Goal: Task Accomplishment & Management: Manage account settings

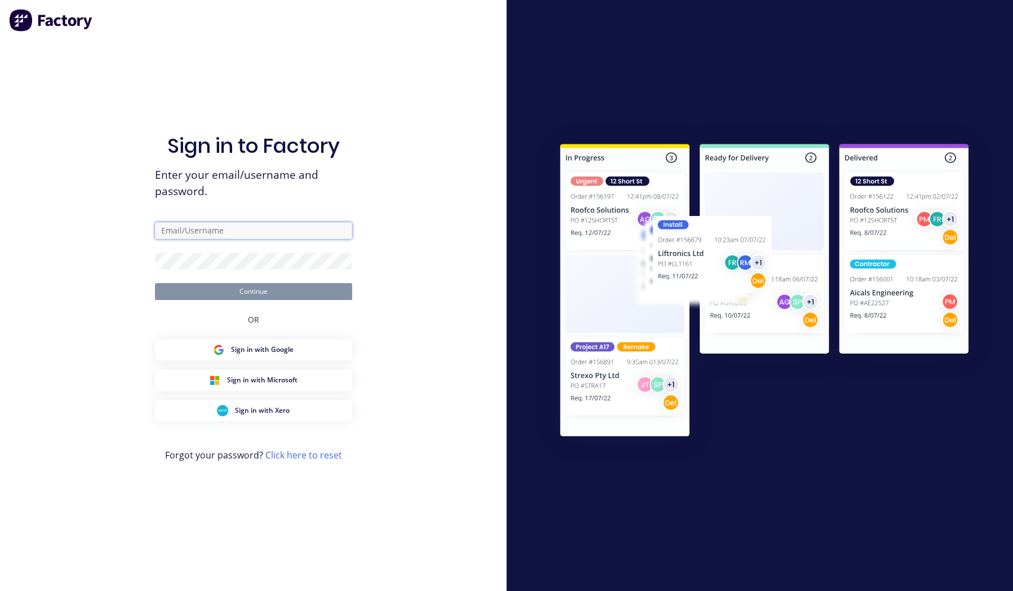
click at [270, 236] on input "text" at bounding box center [253, 230] width 197 height 17
type input "i.khan@blacklinesteel.com.au"
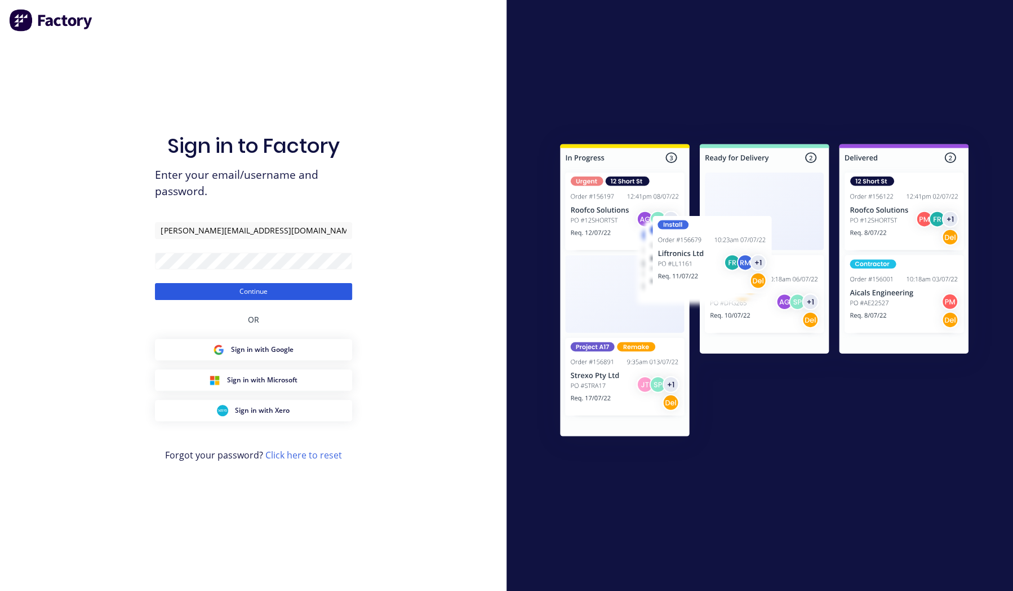
click at [259, 290] on button "Continue" at bounding box center [253, 291] width 197 height 17
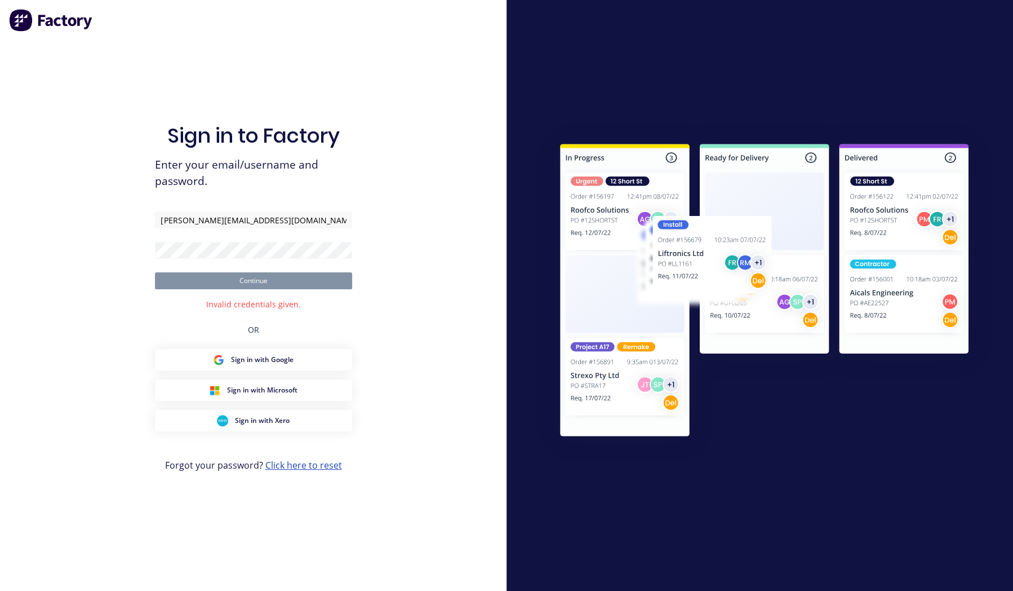
click at [306, 466] on link "Click here to reset" at bounding box center [303, 465] width 77 height 12
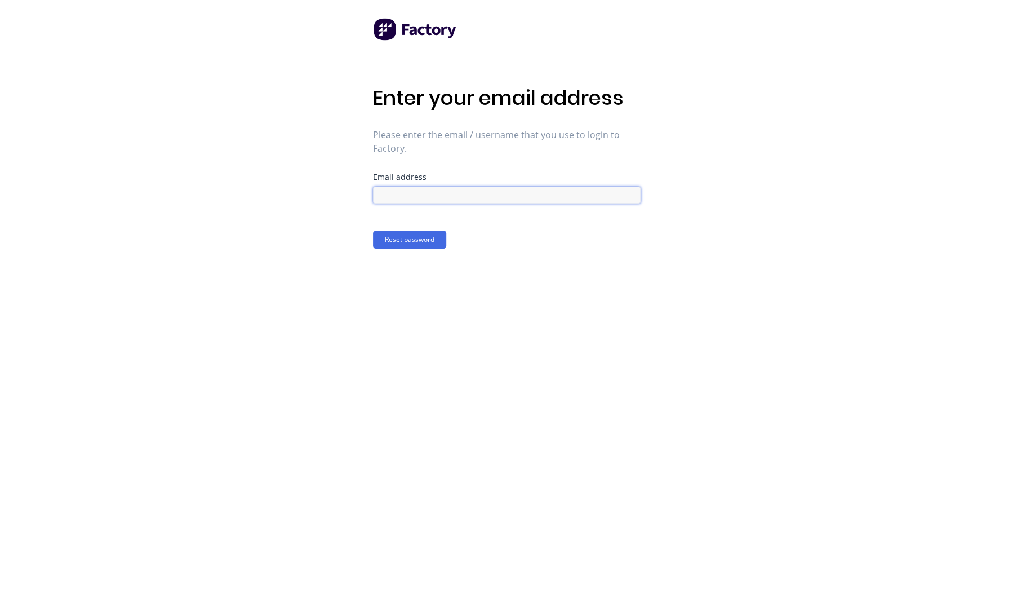
click at [422, 192] on input at bounding box center [507, 195] width 268 height 17
type input "[PERSON_NAME][EMAIL_ADDRESS][DOMAIN_NAME]"
click at [420, 237] on button "Reset password" at bounding box center [409, 239] width 73 height 18
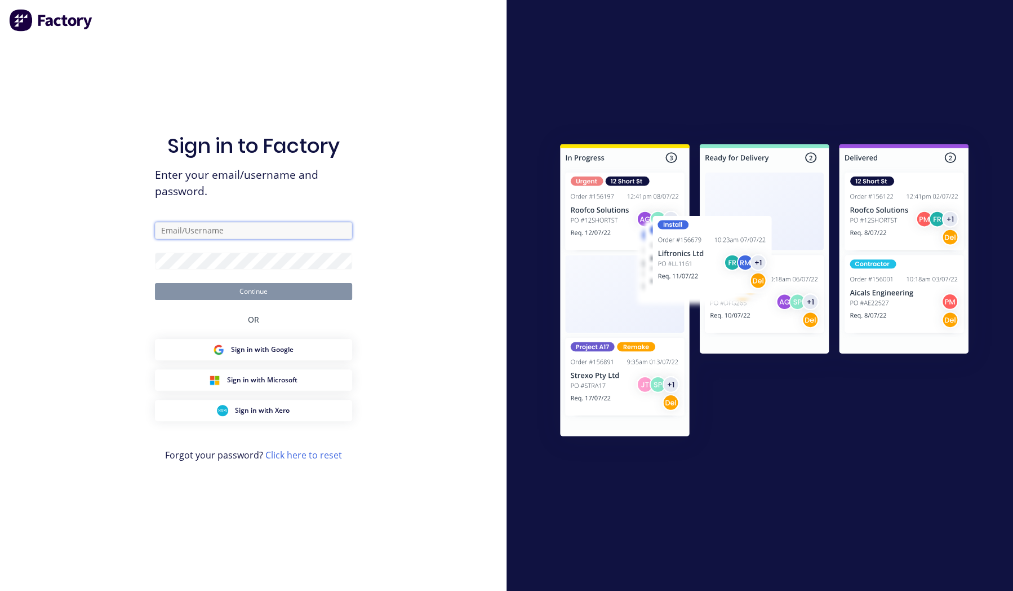
click at [221, 233] on input "text" at bounding box center [253, 230] width 197 height 17
type input "i.khan@blacklinesteel.com.au"
click at [277, 377] on span "Sign in with Microsoft" at bounding box center [262, 380] width 70 height 10
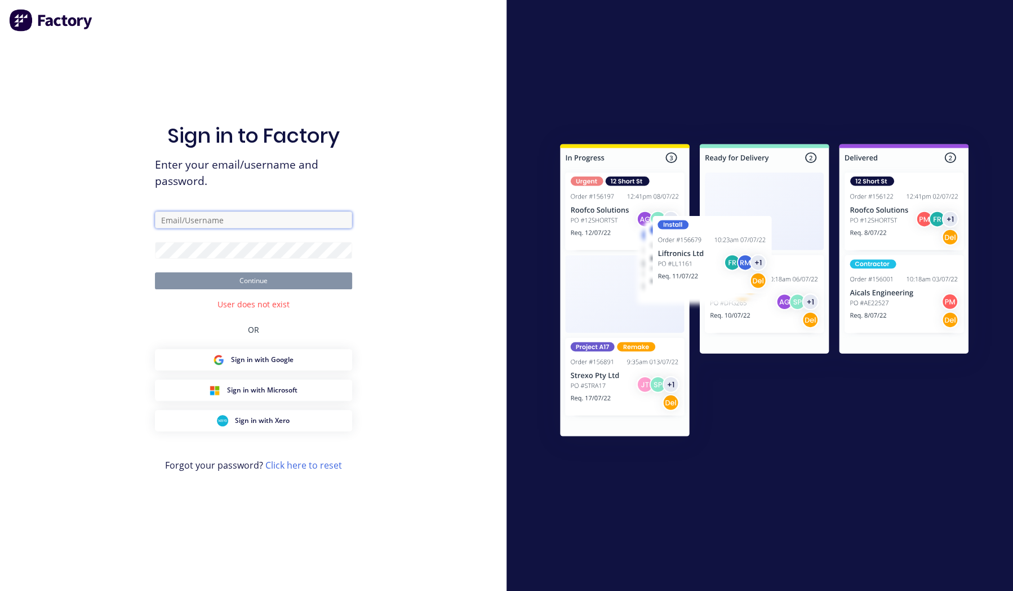
click at [212, 219] on input "text" at bounding box center [253, 219] width 197 height 17
type input "i.khan@blacklinesteel.com.au"
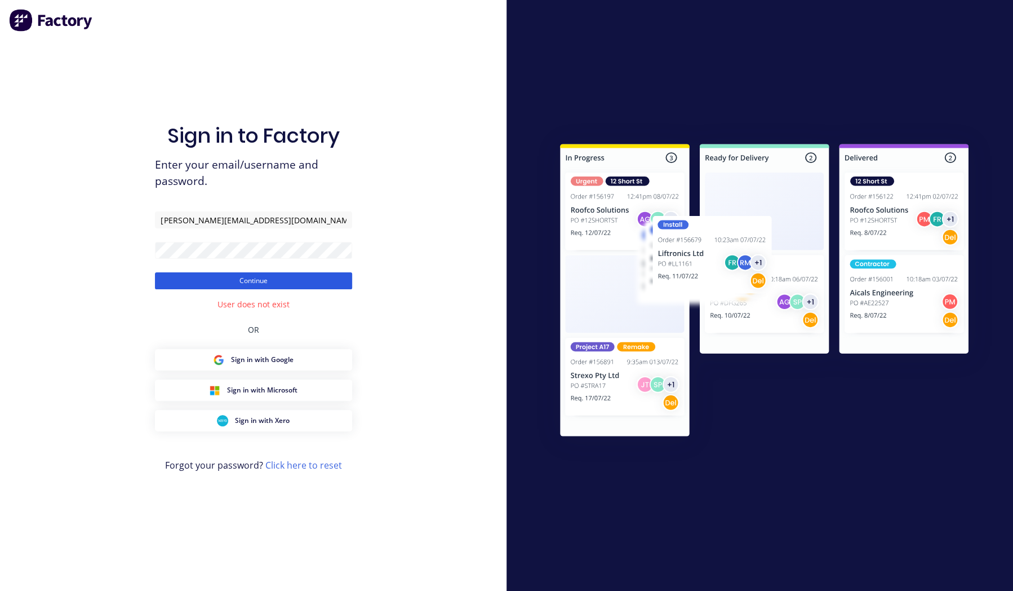
click at [291, 284] on button "Continue" at bounding box center [253, 280] width 197 height 17
click at [309, 277] on button "Continue" at bounding box center [253, 280] width 197 height 17
click at [313, 280] on button "Continue" at bounding box center [253, 280] width 197 height 17
click at [286, 305] on div "Invalid credentials given." at bounding box center [253, 304] width 95 height 12
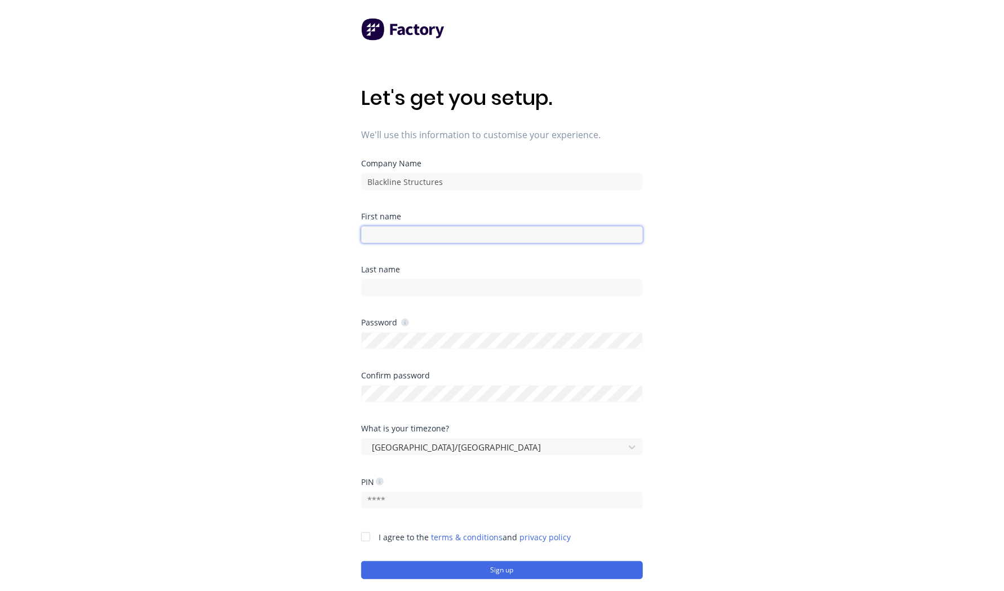
click at [462, 232] on input at bounding box center [502, 234] width 282 height 17
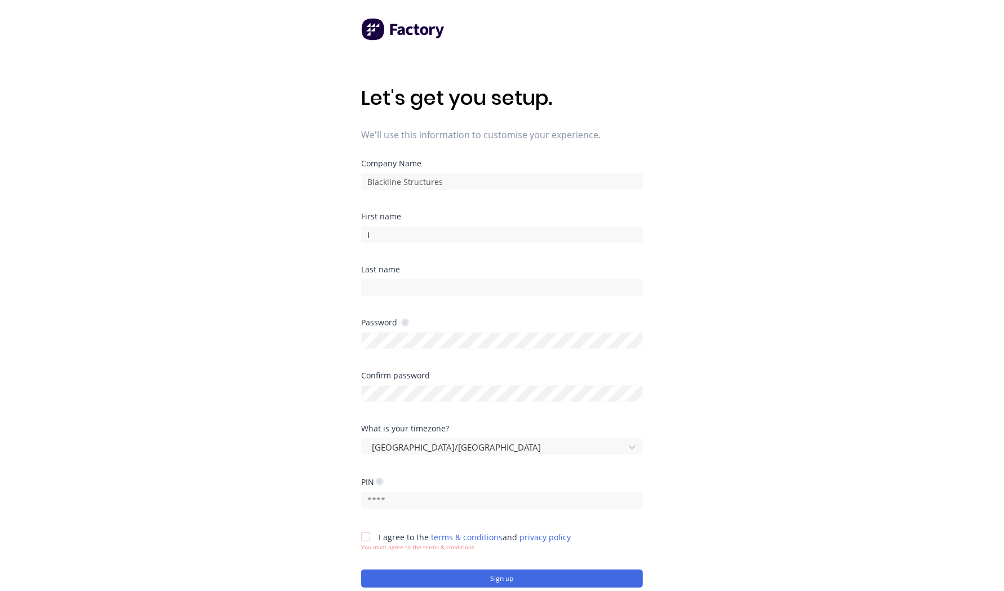
click at [722, 318] on div "Let's get you setup. We'll use this information to customise your experience. C…" at bounding box center [502, 318] width 1004 height 636
click at [385, 239] on input "I" at bounding box center [502, 234] width 282 height 17
type input "Ishraaz"
type input "Khan"
click at [723, 390] on div "Let's get you setup. We'll use this information to customise your experience. C…" at bounding box center [502, 318] width 1004 height 636
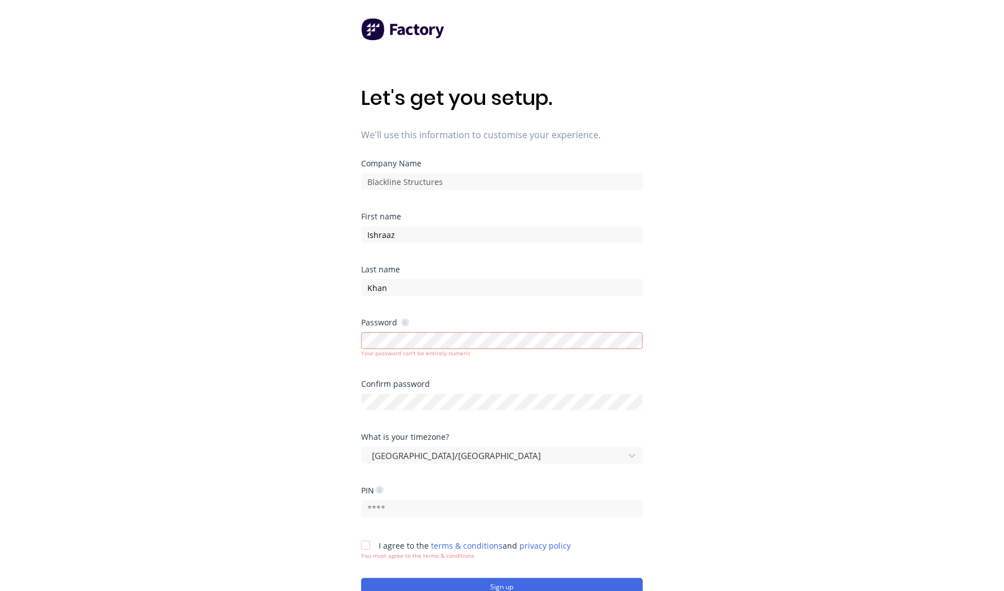
click at [709, 461] on div "Let's get you setup. We'll use this information to customise your experience. C…" at bounding box center [502, 318] width 1004 height 636
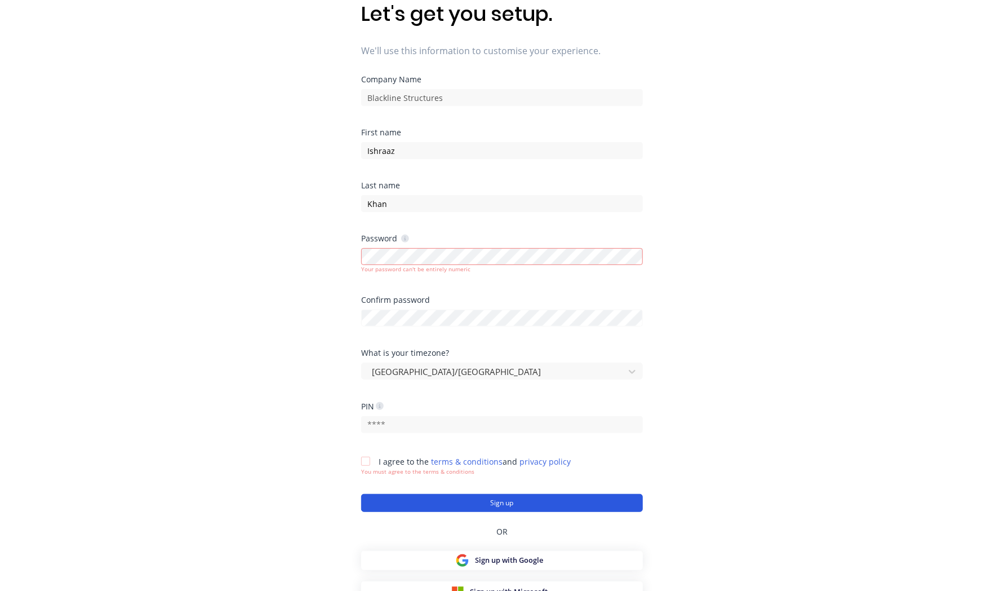
scroll to position [95, 0]
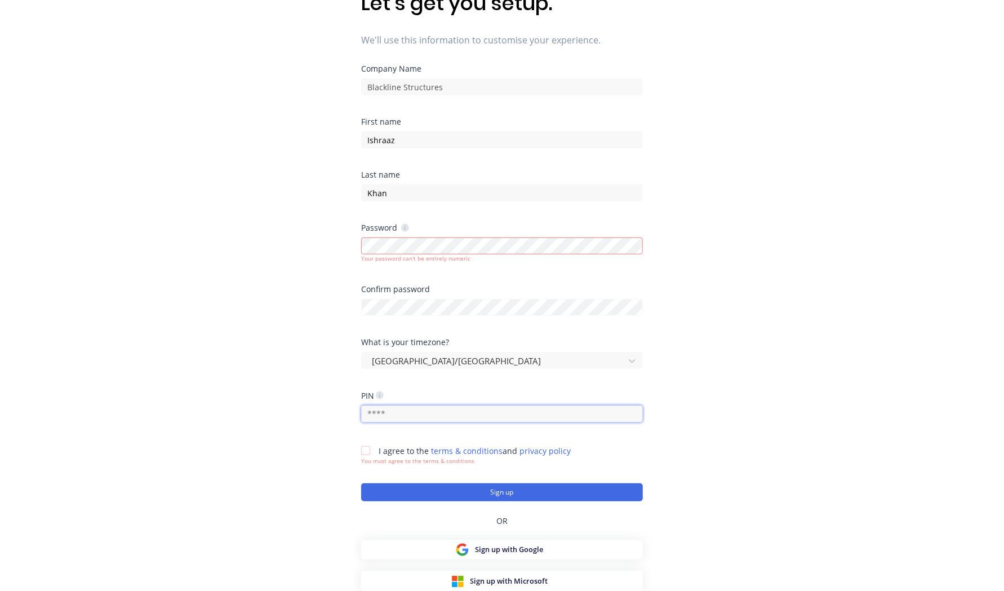
click at [417, 418] on input "text" at bounding box center [502, 413] width 282 height 17
type input "7866"
click at [791, 467] on div "Let's get you setup. We'll use this information to customise your experience. C…" at bounding box center [502, 223] width 1004 height 636
click at [366, 452] on div at bounding box center [365, 450] width 23 height 23
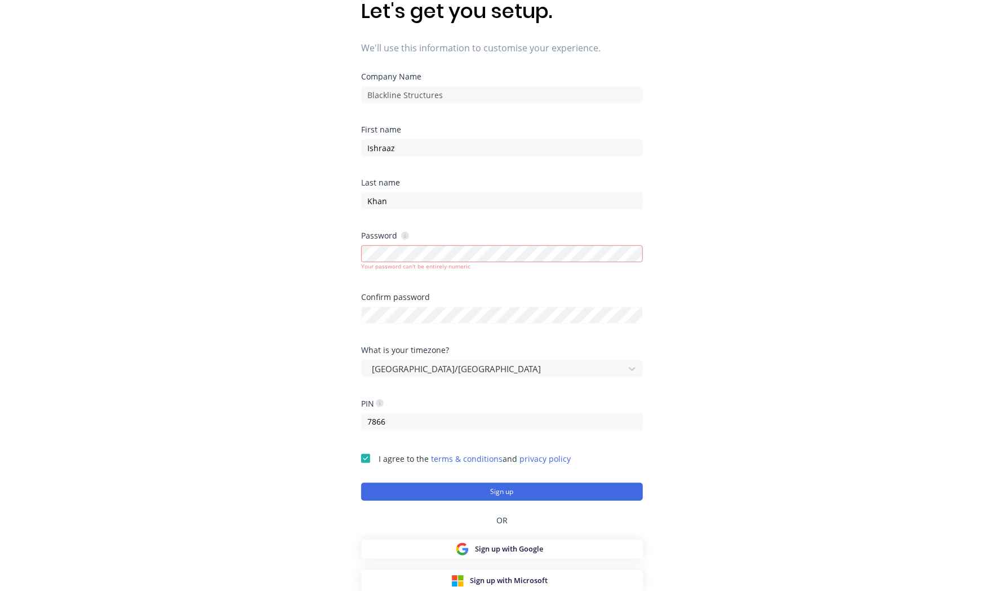
scroll to position [86, 0]
click at [529, 496] on button "Sign up" at bounding box center [502, 492] width 282 height 18
click at [530, 493] on button "Sign up" at bounding box center [502, 492] width 282 height 18
click at [494, 495] on button "Sign up" at bounding box center [502, 492] width 282 height 18
click at [343, 264] on div "Let's get you setup. We'll use this information to customise your experience. C…" at bounding box center [502, 232] width 1004 height 636
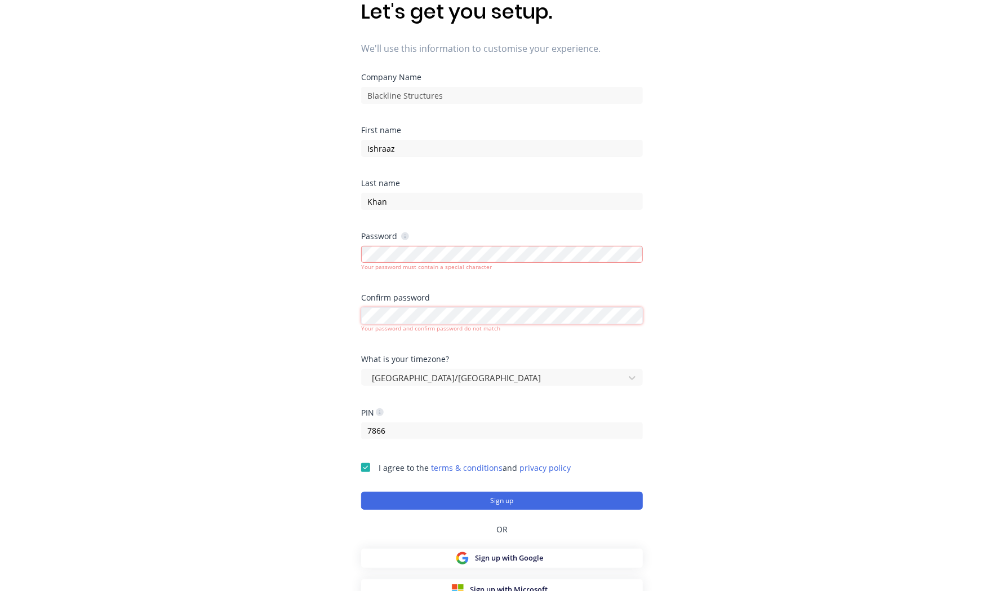
click at [357, 314] on div "Let's get you setup. We'll use this information to customise your experience. C…" at bounding box center [502, 232] width 1004 height 636
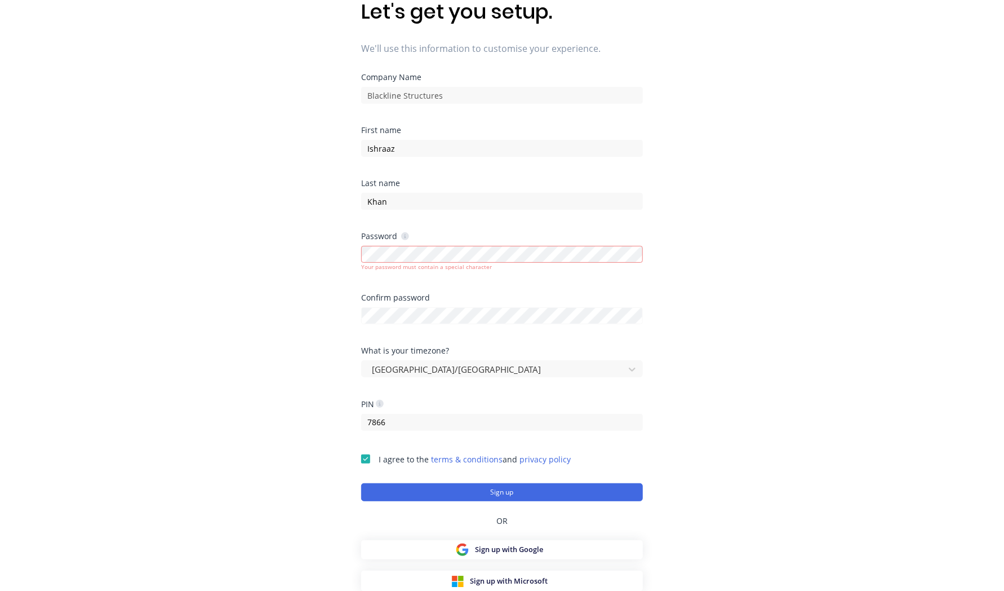
click at [816, 370] on div "Let's get you setup. We'll use this information to customise your experience. C…" at bounding box center [502, 232] width 1004 height 636
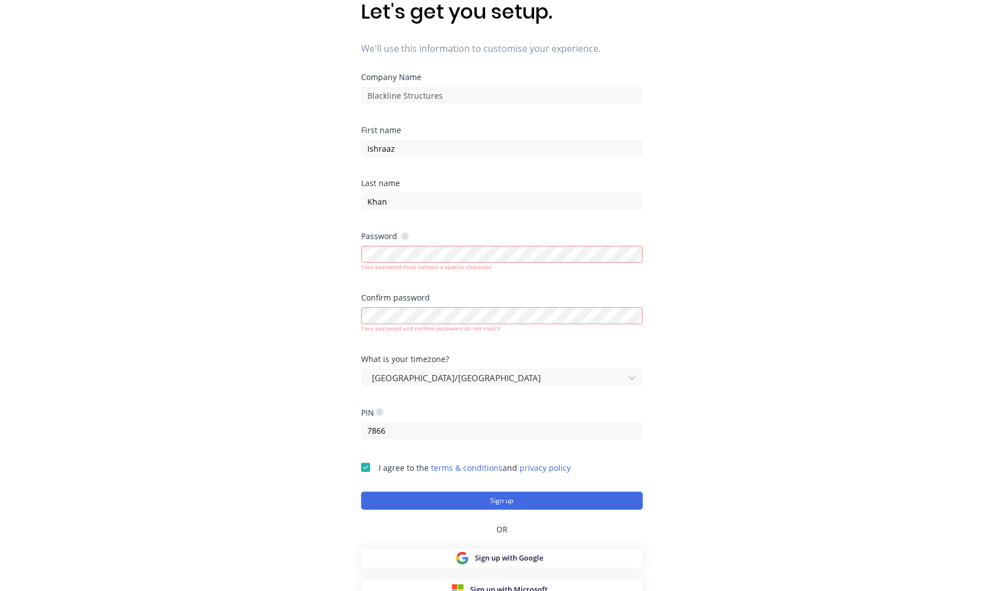
click at [767, 481] on div "Let's get you setup. We'll use this information to customise your experience. C…" at bounding box center [502, 232] width 1004 height 636
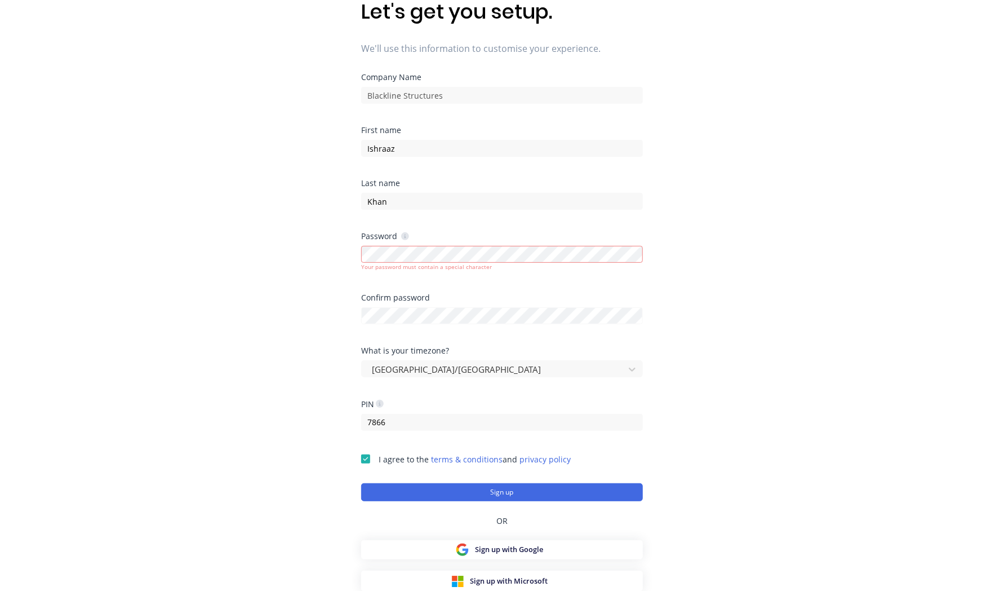
click at [752, 394] on div "Let's get you setup. We'll use this information to customise your experience. C…" at bounding box center [502, 232] width 1004 height 636
click at [520, 489] on button "Sign up" at bounding box center [502, 492] width 282 height 18
click at [404, 236] on g at bounding box center [405, 236] width 8 height 8
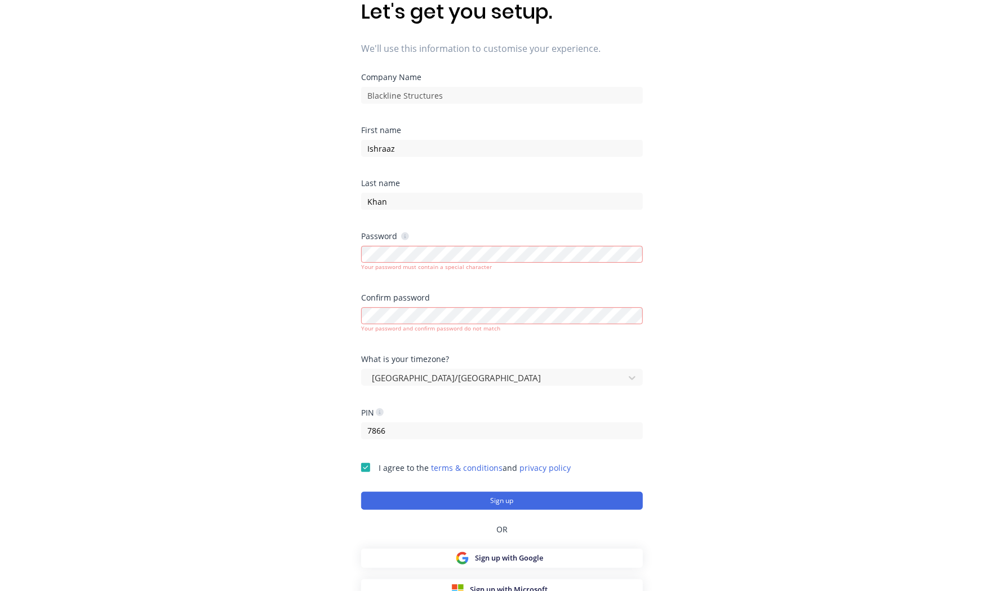
click at [677, 362] on div "Let's get you setup. We'll use this information to customise your experience. C…" at bounding box center [502, 232] width 1004 height 636
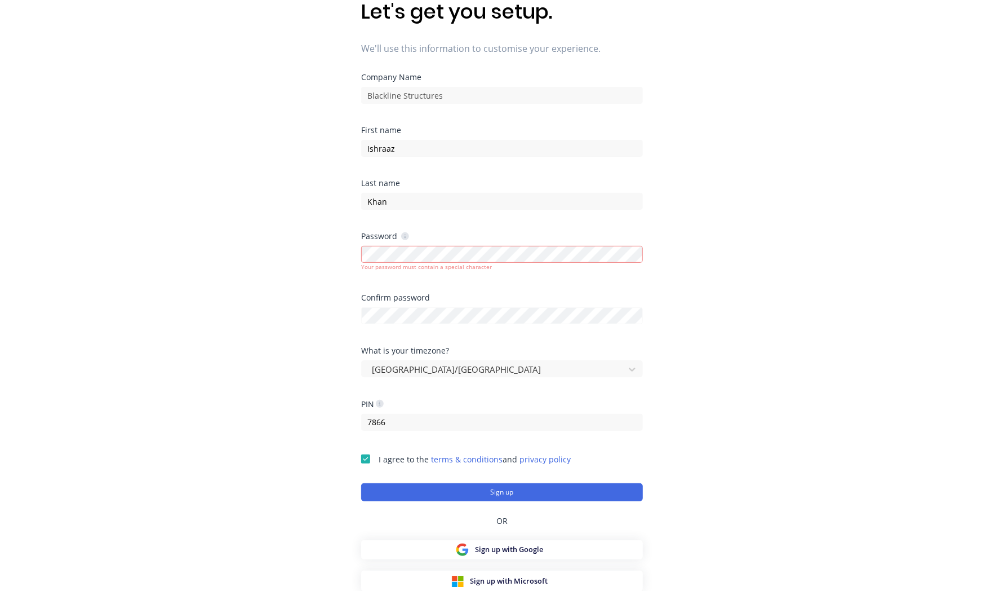
click at [751, 383] on div "Let's get you setup. We'll use this information to customise your experience. C…" at bounding box center [502, 232] width 1004 height 636
drag, startPoint x: 870, startPoint y: 367, endPoint x: 817, endPoint y: 364, distance: 53.1
click at [870, 367] on div "Let's get you setup. We'll use this information to customise your experience. C…" at bounding box center [502, 232] width 1004 height 636
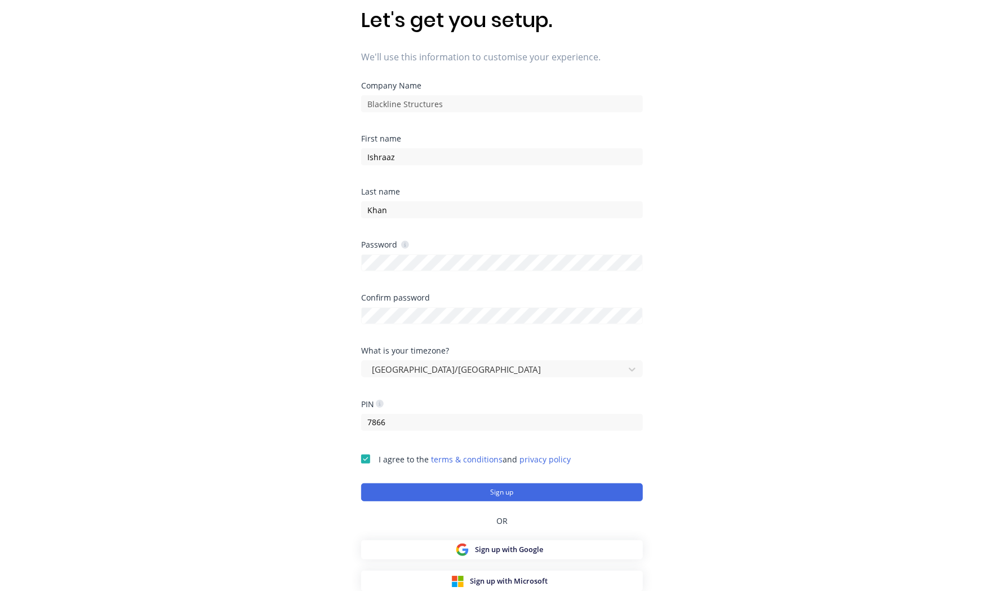
click at [866, 316] on div "Let's get you setup. We'll use this information to customise your experience. C…" at bounding box center [502, 240] width 1004 height 636
click at [530, 496] on button "Sign up" at bounding box center [502, 492] width 282 height 18
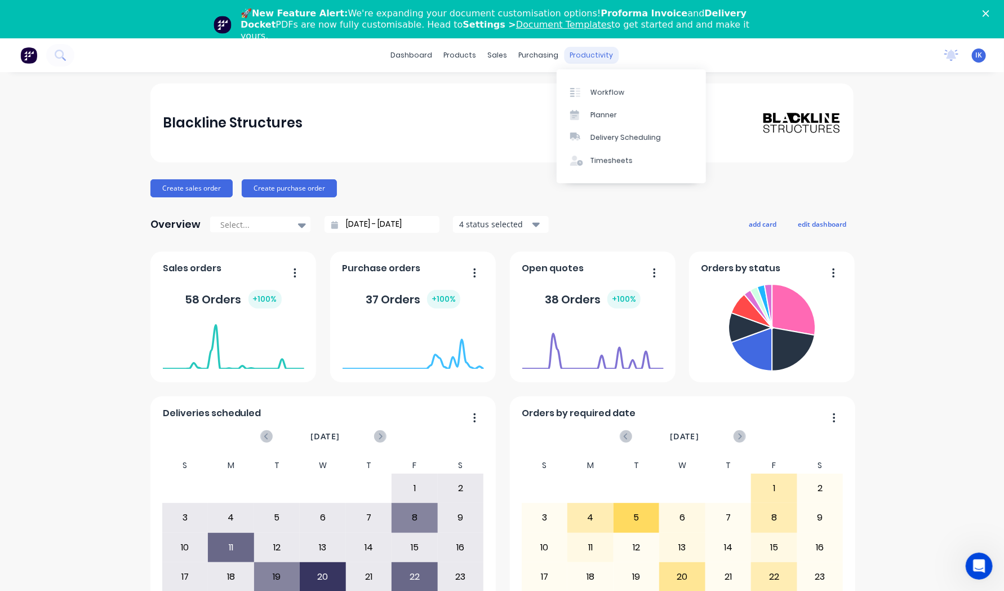
click at [582, 59] on div "productivity" at bounding box center [592, 55] width 55 height 17
click at [612, 96] on div "Workflow" at bounding box center [608, 92] width 34 height 10
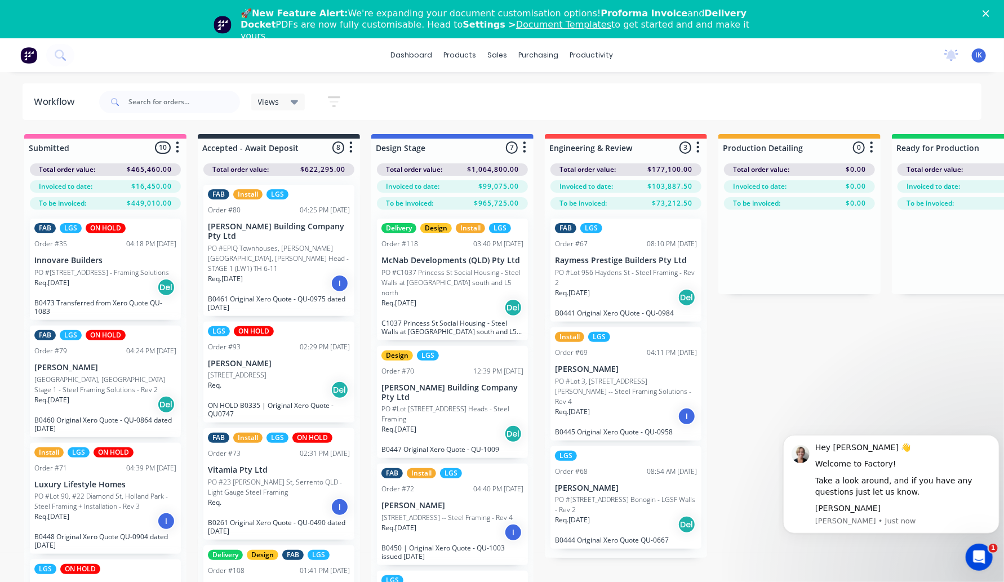
click at [426, 59] on link "dashboard" at bounding box center [411, 55] width 53 height 17
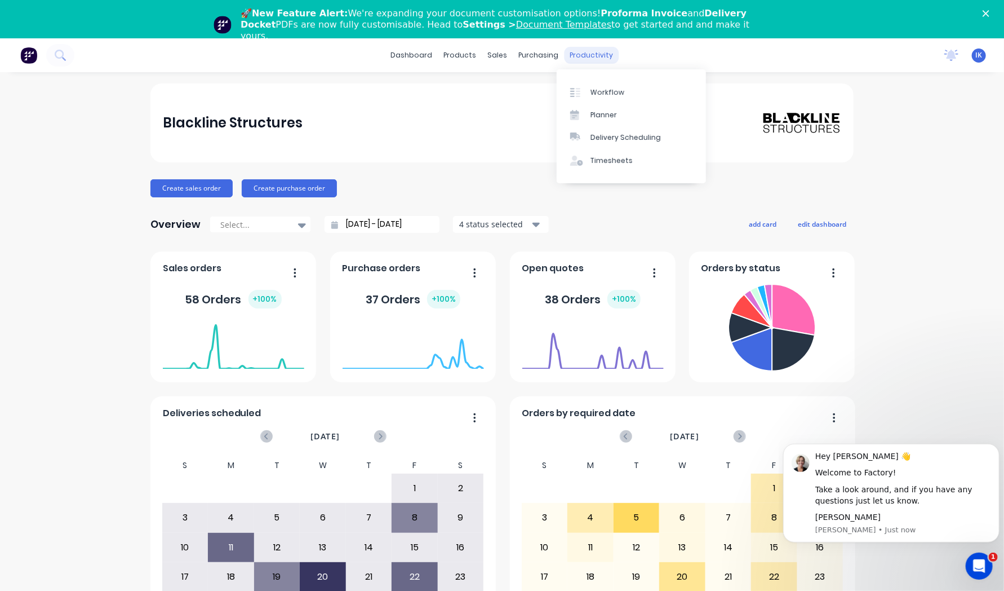
click at [575, 59] on div "productivity" at bounding box center [592, 55] width 55 height 17
click at [600, 119] on div "Planner" at bounding box center [604, 115] width 26 height 10
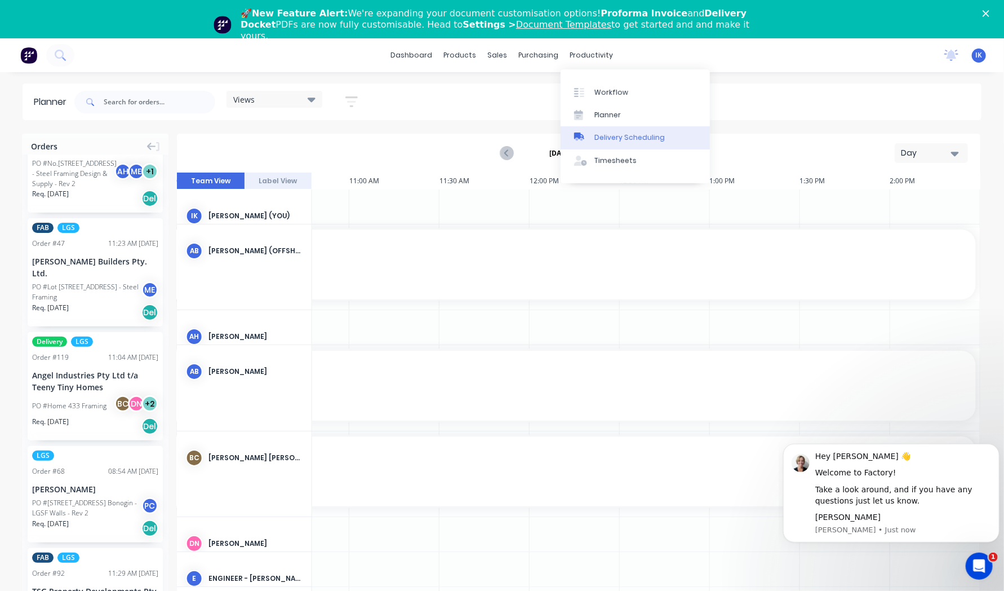
click at [618, 140] on div "Delivery Scheduling" at bounding box center [630, 137] width 70 height 10
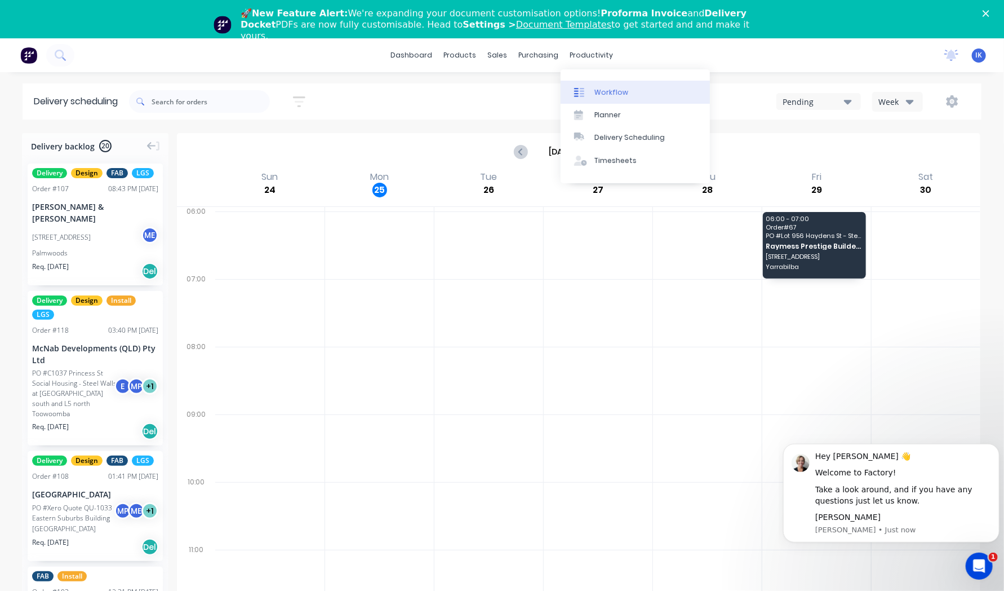
click at [604, 89] on div "Workflow" at bounding box center [612, 92] width 34 height 10
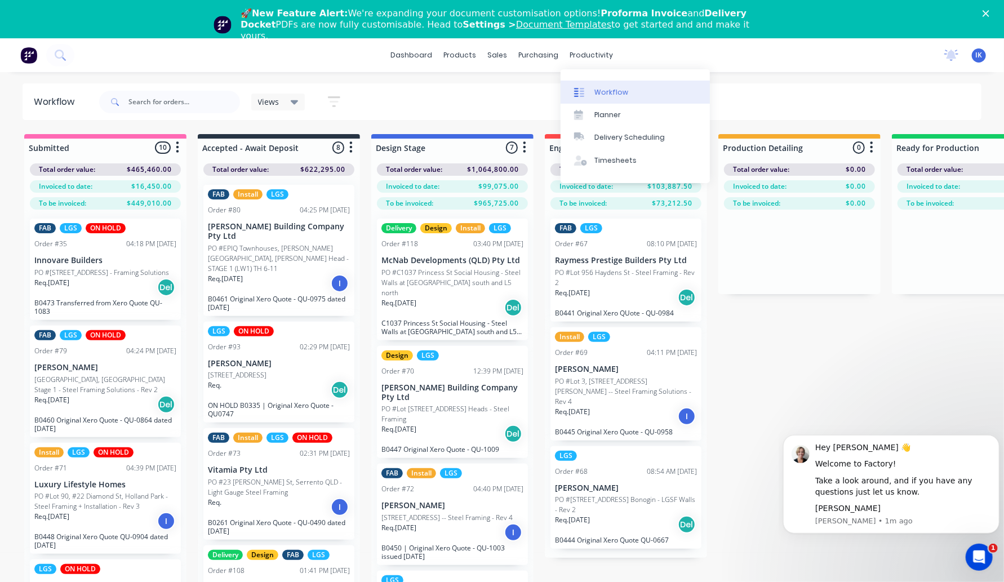
click at [610, 87] on div "Workflow" at bounding box center [612, 92] width 34 height 10
click at [605, 108] on link "Planner" at bounding box center [635, 115] width 149 height 23
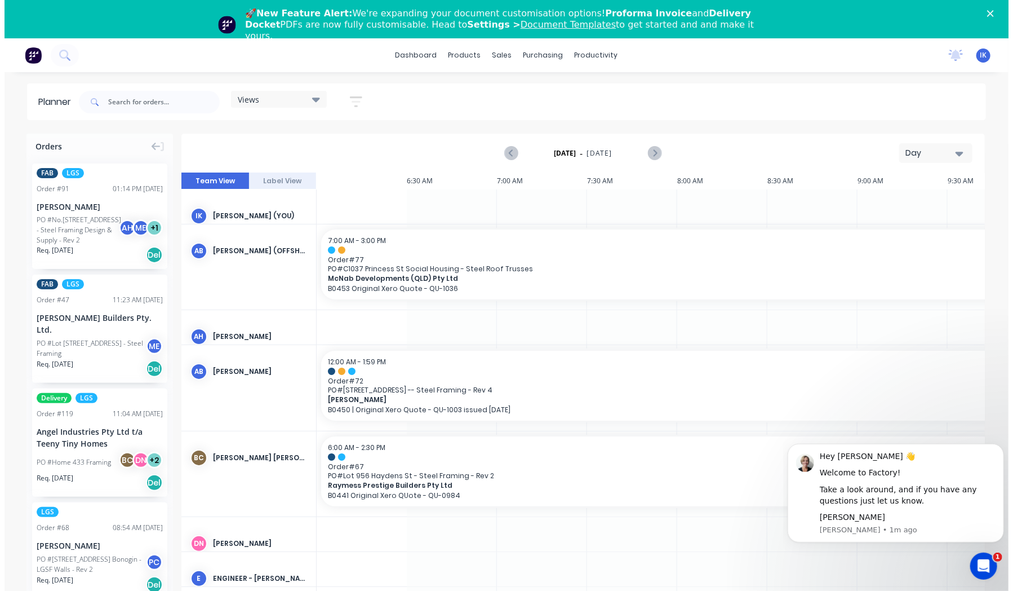
scroll to position [0, 868]
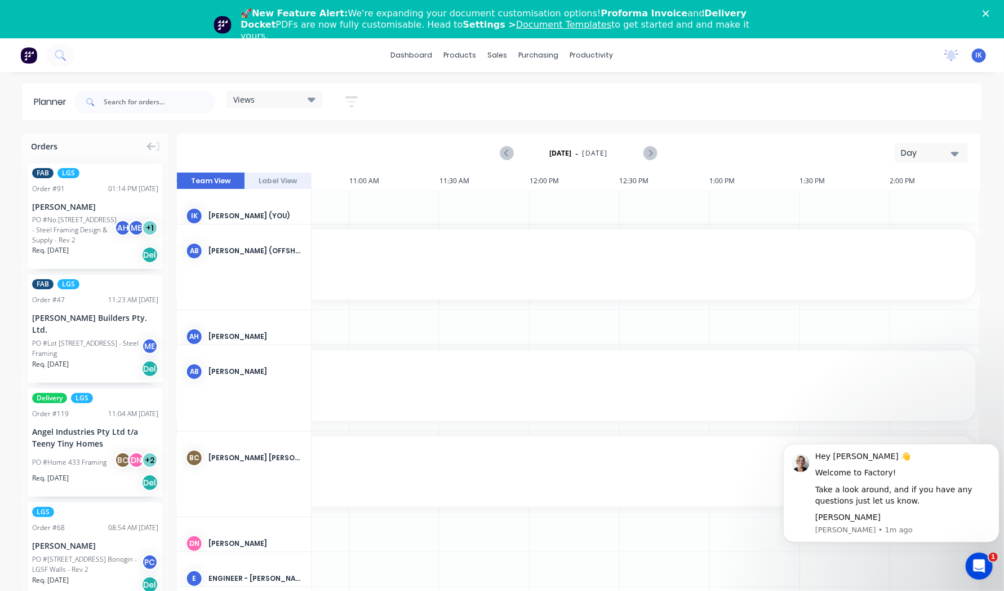
click at [74, 214] on div "FAB LGS Order # 91 01:14 PM [DATE] [PERSON_NAME] PO #No.446 Mundoolun Connectio…" at bounding box center [95, 215] width 135 height 105
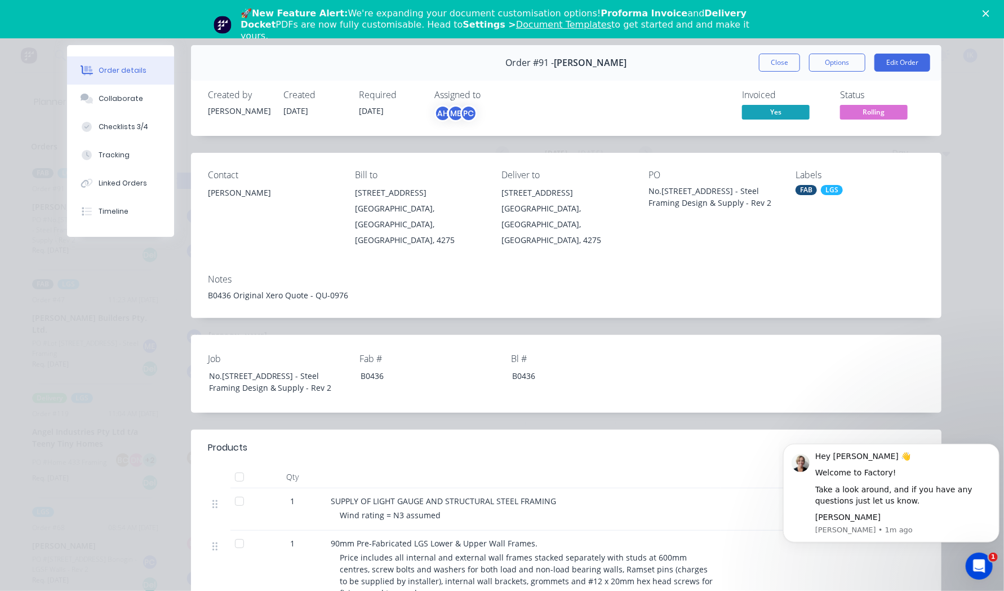
click at [990, 15] on icon "Close" at bounding box center [986, 13] width 7 height 7
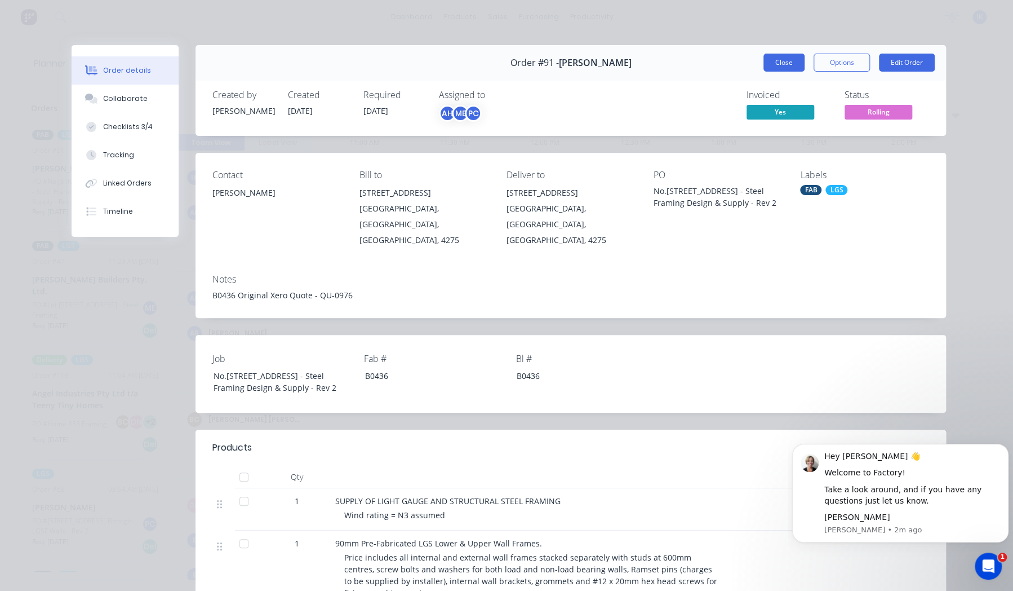
click at [784, 67] on button "Close" at bounding box center [784, 63] width 41 height 18
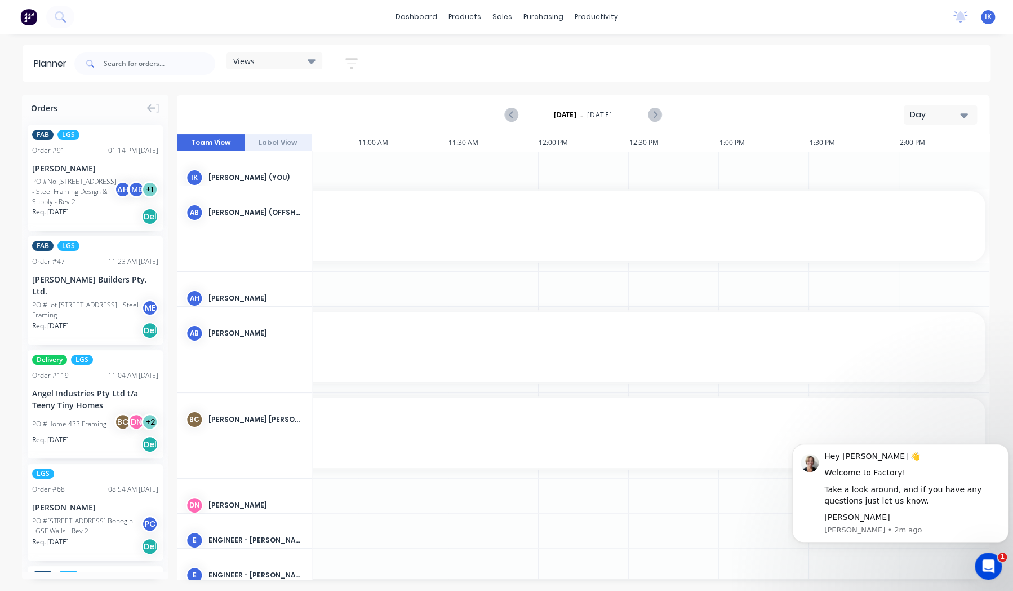
scroll to position [0, 860]
click at [624, 121] on div "Timesheets" at bounding box center [620, 122] width 42 height 10
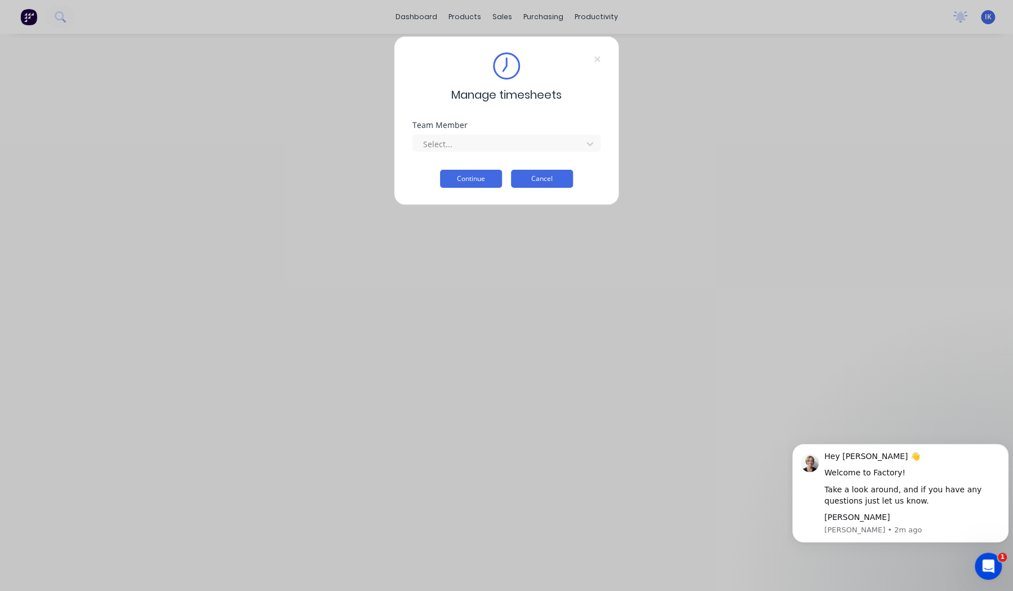
click at [561, 174] on button "Cancel" at bounding box center [542, 179] width 62 height 18
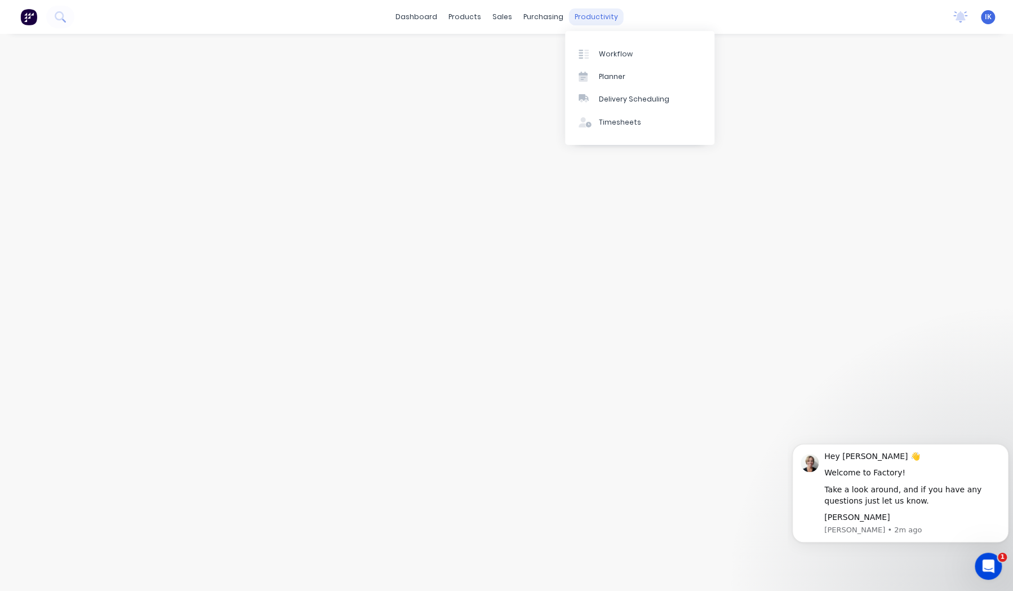
click at [588, 23] on div "productivity" at bounding box center [596, 16] width 55 height 17
click at [611, 99] on div "Delivery Scheduling" at bounding box center [634, 99] width 70 height 10
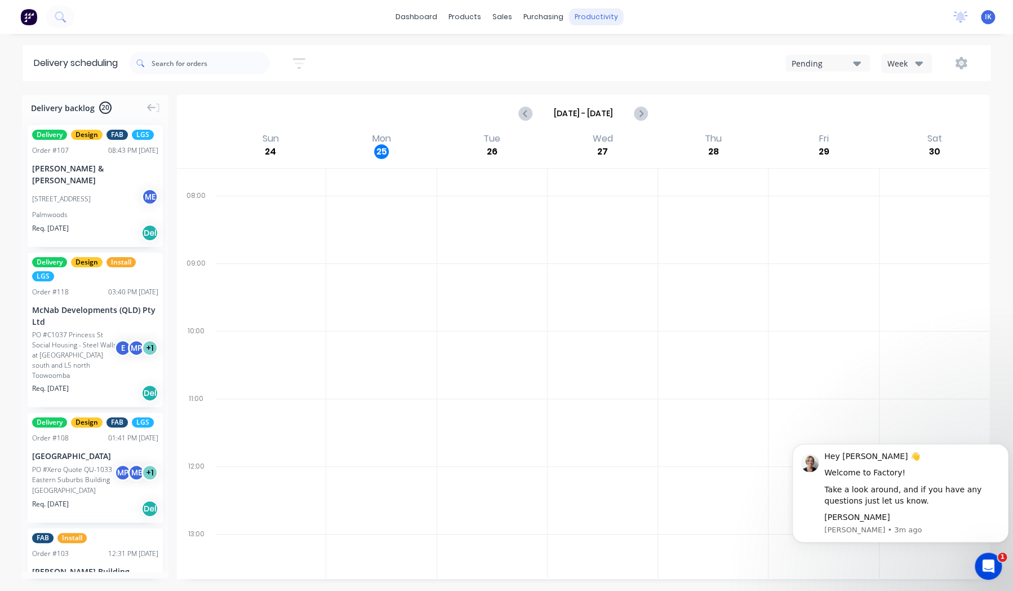
click at [600, 16] on div "productivity" at bounding box center [596, 16] width 55 height 17
click at [615, 82] on link "Planner" at bounding box center [639, 76] width 149 height 23
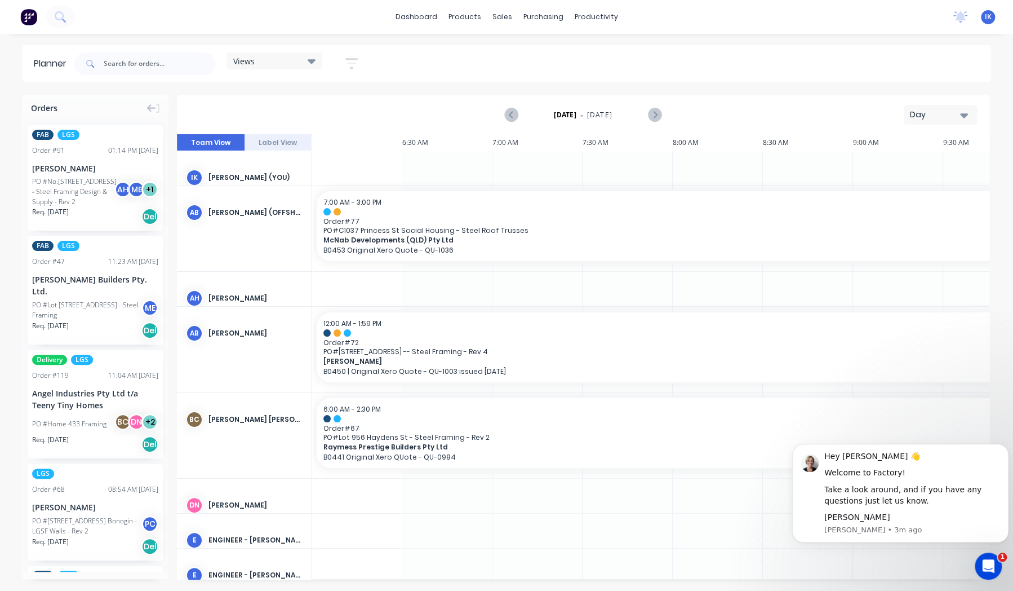
scroll to position [0, 860]
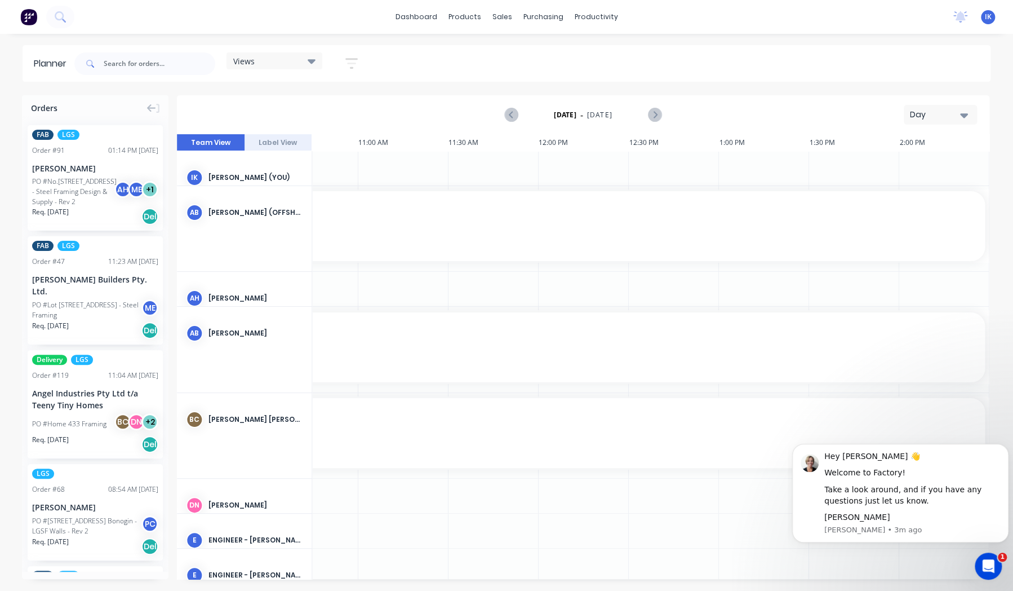
click at [296, 143] on button "Label View" at bounding box center [279, 142] width 68 height 17
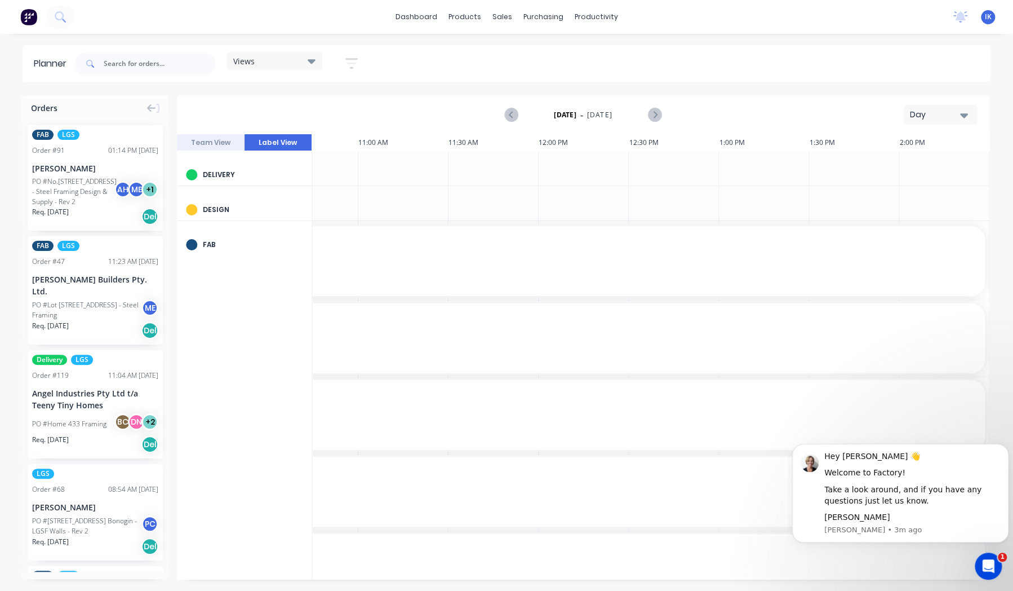
click at [221, 246] on div "FAB" at bounding box center [253, 245] width 100 height 10
click at [651, 113] on icon "Next page" at bounding box center [655, 115] width 14 height 14
click at [592, 18] on div "productivity" at bounding box center [596, 16] width 55 height 17
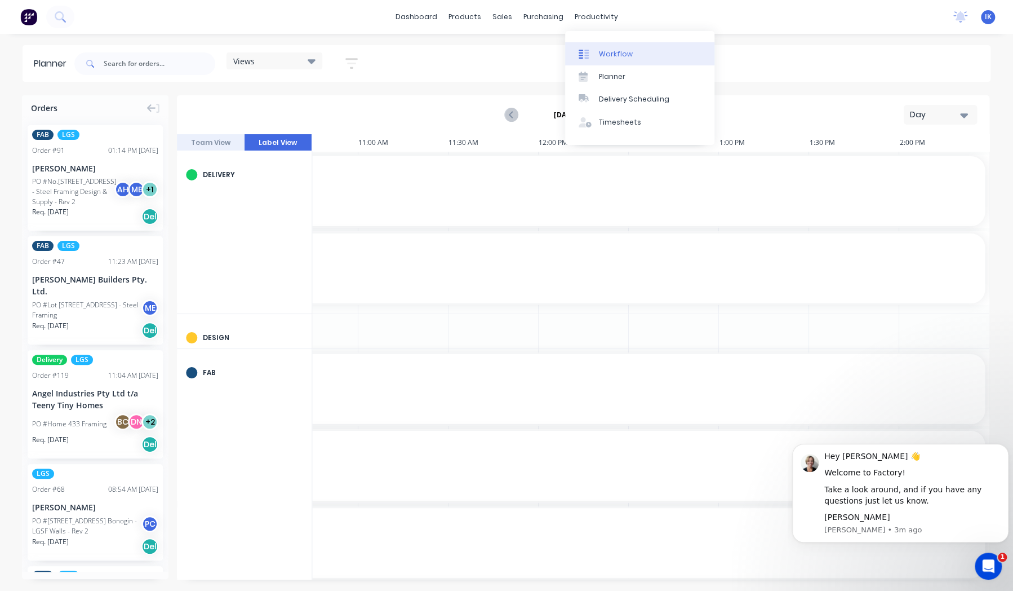
click at [609, 49] on link "Workflow" at bounding box center [639, 53] width 149 height 23
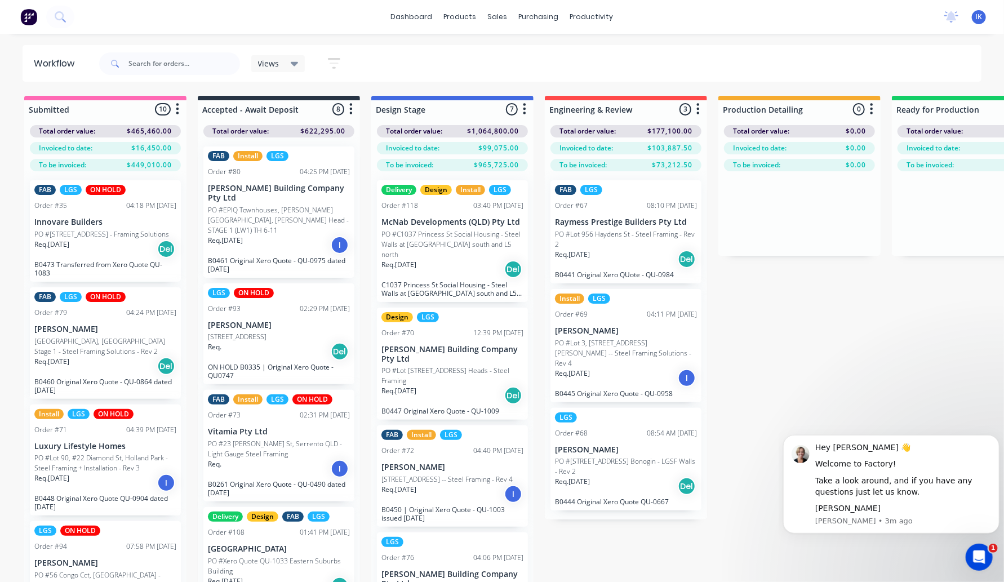
click at [420, 15] on link "dashboard" at bounding box center [411, 16] width 53 height 17
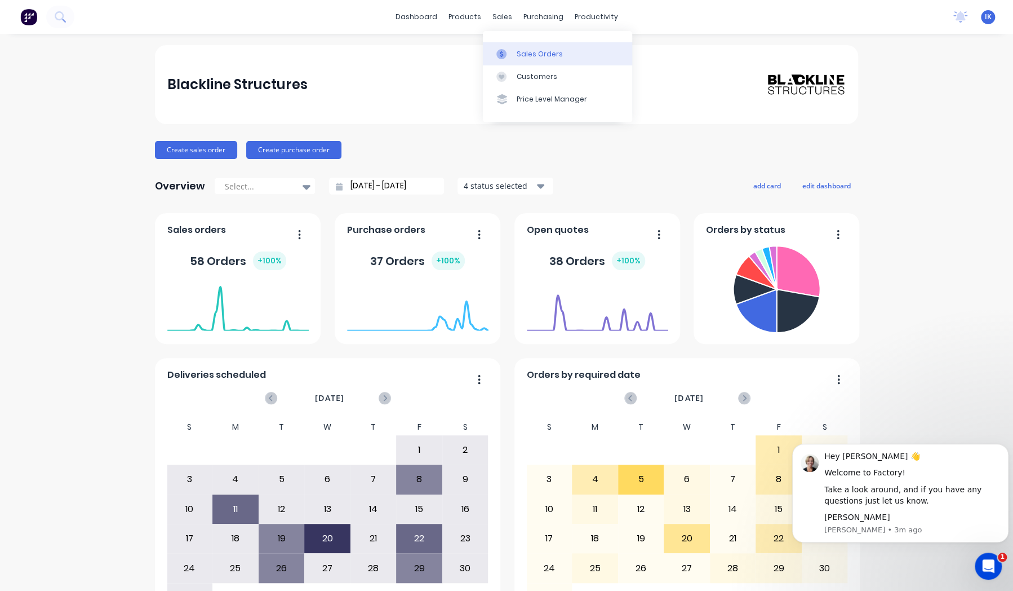
click at [519, 54] on div "Sales Orders" at bounding box center [540, 54] width 46 height 10
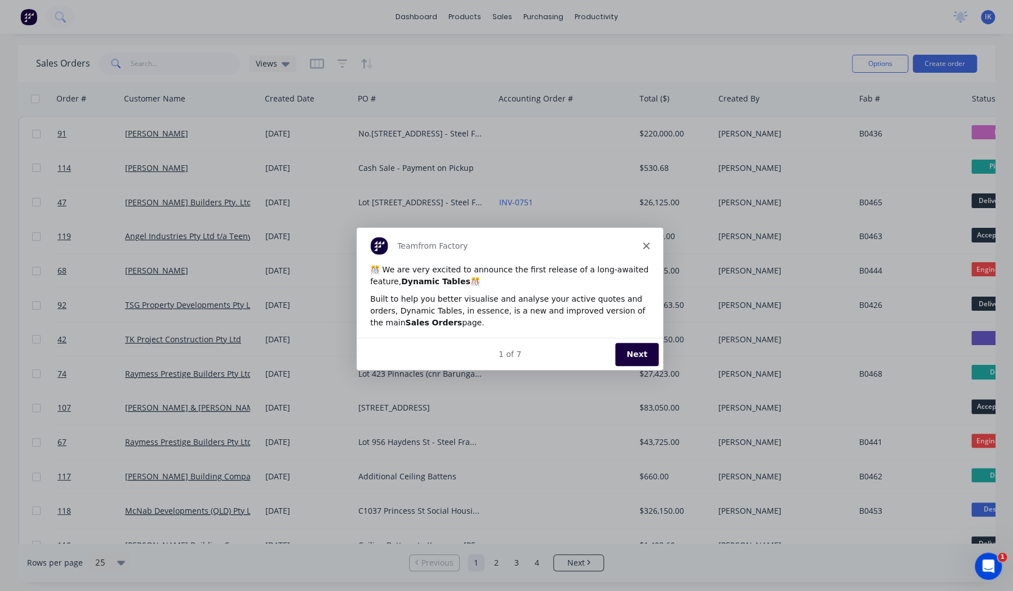
click at [642, 357] on button "Next" at bounding box center [636, 353] width 43 height 23
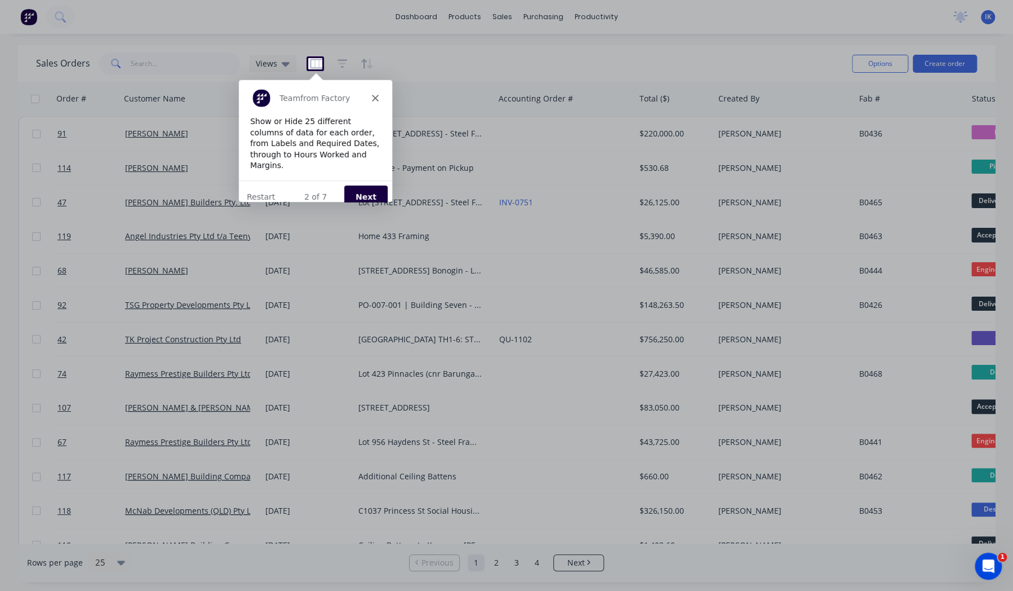
click at [377, 100] on icon "Close" at bounding box center [374, 97] width 7 height 7
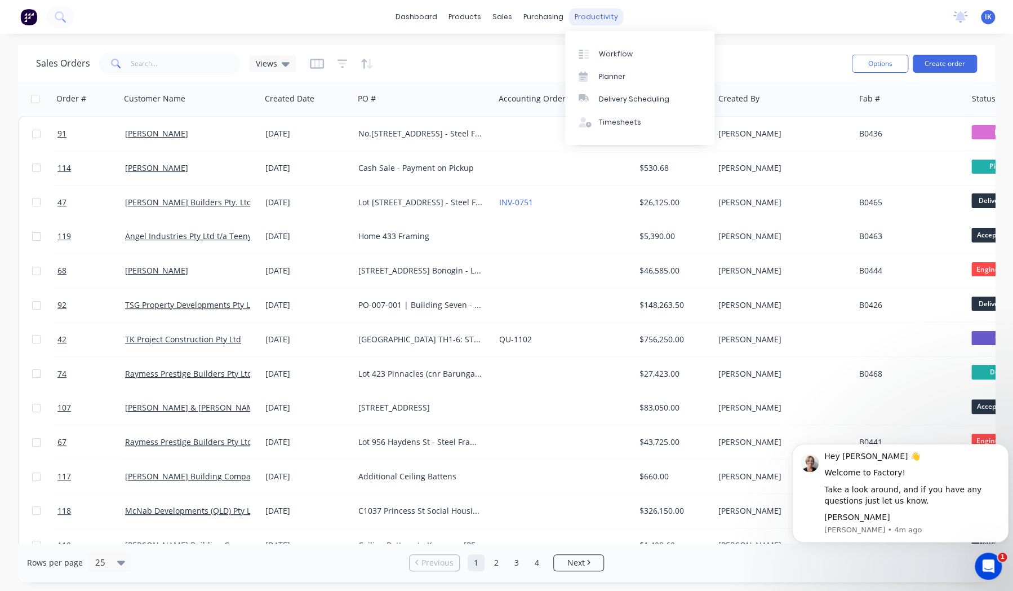
click at [584, 17] on div "productivity" at bounding box center [596, 16] width 55 height 17
click at [606, 52] on div "Workflow" at bounding box center [616, 54] width 34 height 10
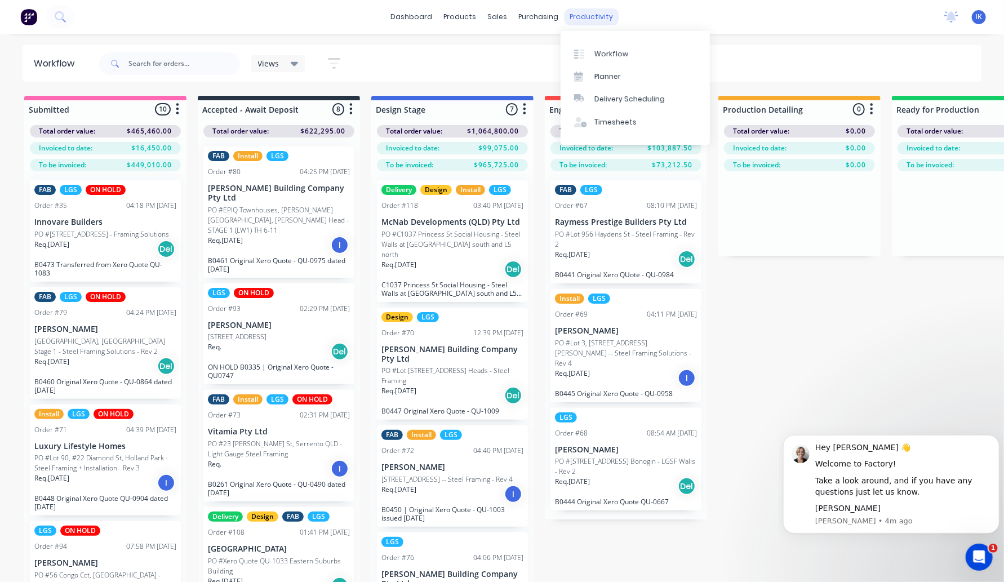
click at [580, 19] on div "productivity" at bounding box center [592, 16] width 55 height 17
click at [644, 101] on div "Delivery Scheduling" at bounding box center [630, 99] width 70 height 10
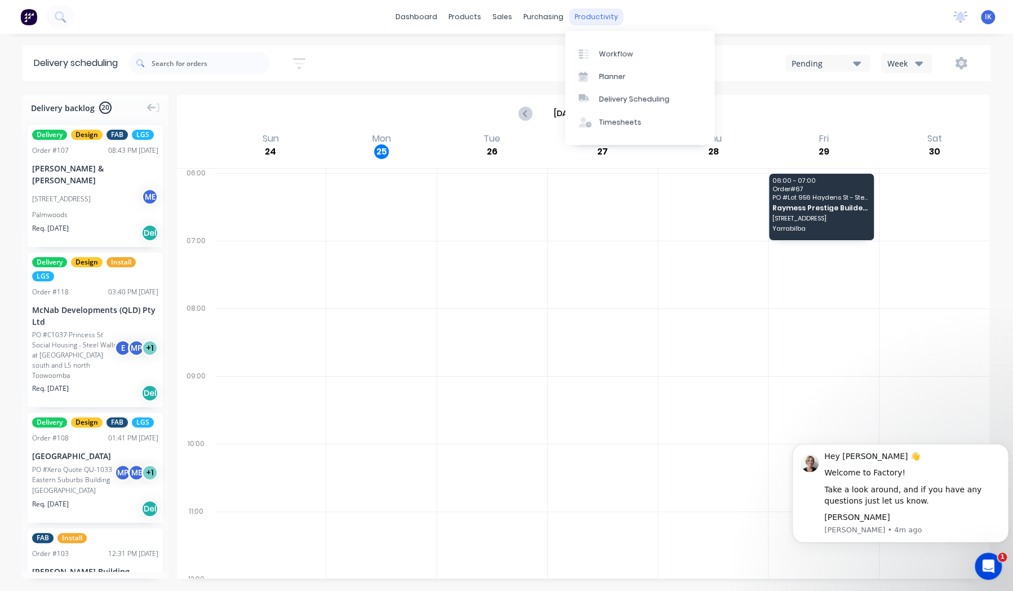
click at [600, 14] on div "productivity" at bounding box center [596, 16] width 55 height 17
click at [611, 80] on div "Planner" at bounding box center [612, 77] width 26 height 10
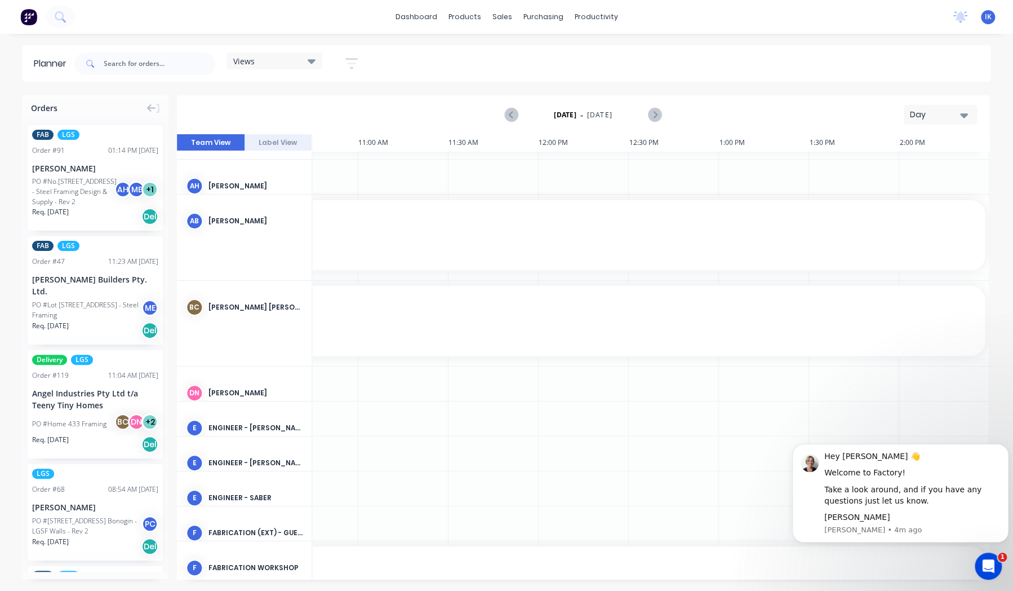
scroll to position [113, 860]
click at [309, 61] on icon at bounding box center [312, 61] width 8 height 12
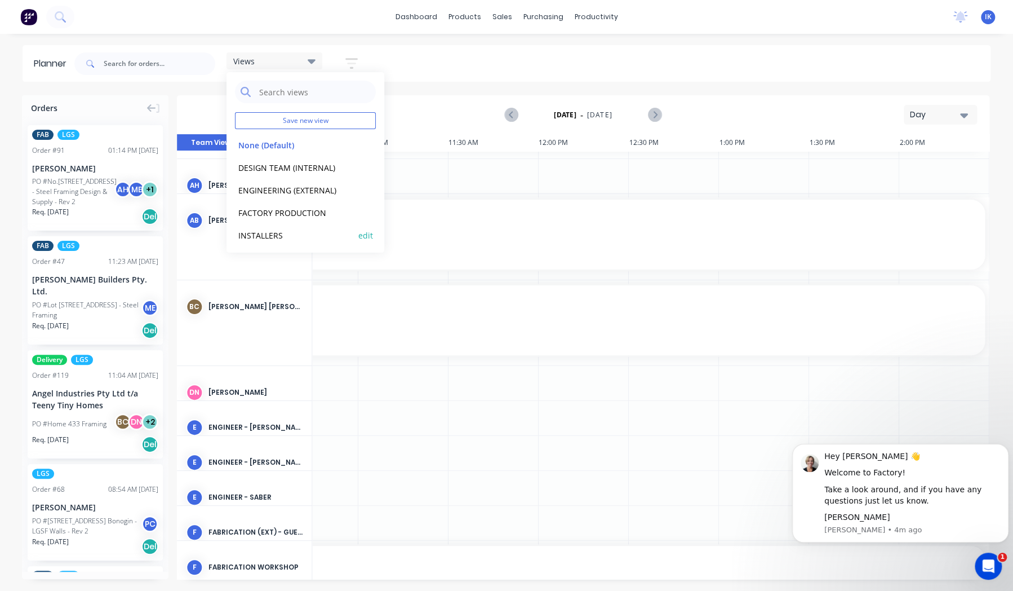
click at [283, 234] on button "INSTALLERS" at bounding box center [295, 234] width 120 height 13
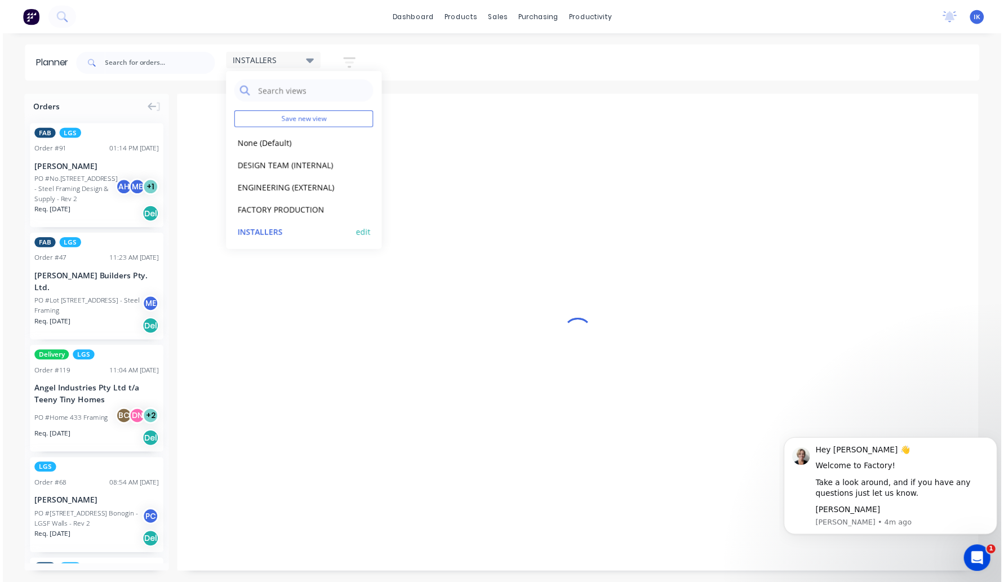
scroll to position [0, 0]
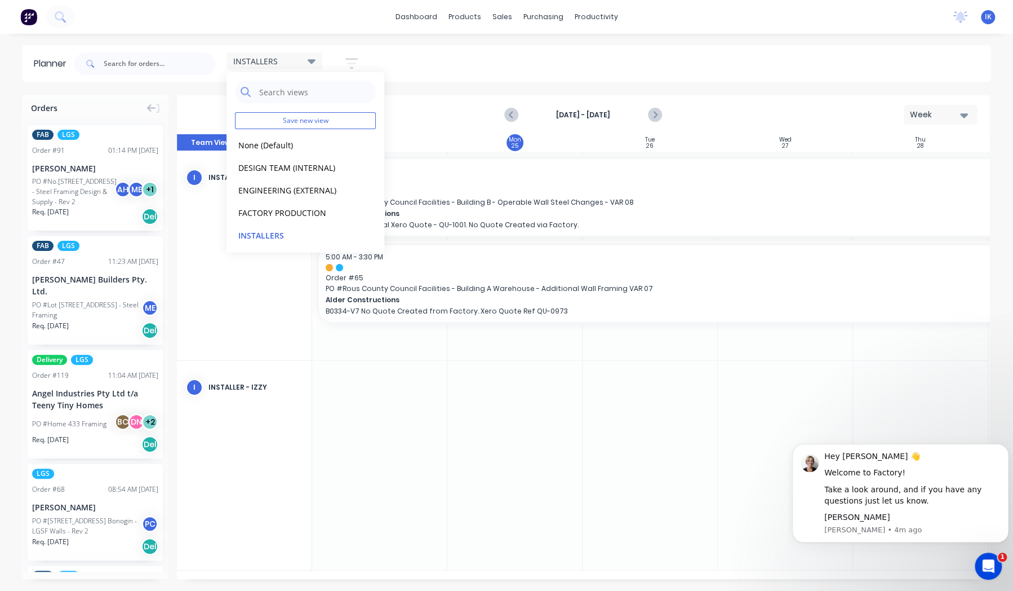
click at [422, 145] on div "Sun 24 [DATE]" at bounding box center [379, 142] width 135 height 17
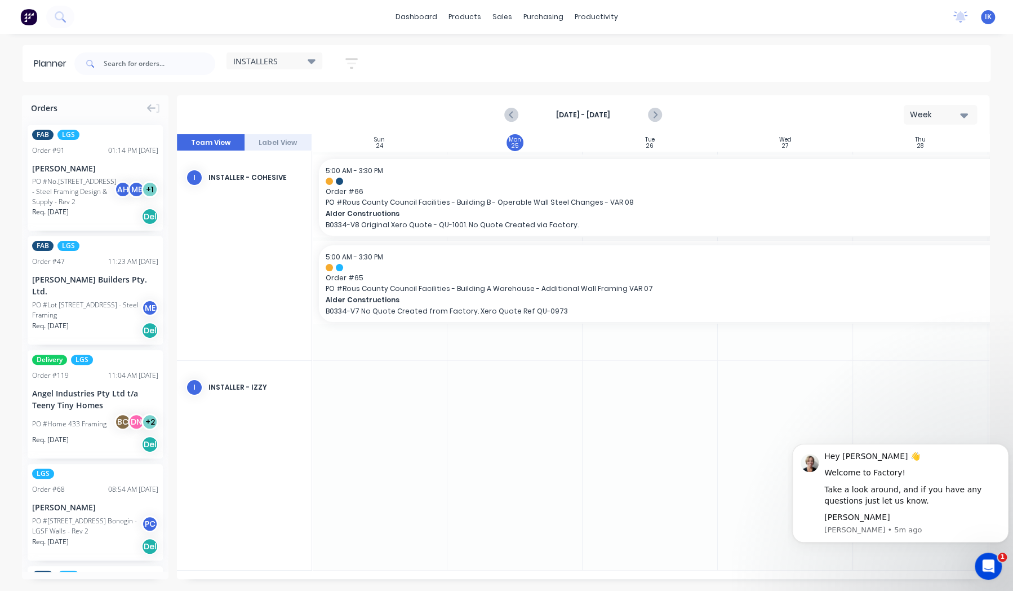
click at [315, 60] on icon at bounding box center [312, 61] width 8 height 5
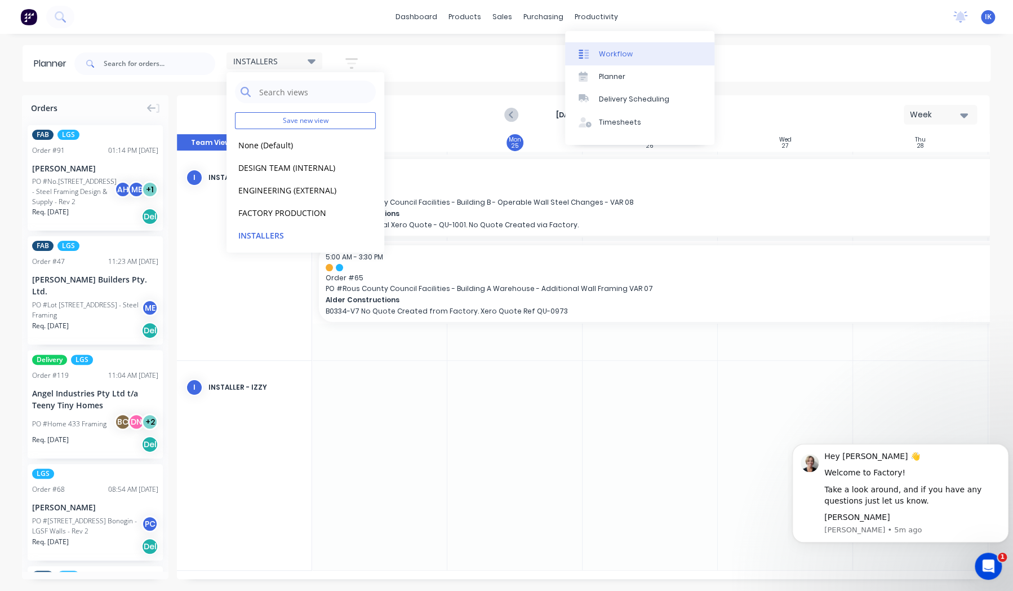
click at [609, 52] on div "Workflow" at bounding box center [616, 54] width 34 height 10
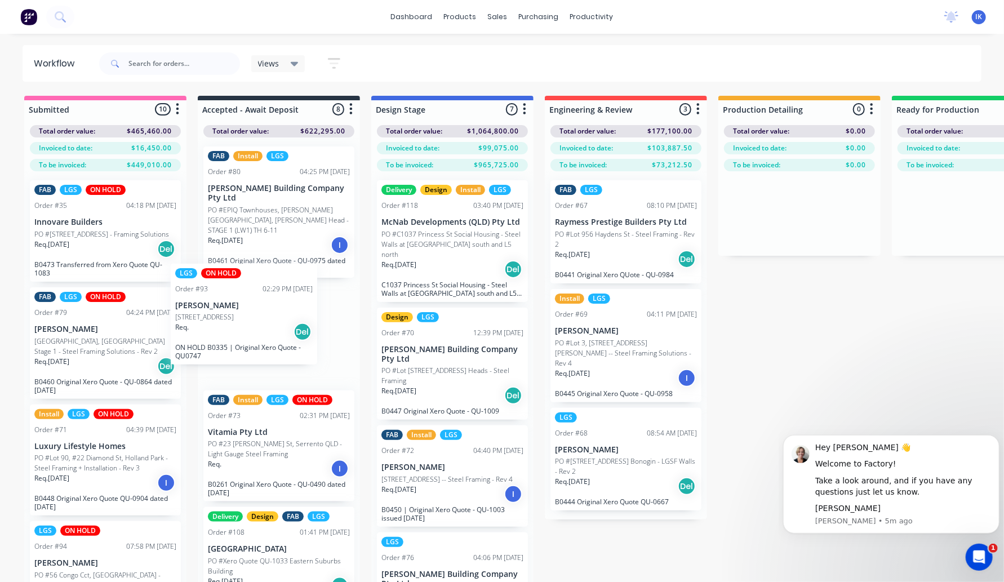
drag, startPoint x: 71, startPoint y: 317, endPoint x: 225, endPoint y: 308, distance: 154.1
click at [225, 308] on div "FAB Install LGS Order #80 04:25 PM [DATE] [PERSON_NAME] Building Company Pty Lt…" at bounding box center [279, 361] width 162 height 447
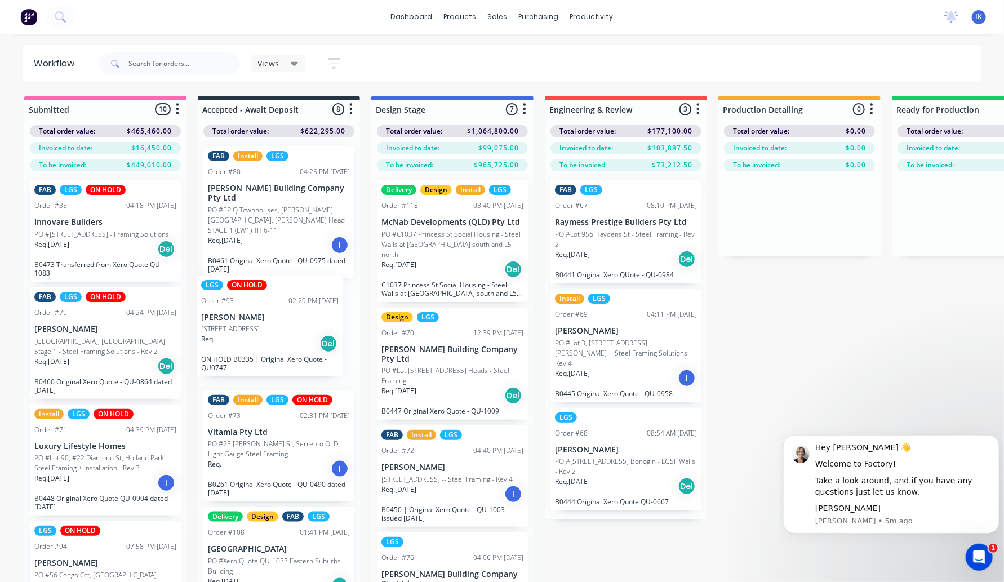
drag, startPoint x: 286, startPoint y: 331, endPoint x: 278, endPoint y: 336, distance: 9.4
click at [278, 336] on div "FAB Install LGS Order #80 04:25 PM [DATE] [PERSON_NAME] Building Company Pty Lt…" at bounding box center [279, 361] width 162 height 447
drag, startPoint x: 290, startPoint y: 322, endPoint x: 313, endPoint y: 328, distance: 24.3
click at [313, 328] on div "FAB Install LGS Order #80 04:25 PM [DATE] [PERSON_NAME] Building Company Pty Lt…" at bounding box center [279, 361] width 162 height 447
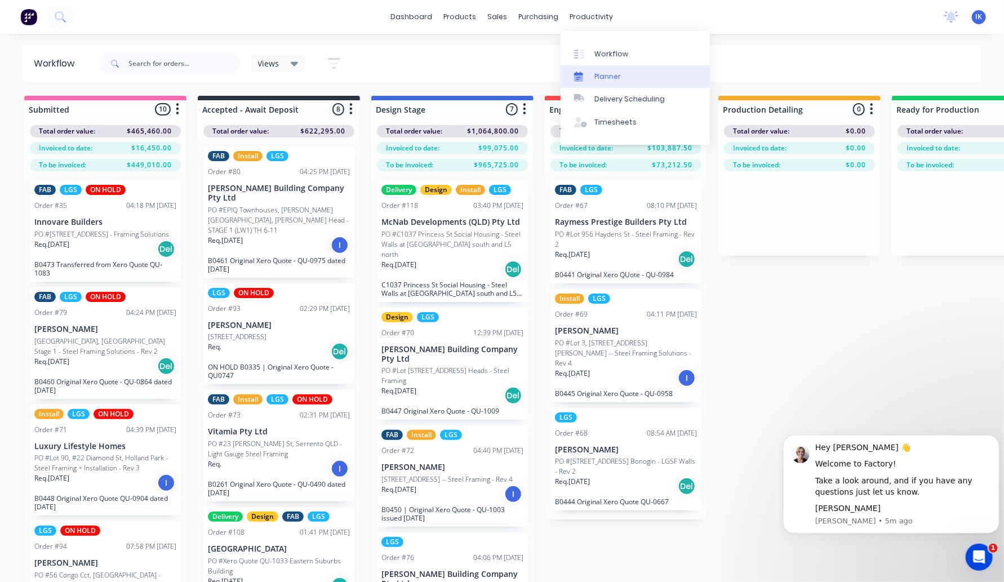
click at [602, 79] on div "Planner" at bounding box center [608, 77] width 26 height 10
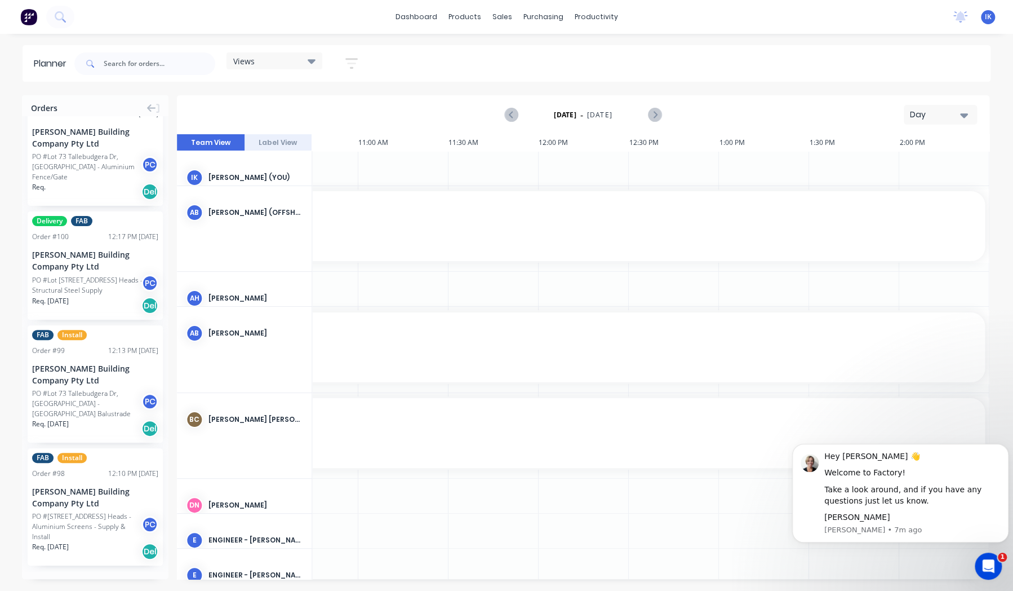
scroll to position [1851, 0]
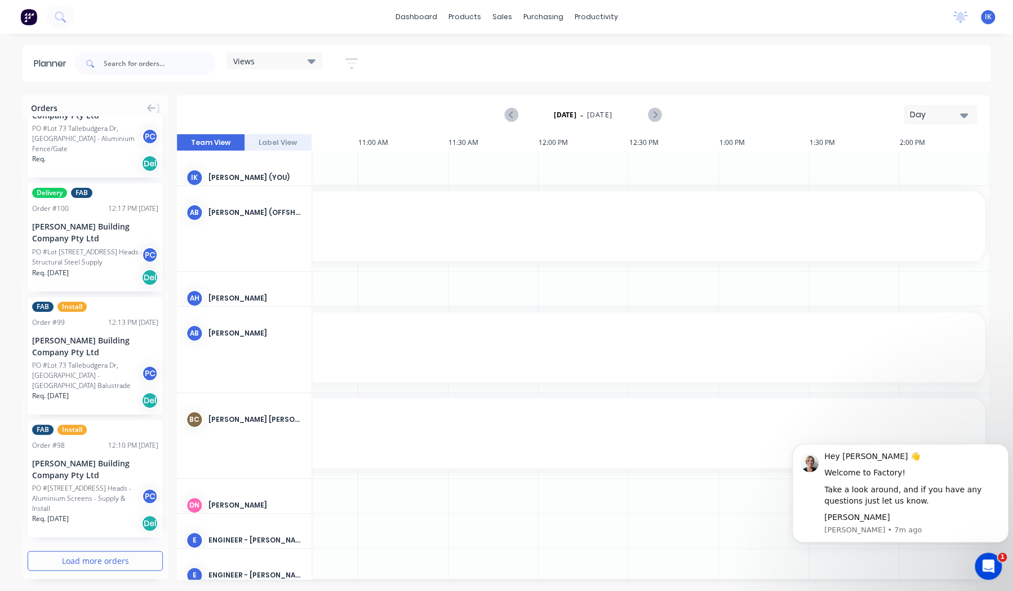
click at [101, 555] on button "Load more orders" at bounding box center [95, 561] width 135 height 20
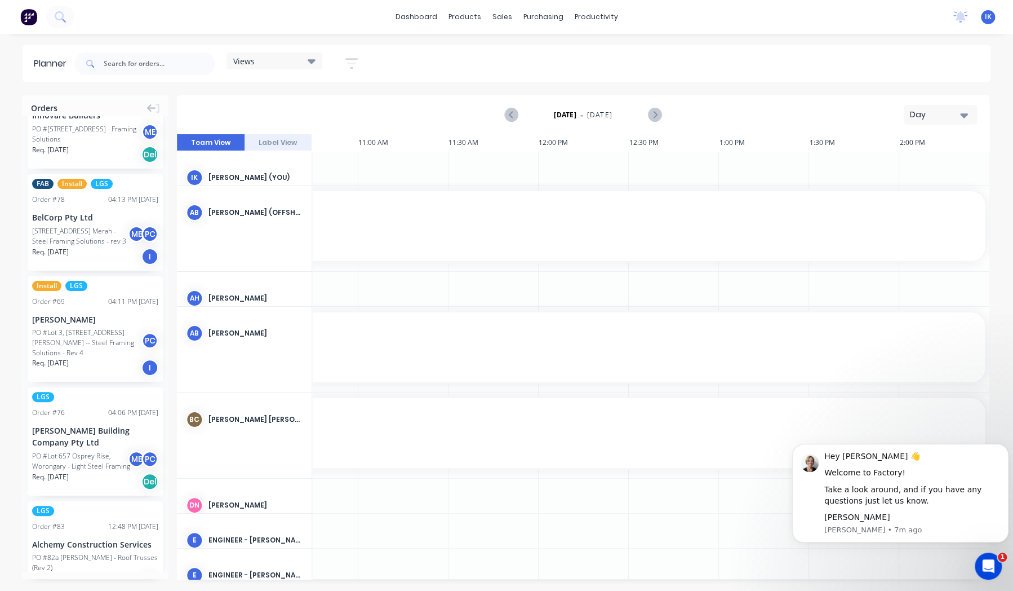
scroll to position [3581, 0]
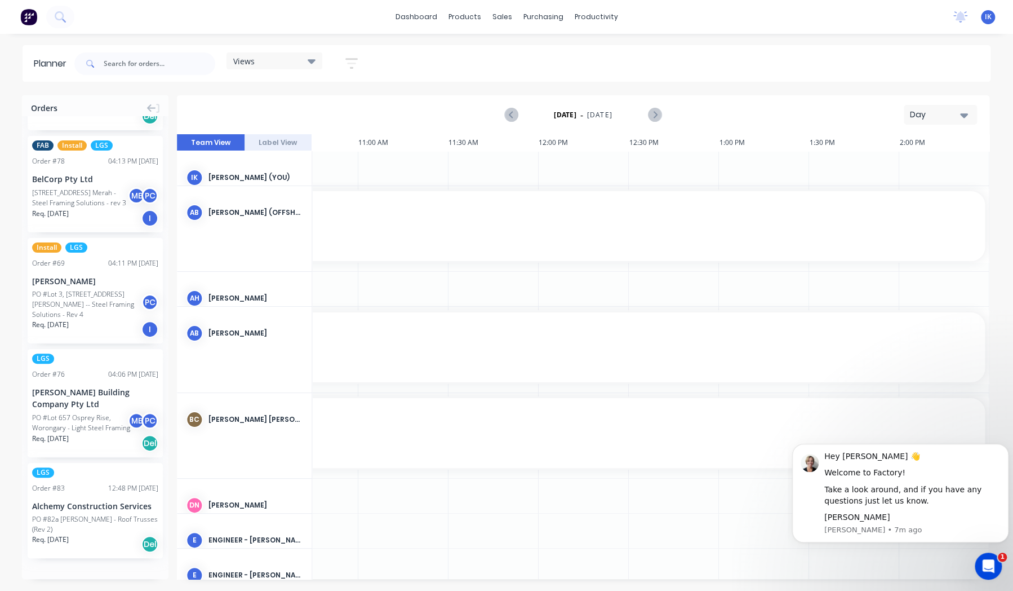
click at [260, 62] on div "Views" at bounding box center [274, 61] width 82 height 10
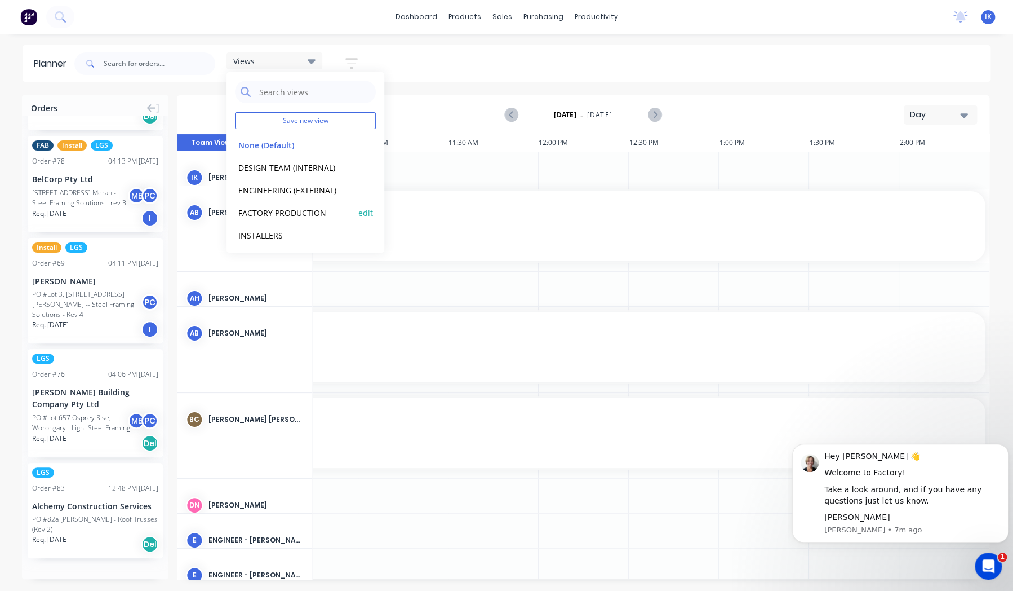
click at [282, 211] on button "FACTORY PRODUCTION" at bounding box center [295, 212] width 120 height 13
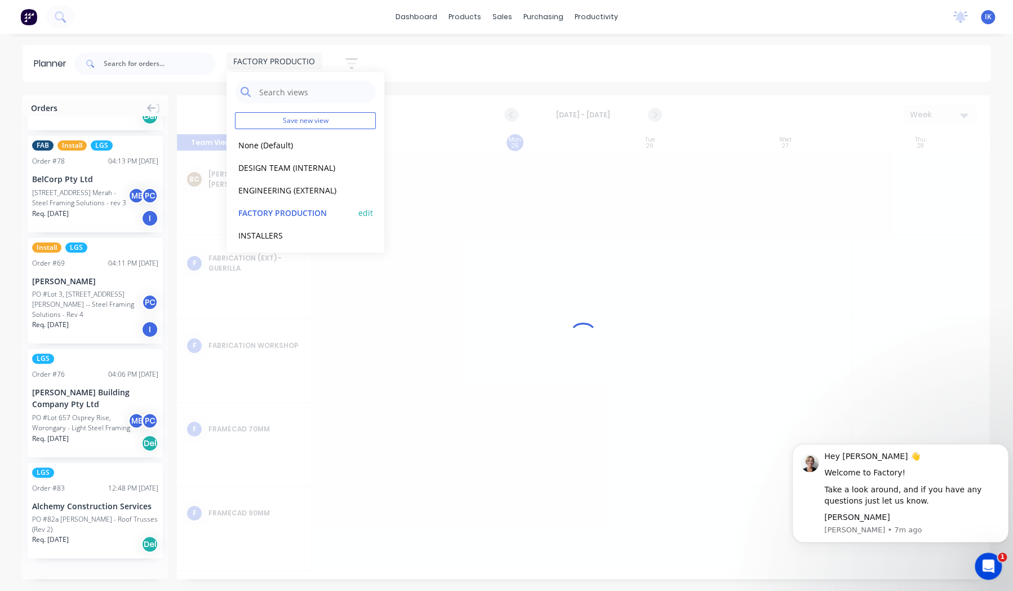
scroll to position [0, 0]
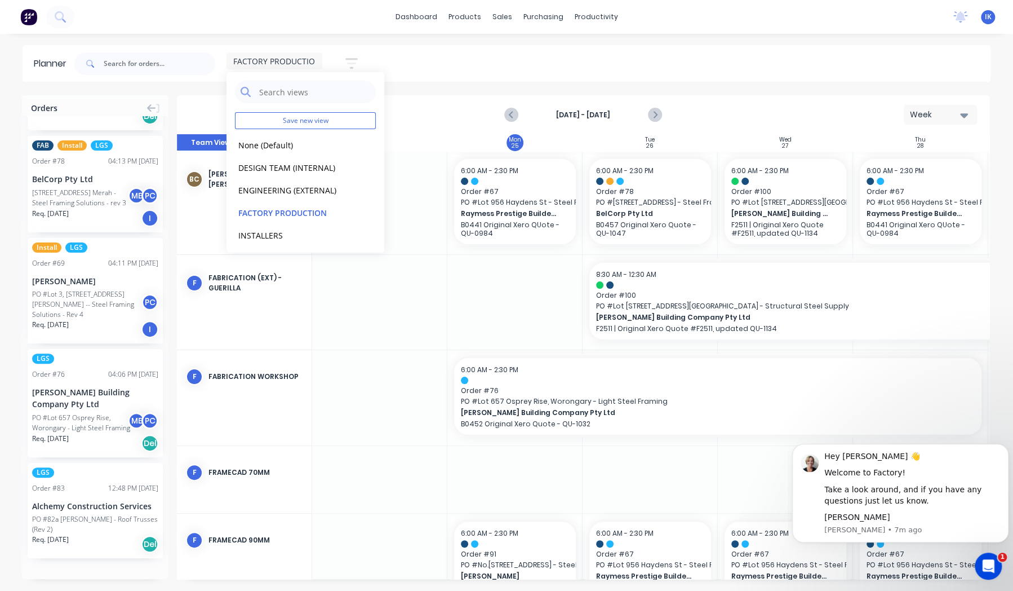
click at [507, 59] on div "FACTORY PRODUCTION Save new view None (Default) edit DESIGN TEAM (INTERNAL) edi…" at bounding box center [531, 64] width 919 height 34
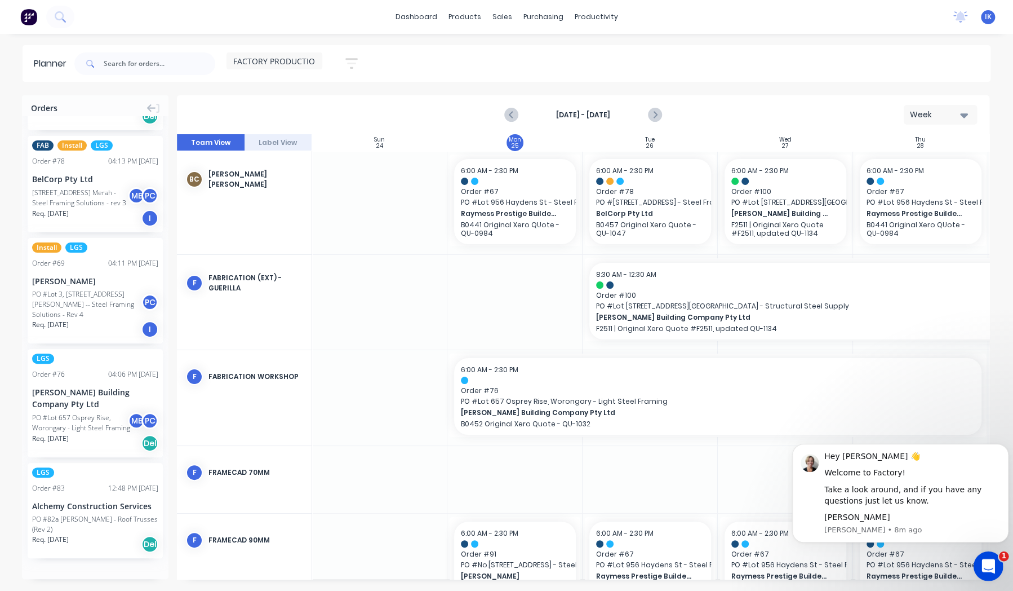
click at [988, 569] on icon "Open Intercom Messenger" at bounding box center [987, 564] width 19 height 19
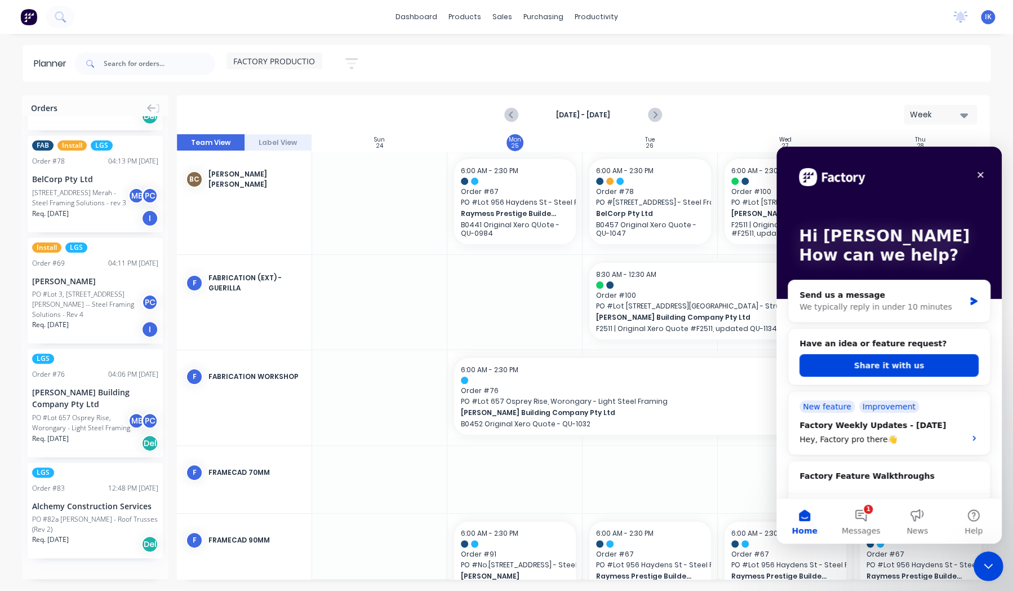
click at [983, 569] on icon "Close Intercom Messenger" at bounding box center [987, 564] width 14 height 14
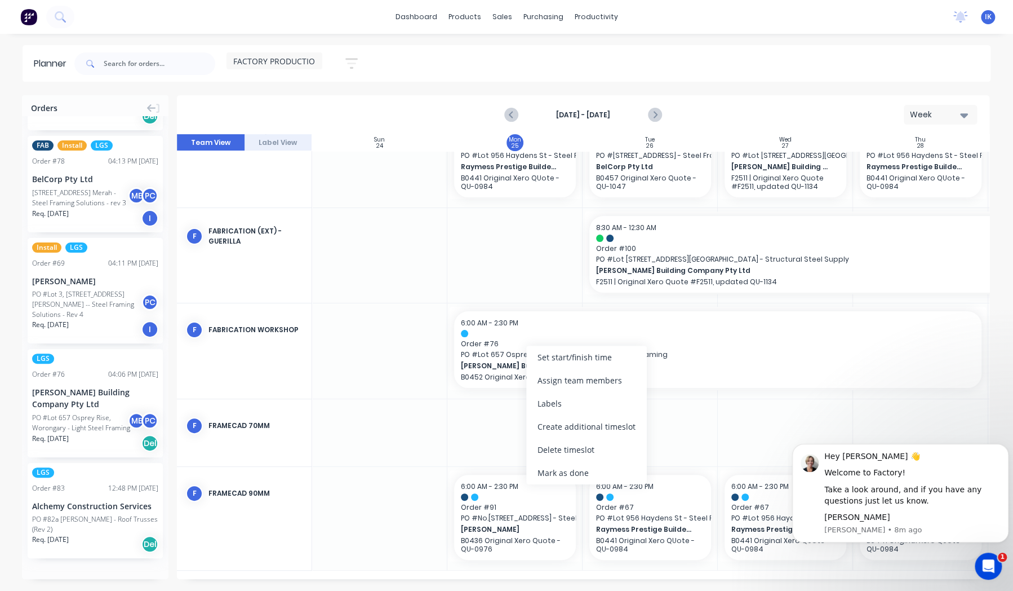
scroll to position [43, 0]
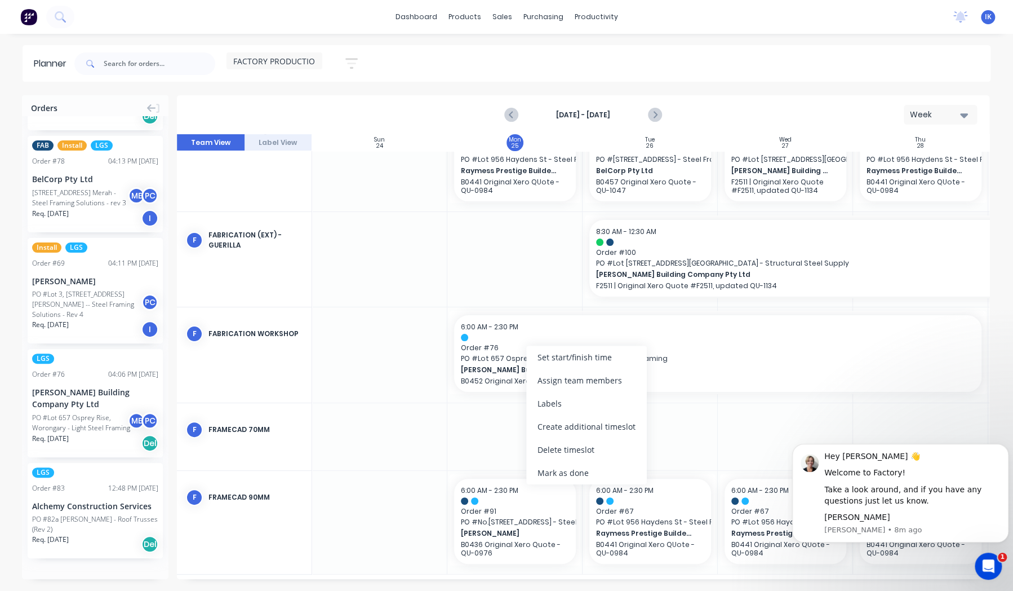
click at [506, 427] on div at bounding box center [514, 436] width 135 height 67
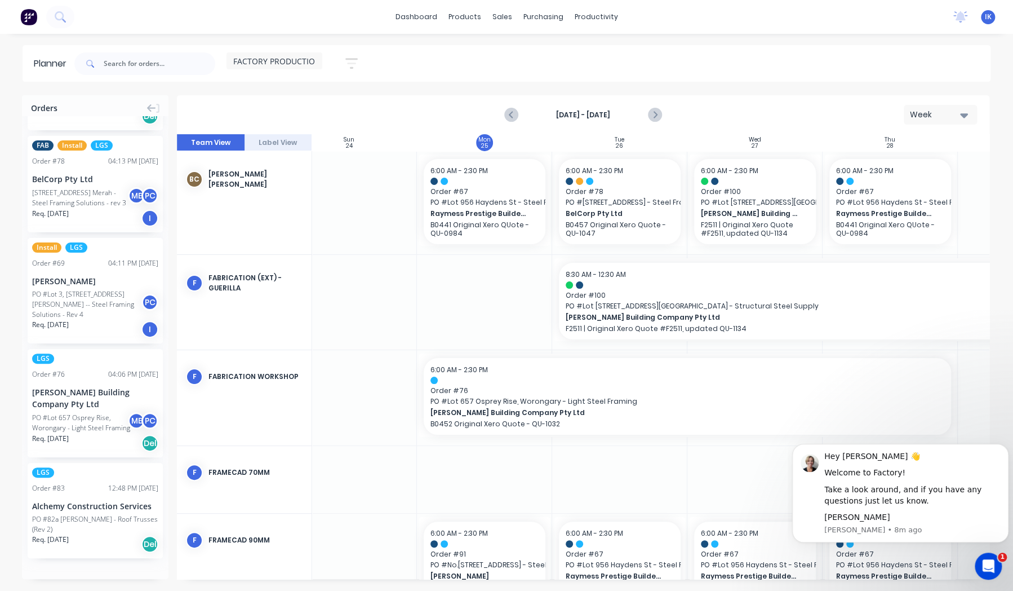
scroll to position [0, 29]
click at [967, 115] on icon "button" at bounding box center [964, 115] width 8 height 5
click at [923, 143] on div "Day" at bounding box center [921, 145] width 112 height 23
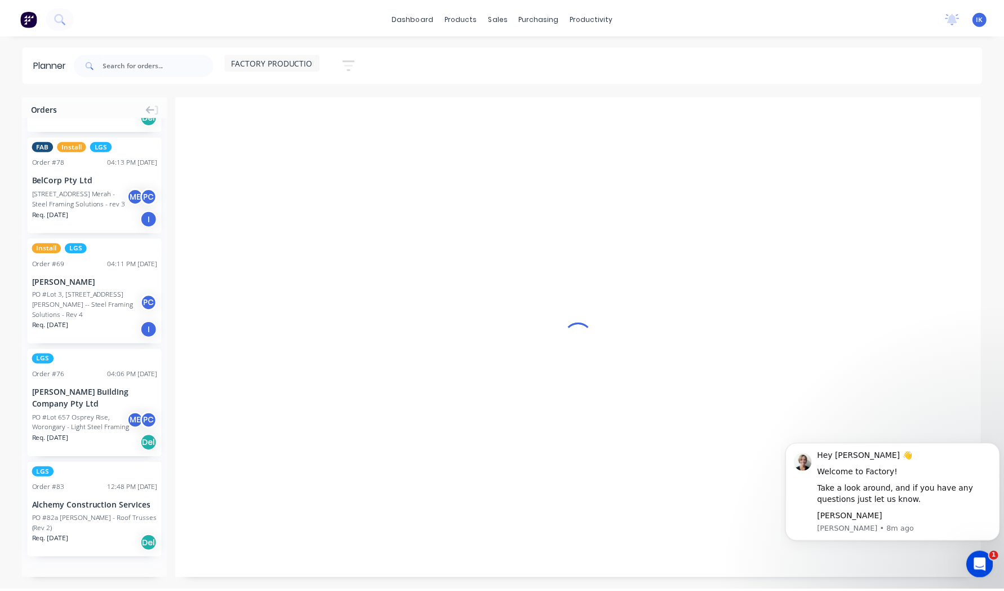
scroll to position [0, 855]
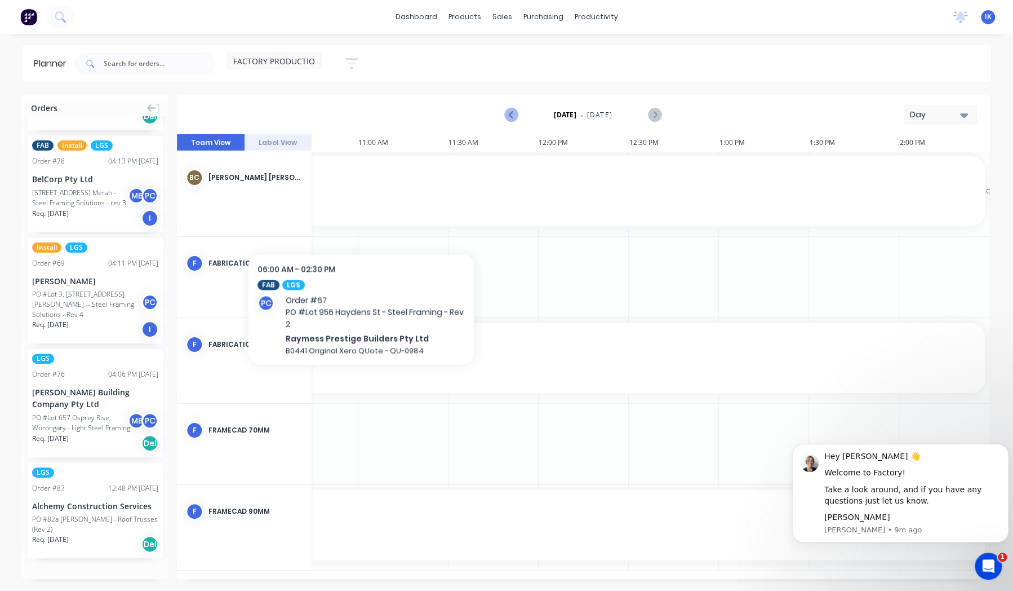
click at [516, 122] on button "Previous page" at bounding box center [512, 115] width 23 height 23
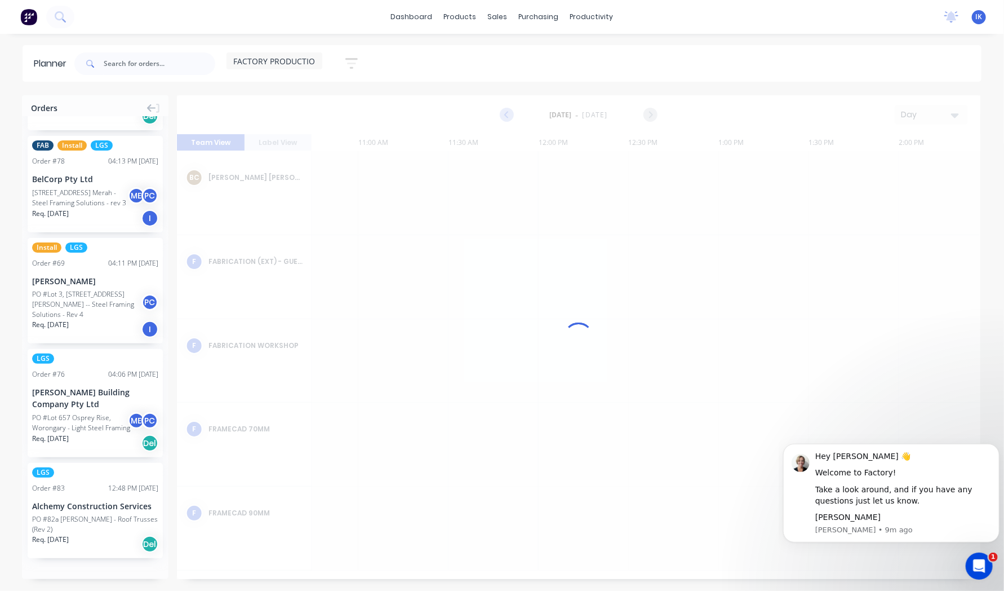
scroll to position [0, 864]
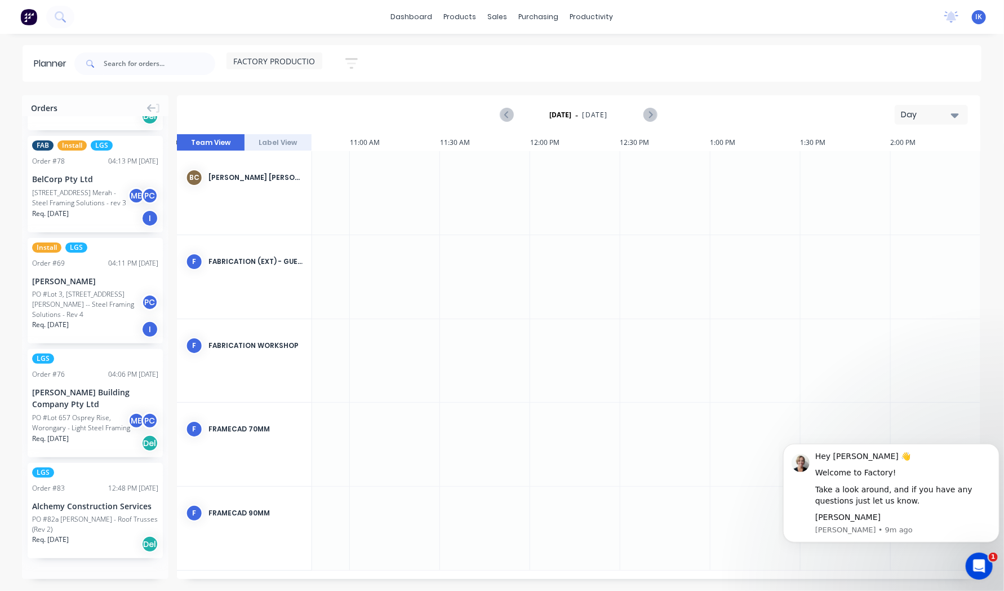
click at [954, 115] on icon "button" at bounding box center [955, 115] width 8 height 5
click at [900, 165] on div "Week" at bounding box center [911, 167] width 112 height 23
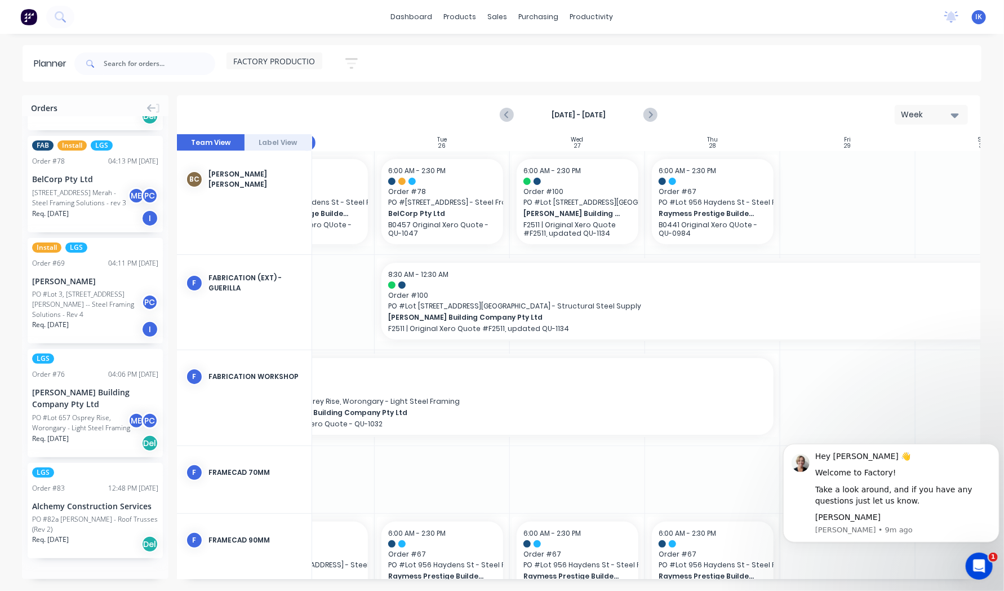
scroll to position [0, 251]
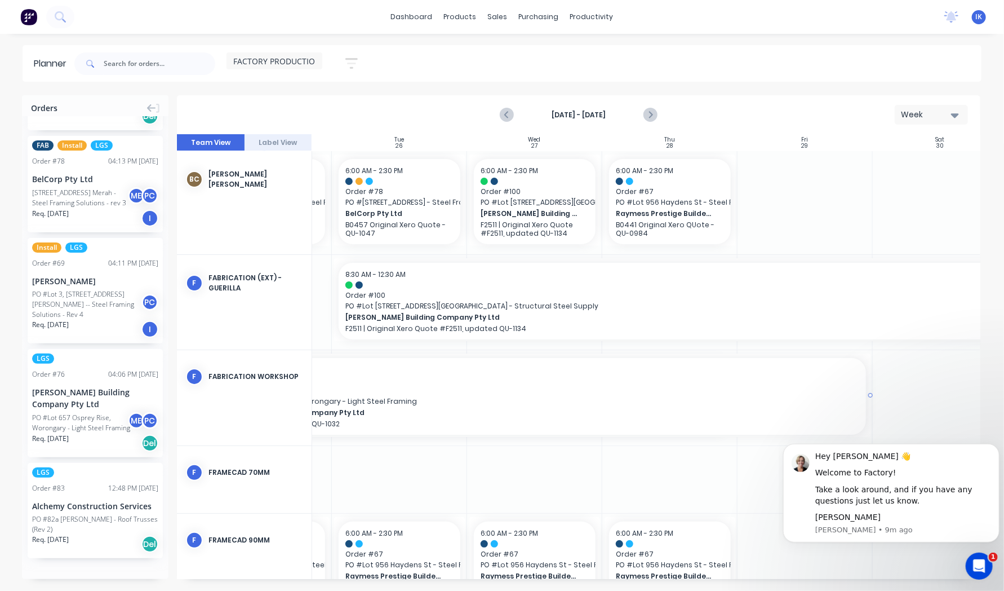
drag, startPoint x: 735, startPoint y: 396, endPoint x: 840, endPoint y: 405, distance: 105.7
drag, startPoint x: 870, startPoint y: 392, endPoint x: 739, endPoint y: 391, distance: 130.8
drag, startPoint x: 870, startPoint y: 394, endPoint x: 741, endPoint y: 394, distance: 128.5
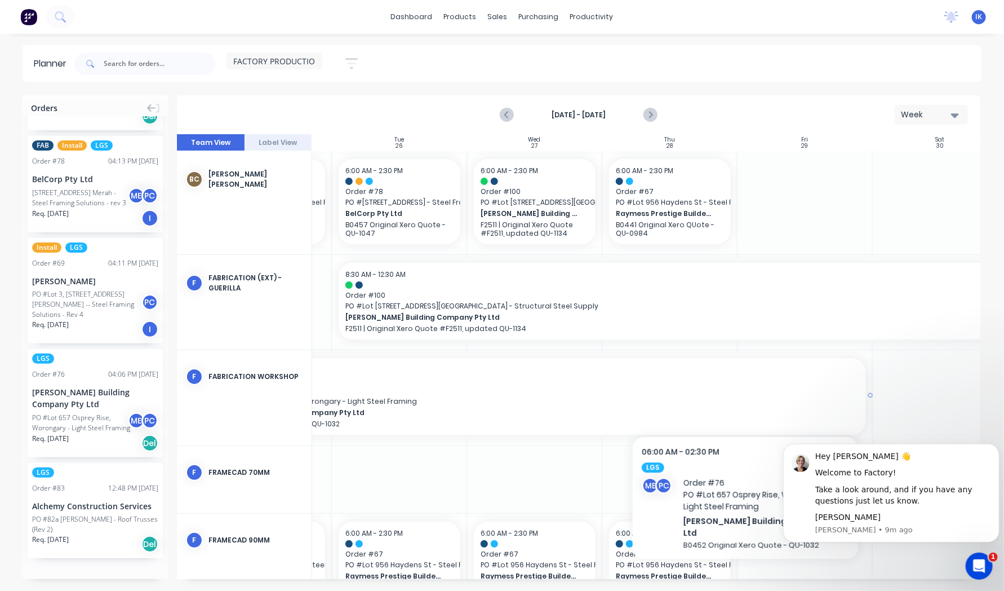
click at [746, 394] on span "Order # 76" at bounding box center [534, 390] width 649 height 10
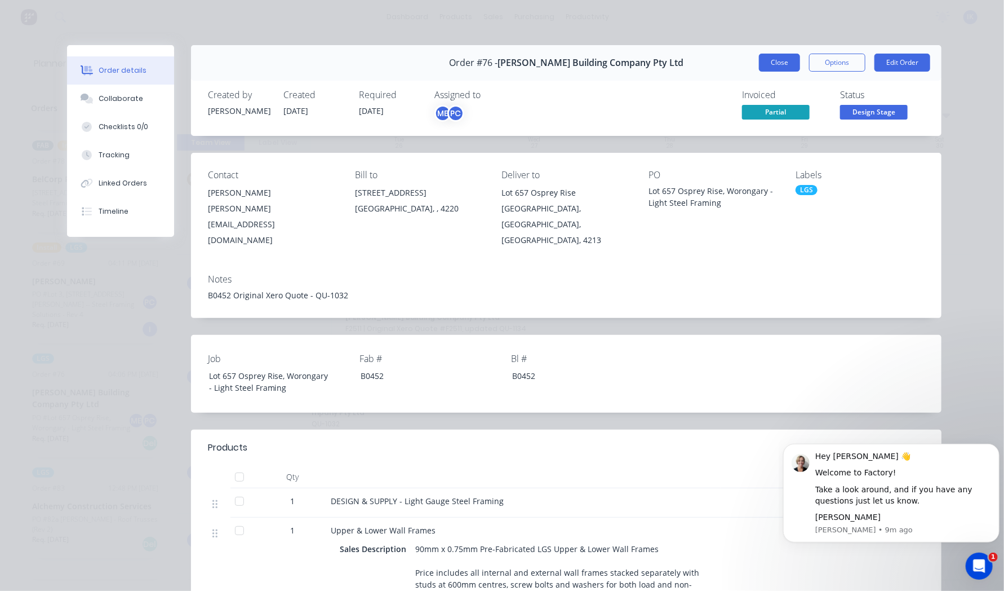
click at [782, 64] on button "Close" at bounding box center [779, 63] width 41 height 18
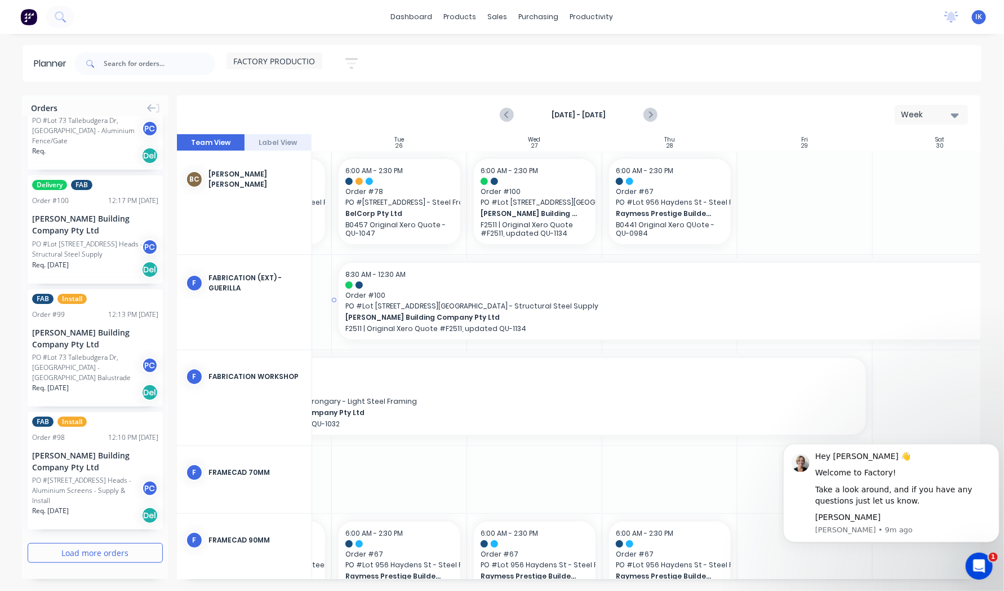
scroll to position [1851, 0]
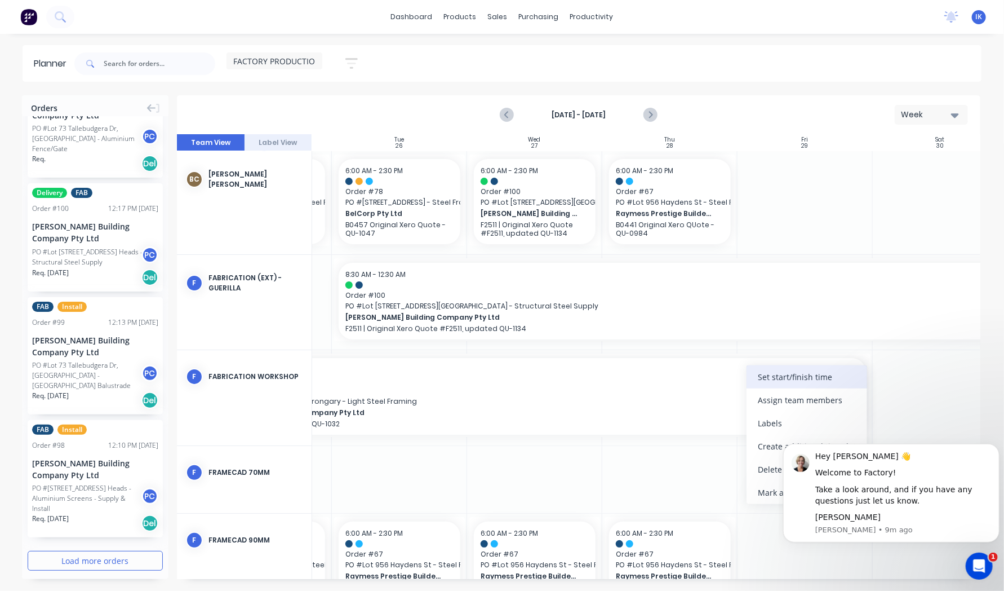
click at [793, 383] on div "Set start/finish time" at bounding box center [807, 376] width 121 height 23
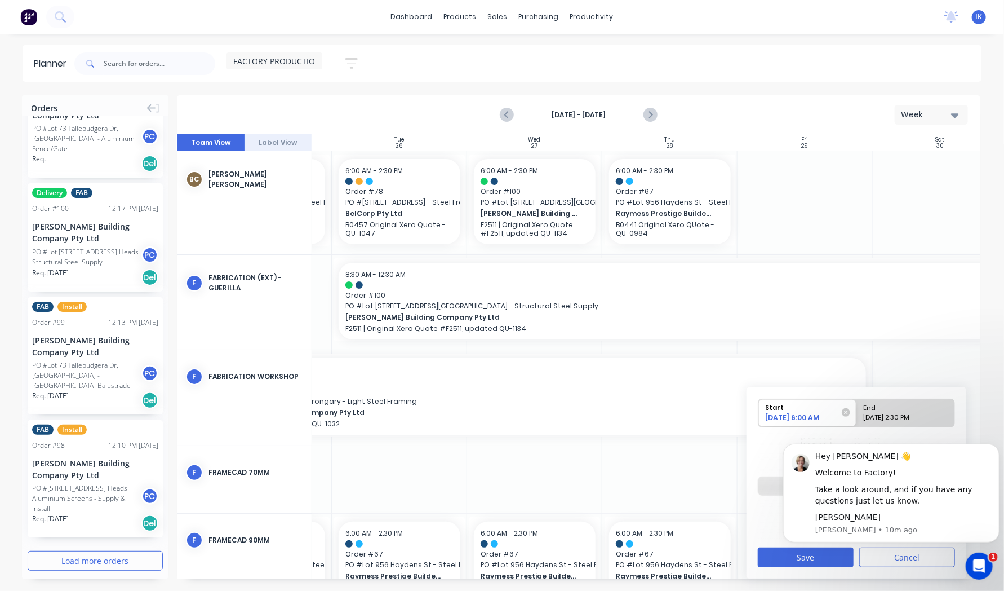
click at [933, 371] on div at bounding box center [940, 397] width 135 height 95
click at [706, 486] on div at bounding box center [669, 479] width 135 height 67
click at [910, 561] on button "Cancel" at bounding box center [907, 557] width 96 height 20
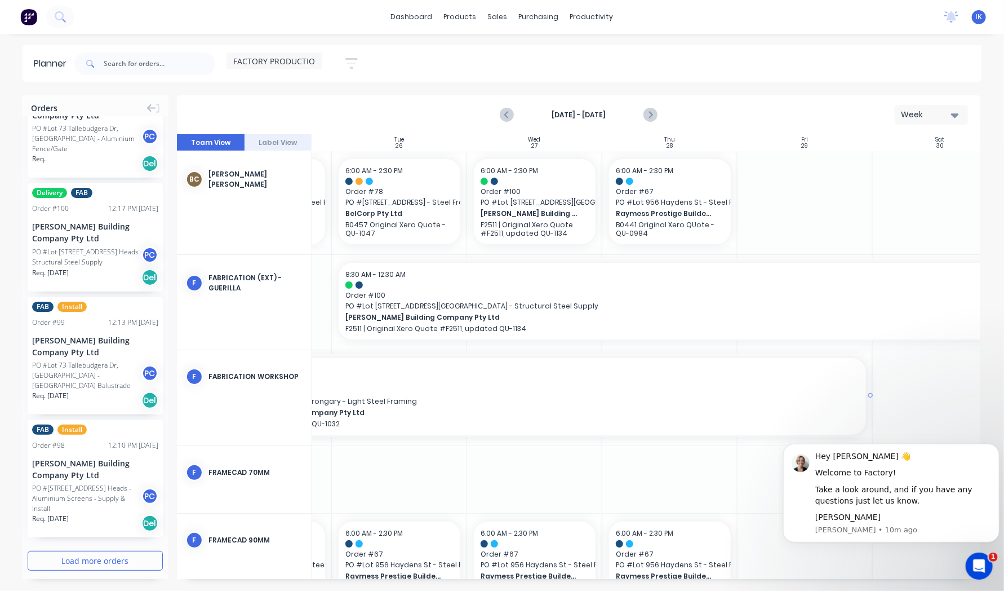
drag, startPoint x: 870, startPoint y: 395, endPoint x: 799, endPoint y: 391, distance: 70.6
drag, startPoint x: 868, startPoint y: 393, endPoint x: 818, endPoint y: 389, distance: 50.4
drag, startPoint x: 869, startPoint y: 397, endPoint x: 813, endPoint y: 392, distance: 56.5
drag, startPoint x: 870, startPoint y: 397, endPoint x: 657, endPoint y: 391, distance: 213.7
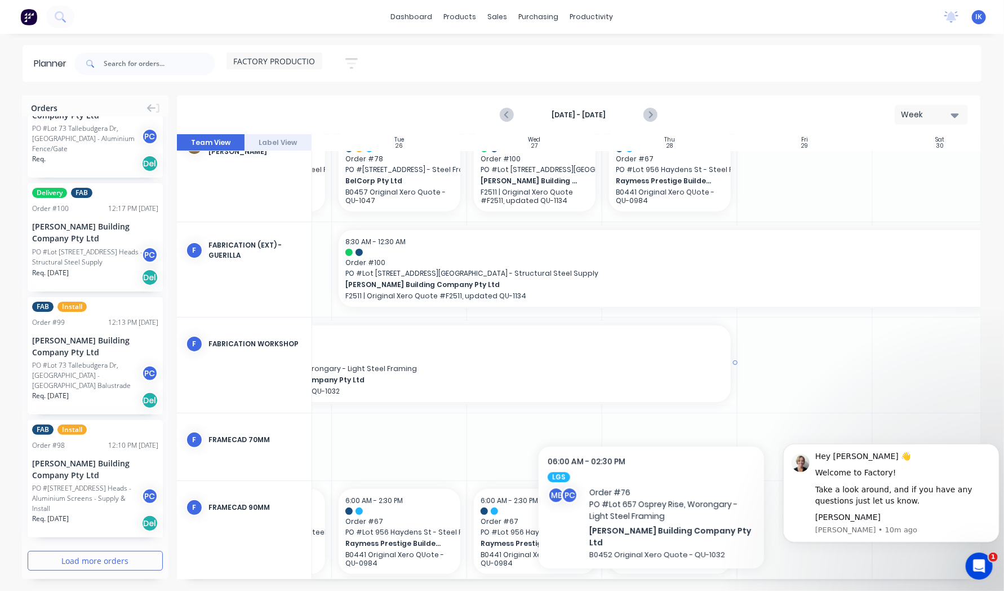
scroll to position [51, 251]
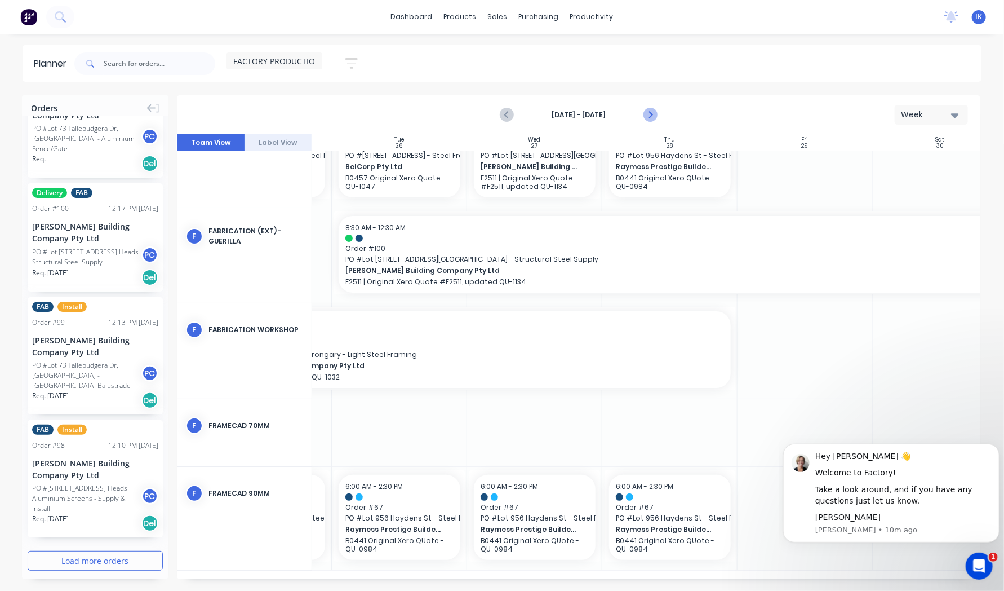
click at [650, 118] on icon "Next page" at bounding box center [650, 115] width 14 height 14
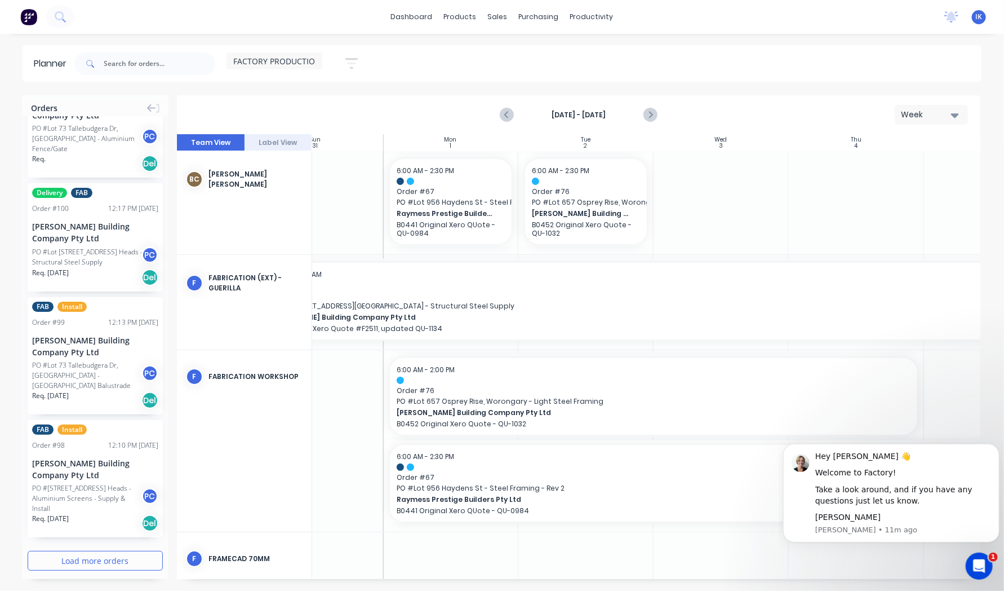
scroll to position [0, 0]
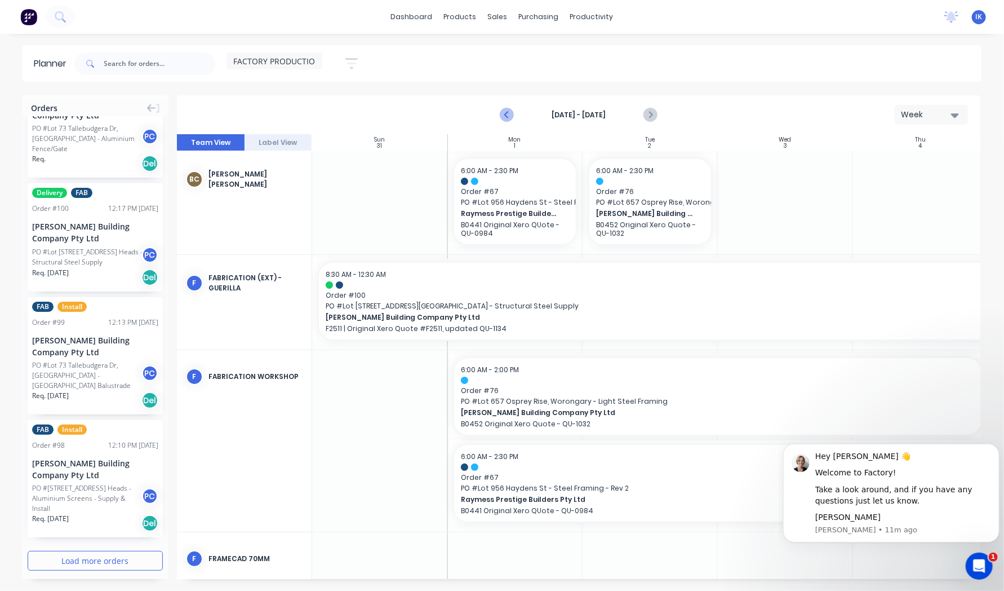
click at [507, 119] on icon "Previous page" at bounding box center [507, 115] width 14 height 14
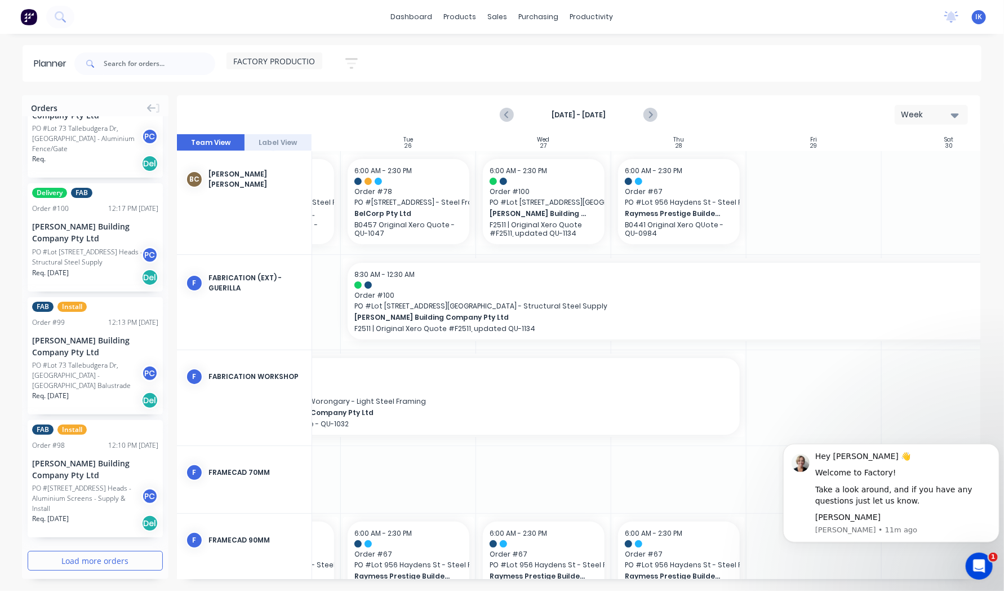
scroll to position [0, 243]
click at [654, 116] on icon "Next page" at bounding box center [650, 115] width 14 height 14
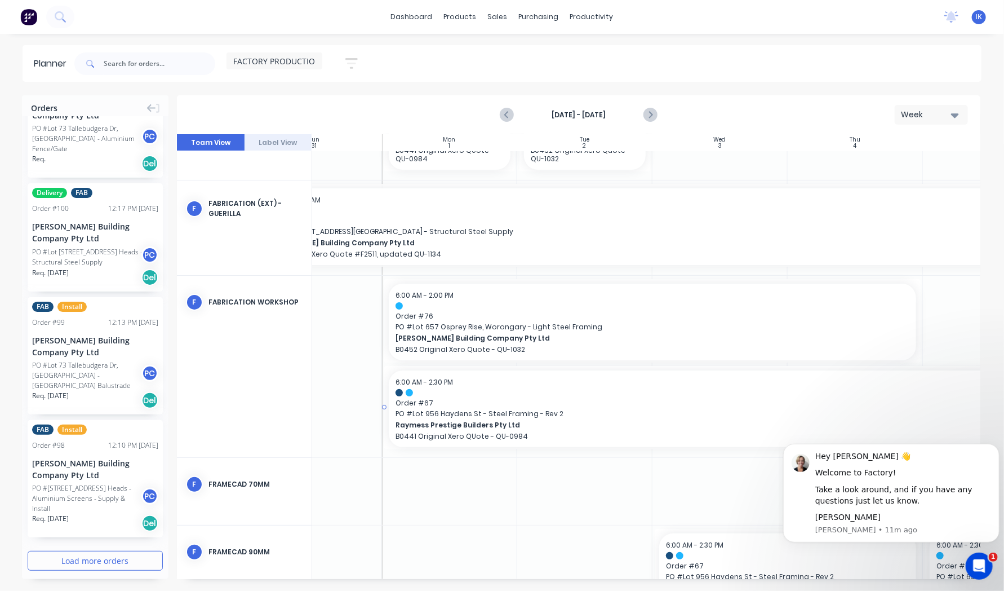
scroll to position [113, 65]
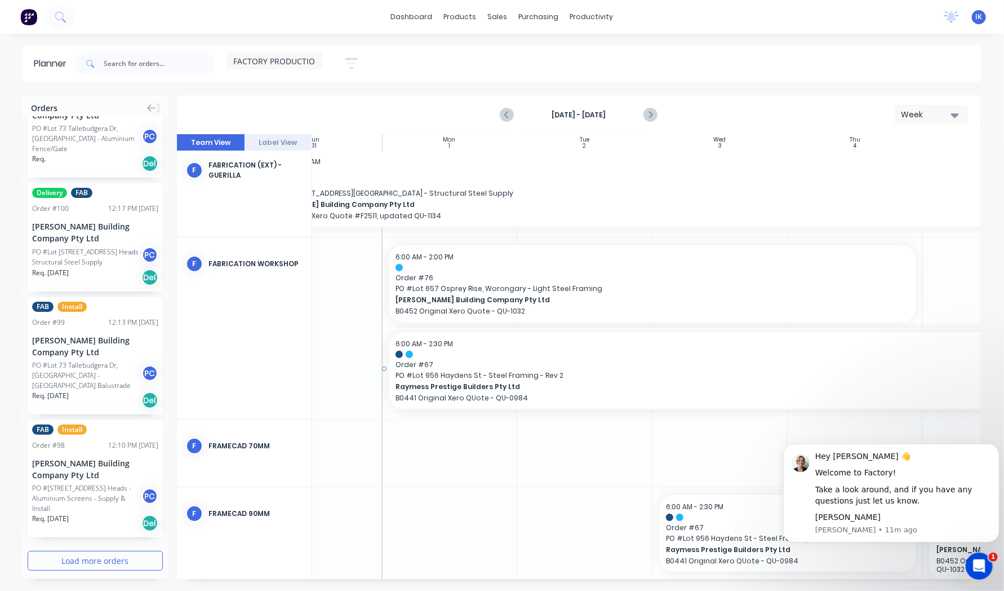
drag, startPoint x: 437, startPoint y: 388, endPoint x: 486, endPoint y: 308, distance: 93.9
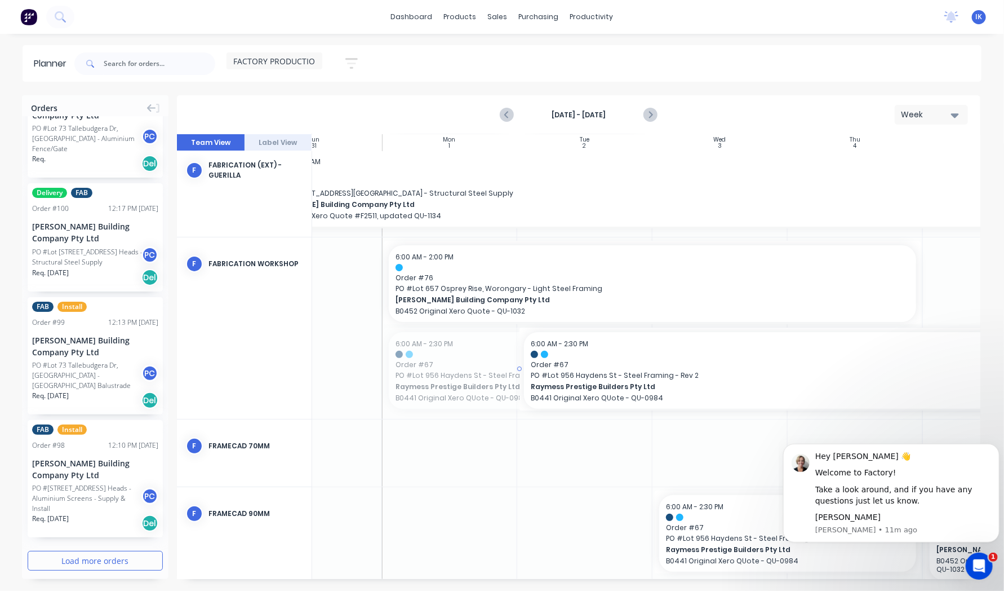
drag, startPoint x: 449, startPoint y: 379, endPoint x: 599, endPoint y: 302, distance: 168.6
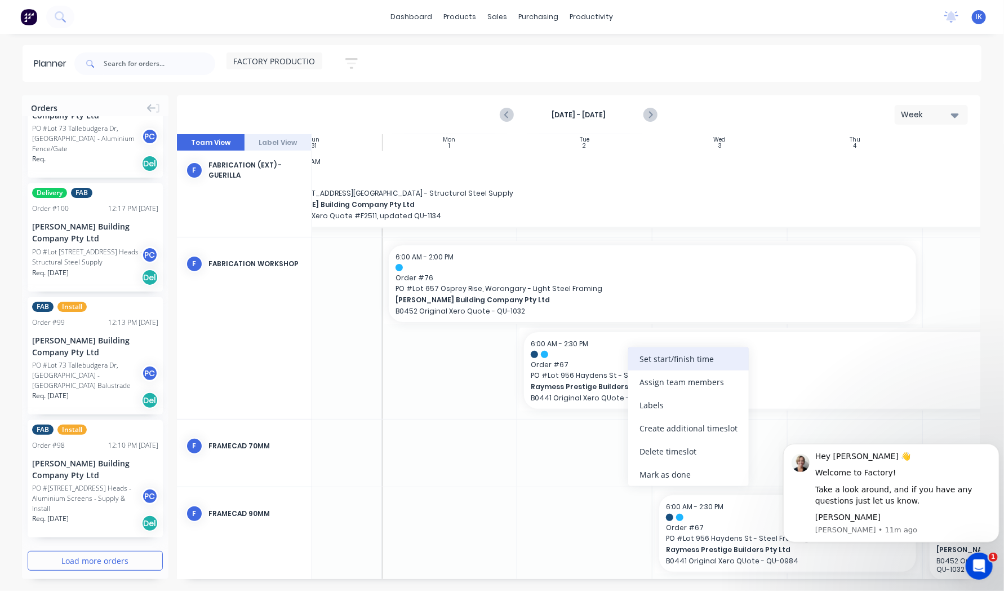
click at [656, 362] on div "Set start/finish time" at bounding box center [688, 358] width 121 height 23
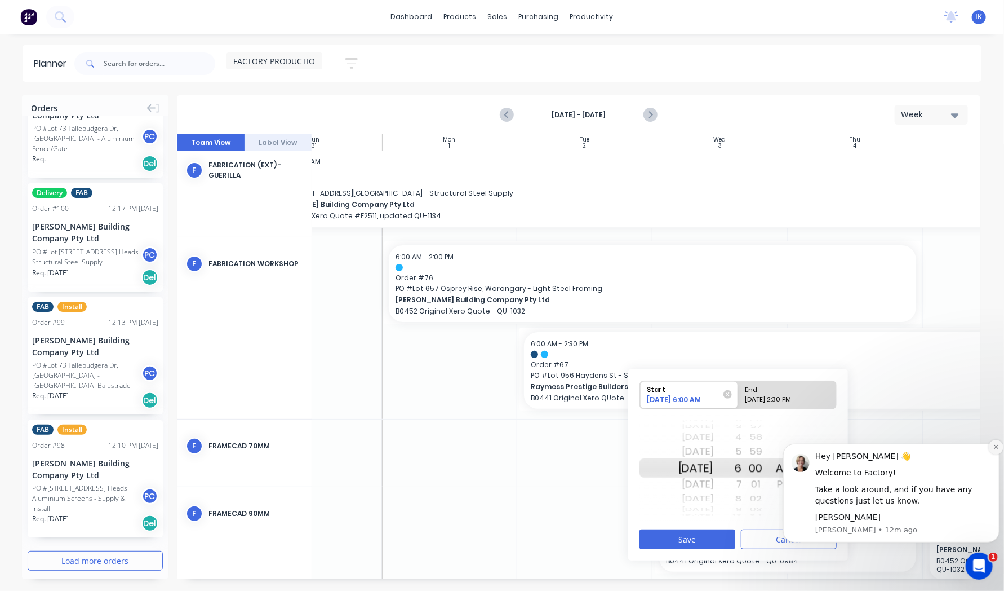
click at [994, 447] on icon "Dismiss notification" at bounding box center [996, 446] width 6 height 6
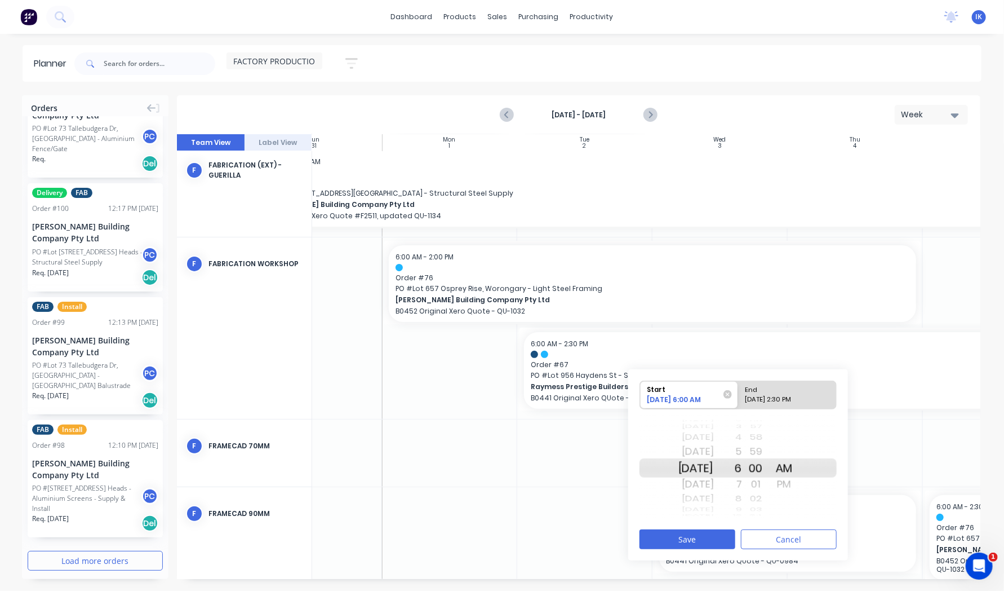
drag, startPoint x: 703, startPoint y: 396, endPoint x: 602, endPoint y: 438, distance: 109.4
click at [602, 438] on div at bounding box center [584, 452] width 135 height 67
click at [666, 401] on div "[DATE] 6:00 AM" at bounding box center [685, 401] width 82 height 14
click at [641, 401] on input "Start [DATE] 6:00 AM" at bounding box center [640, 395] width 1 height 28
click at [712, 467] on div "[DATE]" at bounding box center [697, 467] width 36 height 19
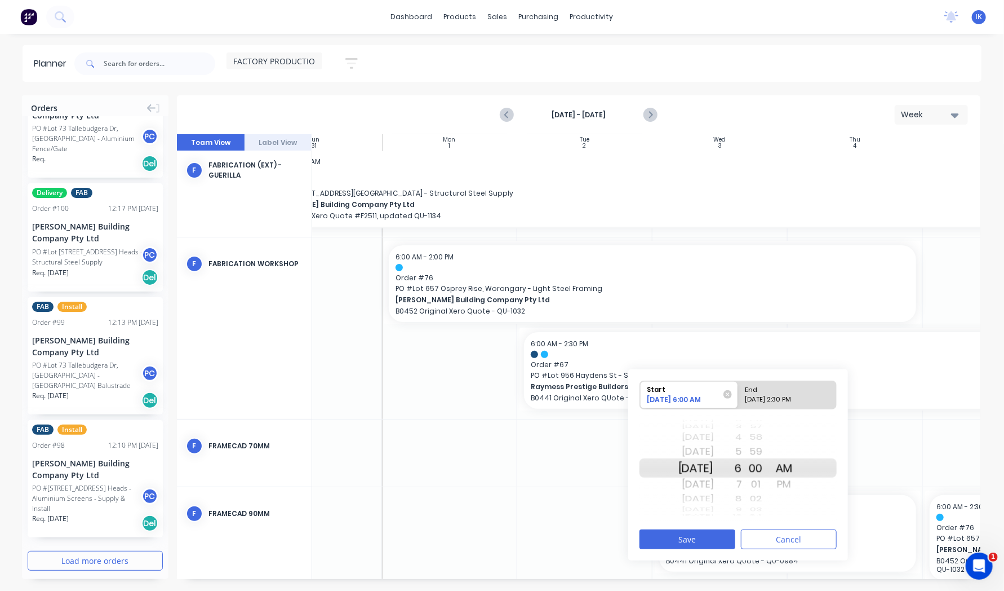
click at [776, 393] on div "End" at bounding box center [783, 388] width 82 height 14
click at [739, 393] on input "End [DATE] 2:30 PM" at bounding box center [738, 395] width 1 height 28
radio input "true"
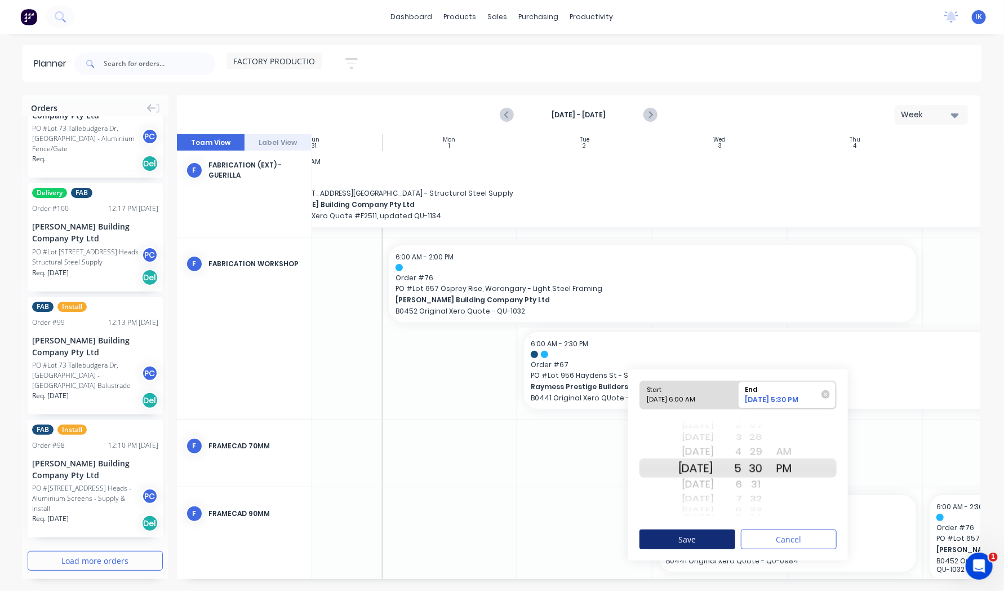
click at [715, 536] on button "Save" at bounding box center [688, 539] width 96 height 20
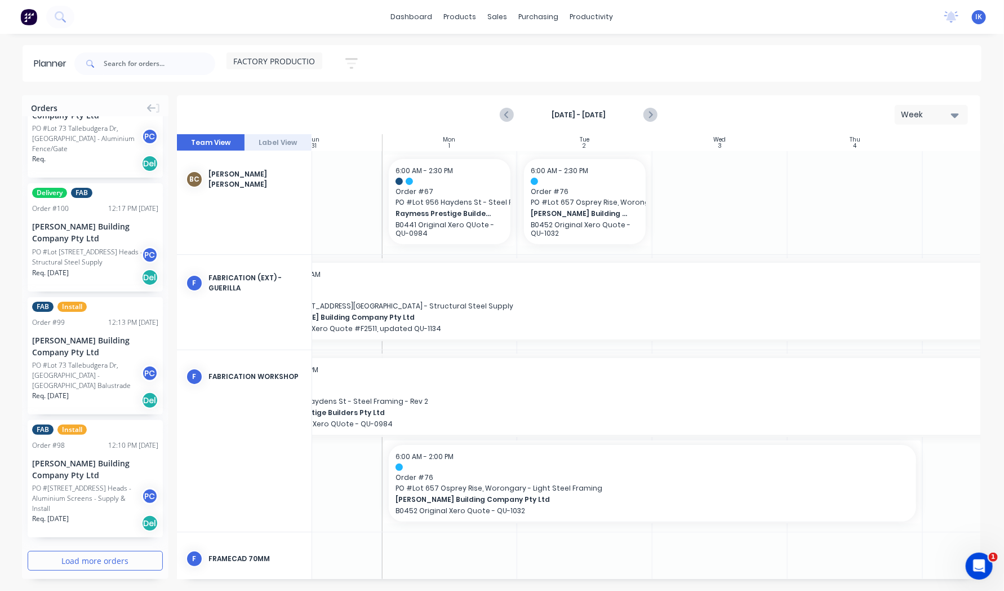
scroll to position [0, 0]
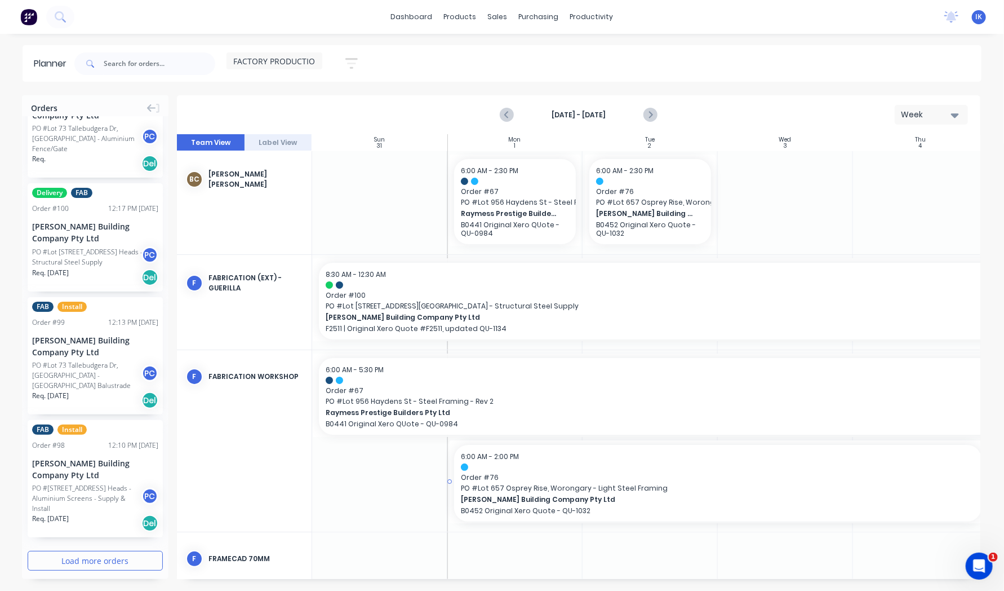
drag, startPoint x: 489, startPoint y: 490, endPoint x: 537, endPoint y: 487, distance: 48.0
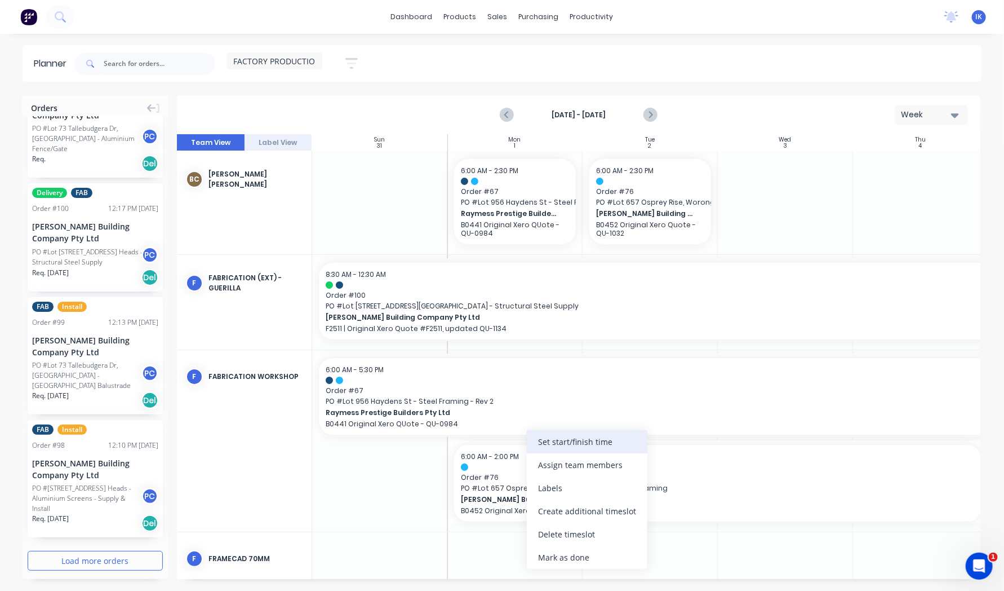
click at [576, 445] on div "Set start/finish time" at bounding box center [587, 441] width 121 height 23
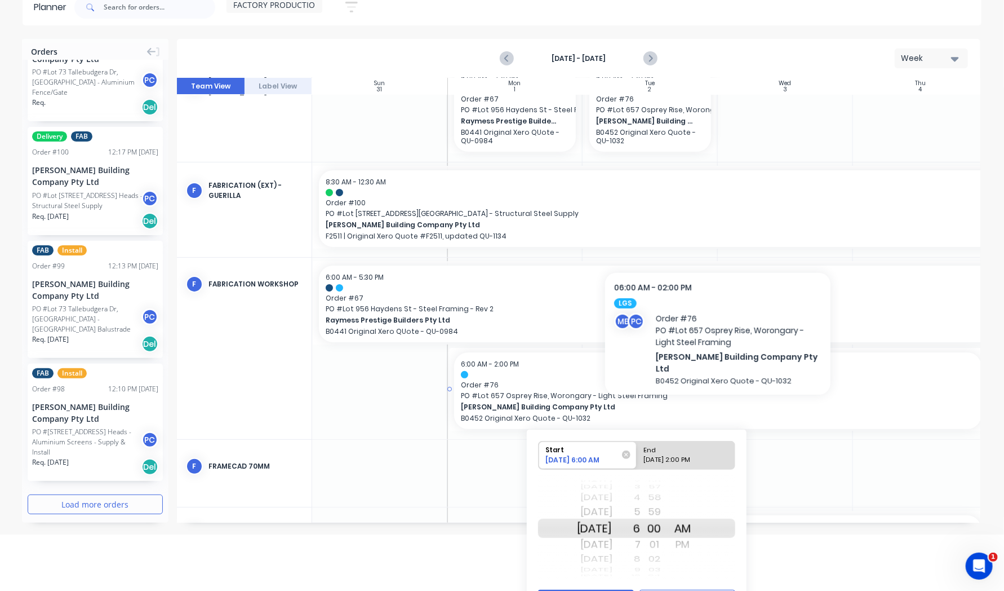
scroll to position [56, 0]
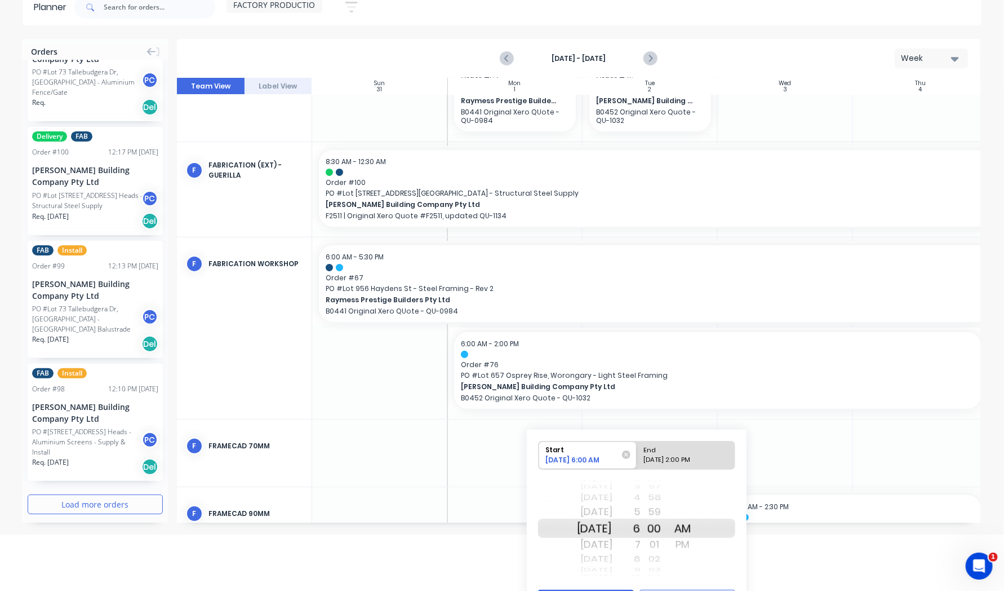
click at [720, 458] on div "[DATE] 2:00 PM" at bounding box center [681, 462] width 82 height 14
click at [637, 458] on input "End [DATE] 2:00 PM" at bounding box center [637, 455] width 1 height 28
radio input "true"
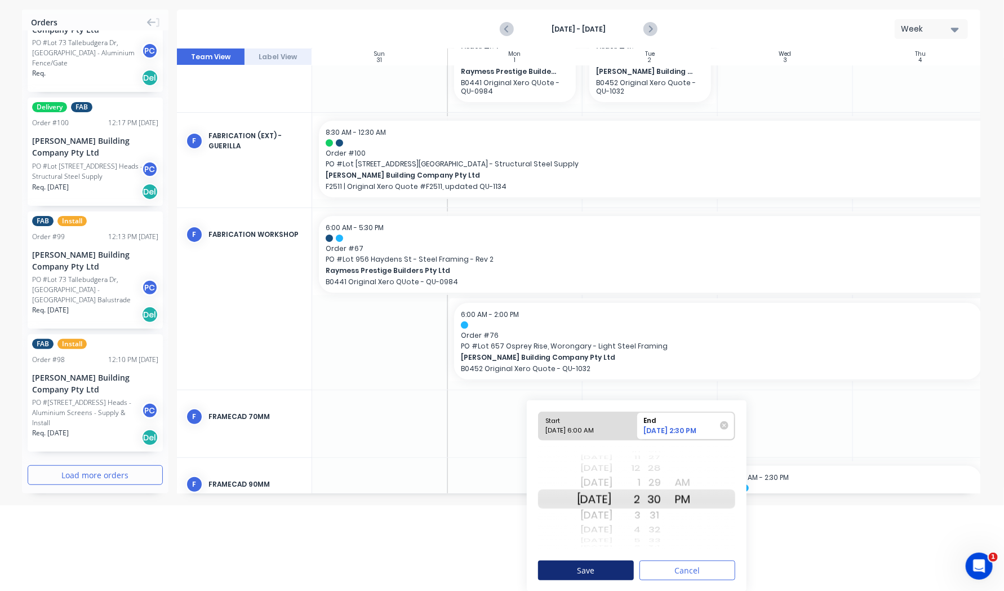
click at [629, 569] on button "Save" at bounding box center [586, 570] width 96 height 20
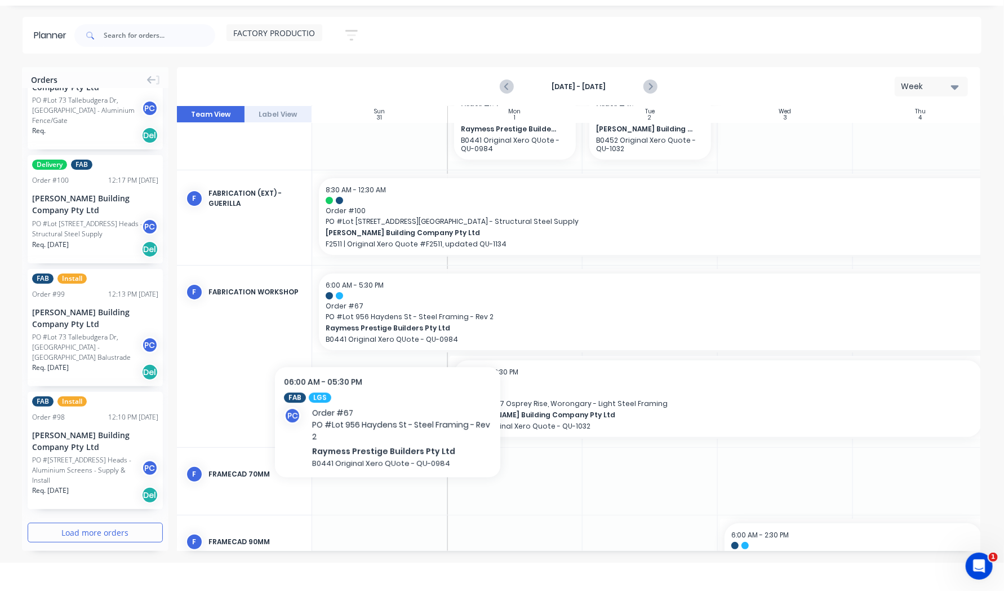
click at [388, 325] on span "Raymess Prestige Builders Pty Ltd" at bounding box center [740, 328] width 828 height 10
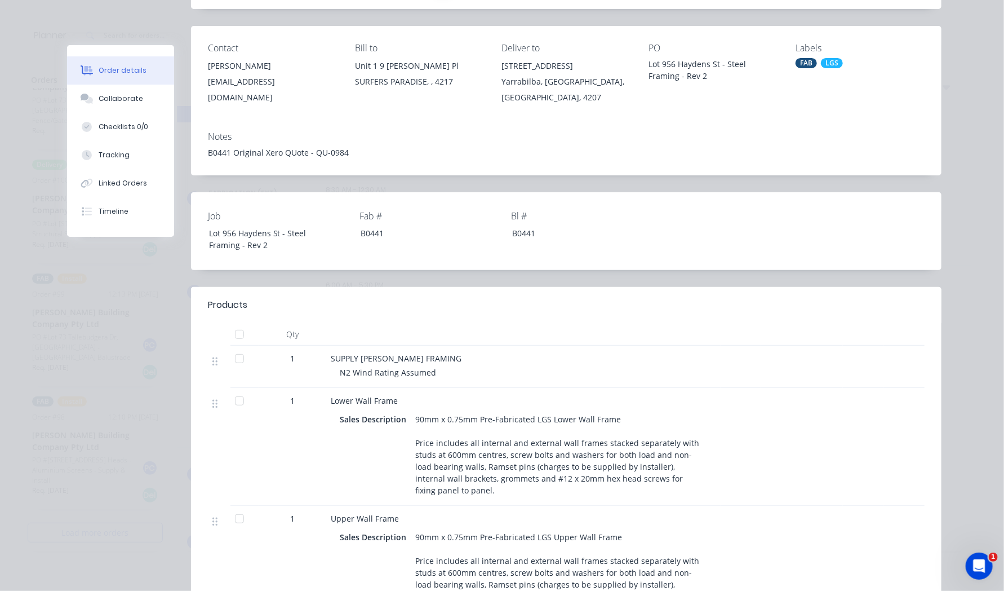
scroll to position [56, 0]
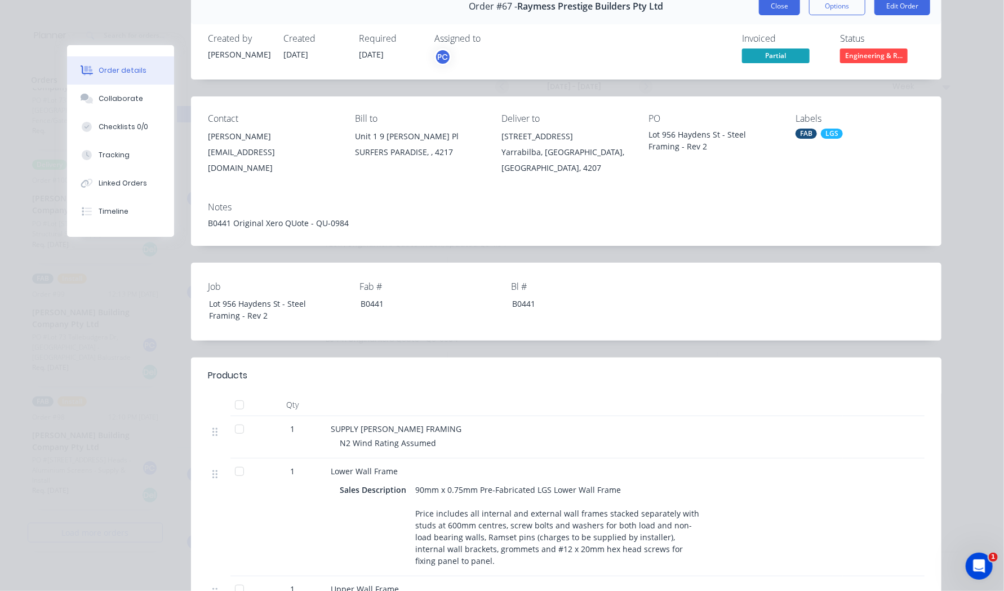
click at [768, 9] on button "Close" at bounding box center [779, 6] width 41 height 18
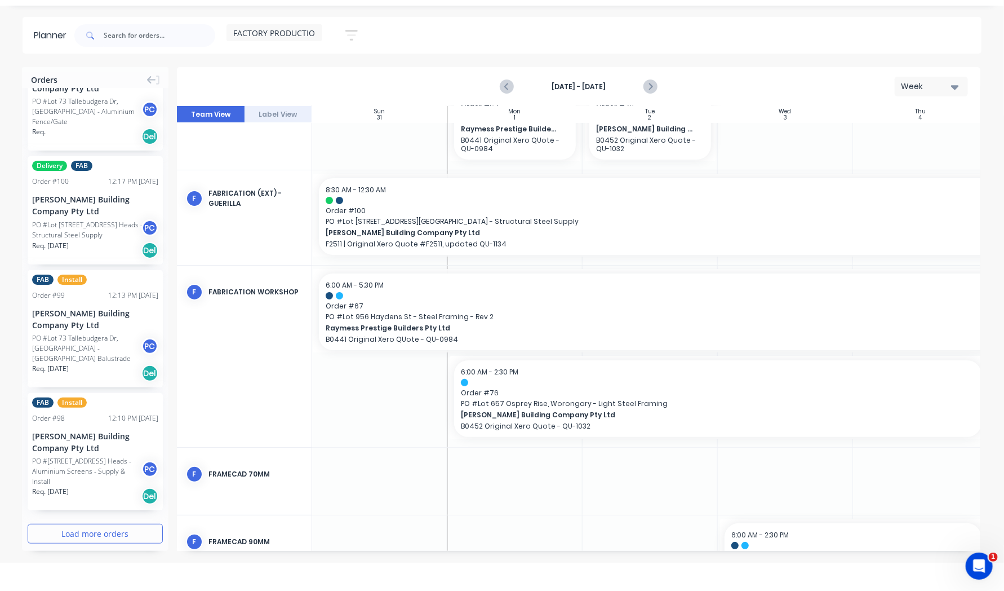
scroll to position [1851, 0]
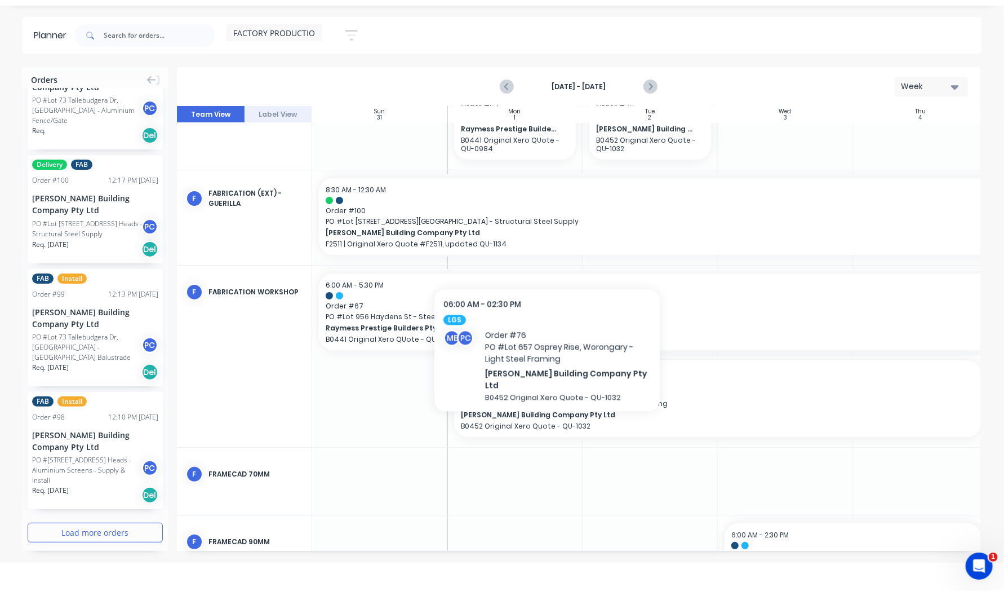
click at [547, 419] on span "[PERSON_NAME] Building Company Pty Ltd" at bounding box center [692, 415] width 463 height 10
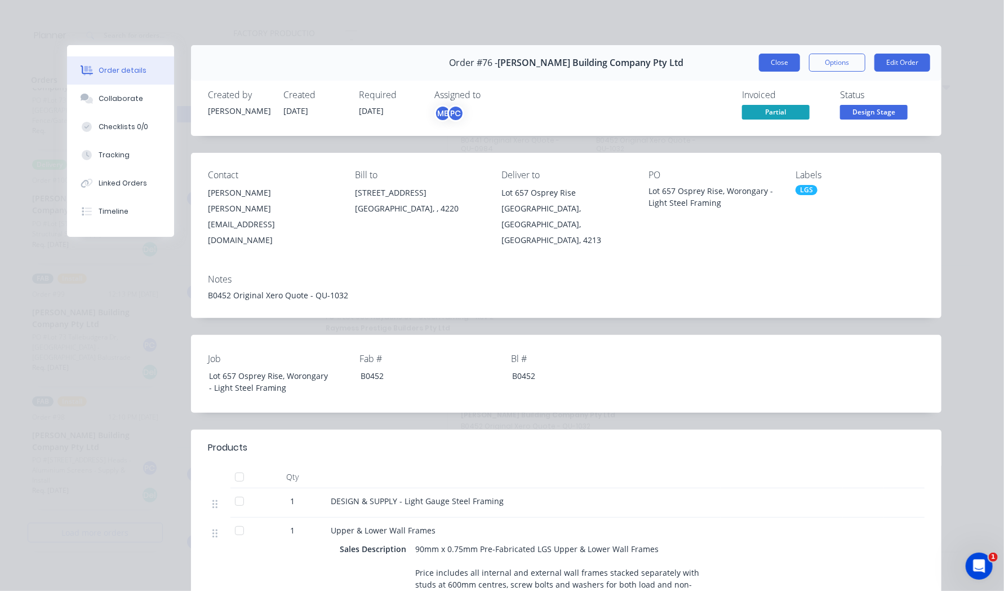
click at [781, 67] on button "Close" at bounding box center [779, 63] width 41 height 18
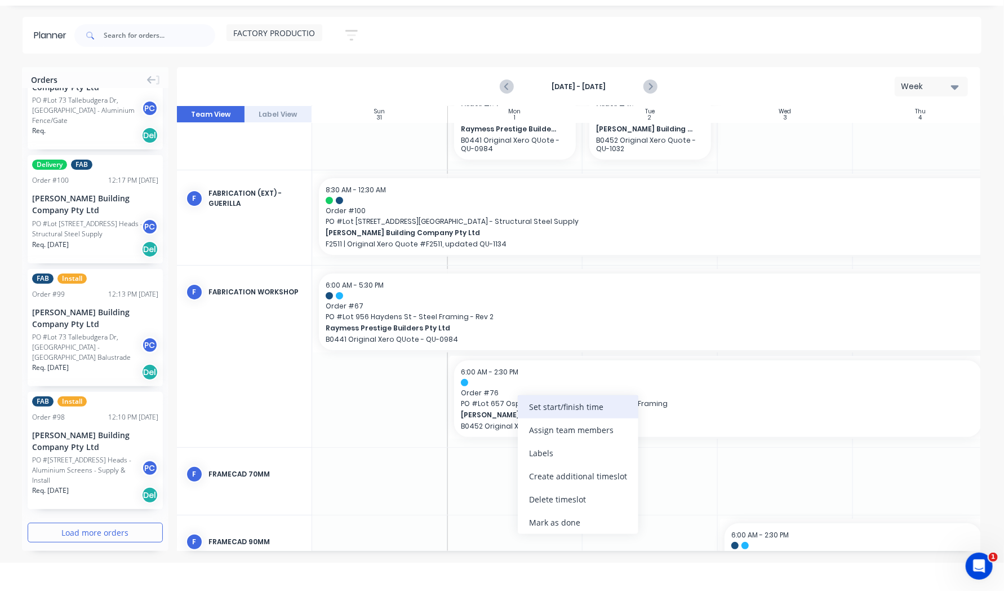
click at [543, 410] on div "Set start/finish time" at bounding box center [578, 406] width 121 height 23
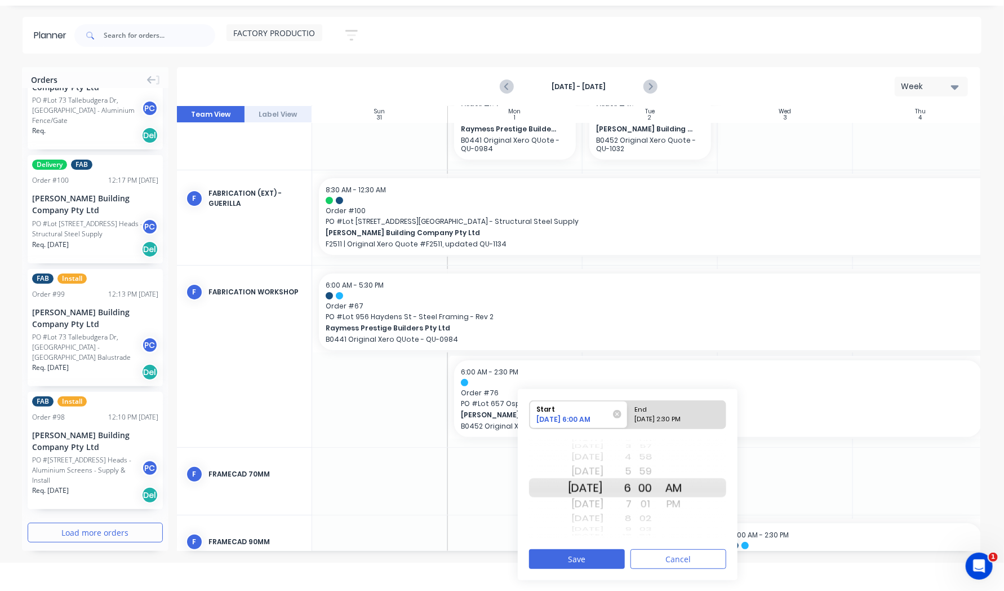
click at [436, 574] on body "dashboard products sales purchasing productivity dashboard products Product Cat…" at bounding box center [502, 281] width 1004 height 619
click at [659, 418] on div "[DATE] 2:30 PM" at bounding box center [672, 421] width 82 height 14
click at [628, 418] on input "End [DATE] 2:30 PM" at bounding box center [628, 415] width 1 height 28
radio input "true"
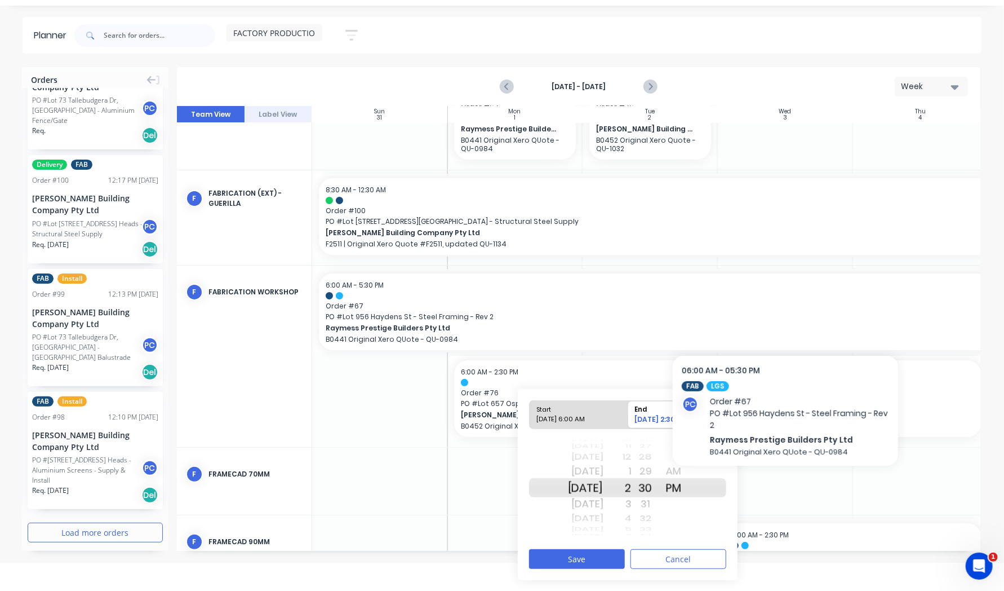
click at [580, 319] on span "PO # Lot 956 Haydens St - Steel Framing - Rev 2" at bounding box center [786, 317] width 920 height 10
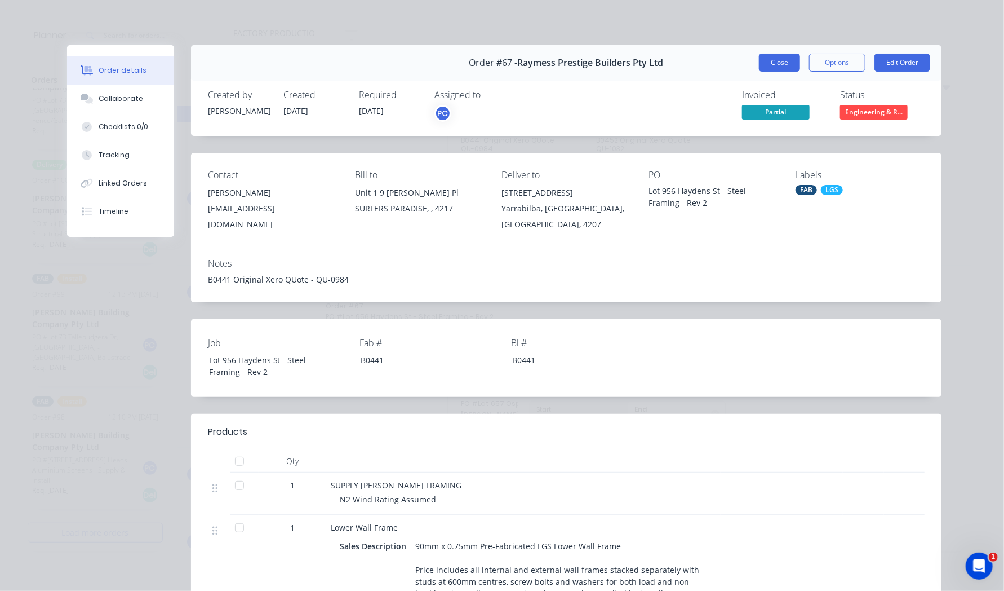
click at [764, 61] on button "Close" at bounding box center [779, 63] width 41 height 18
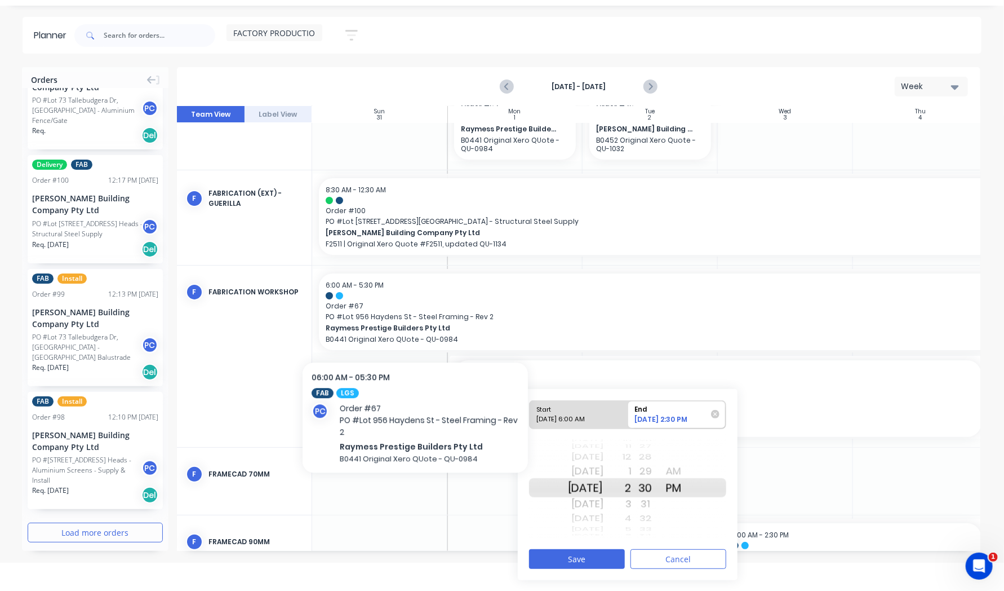
click at [415, 320] on span "PO # Lot 956 Haydens St - Steel Framing - Rev 2" at bounding box center [786, 317] width 920 height 10
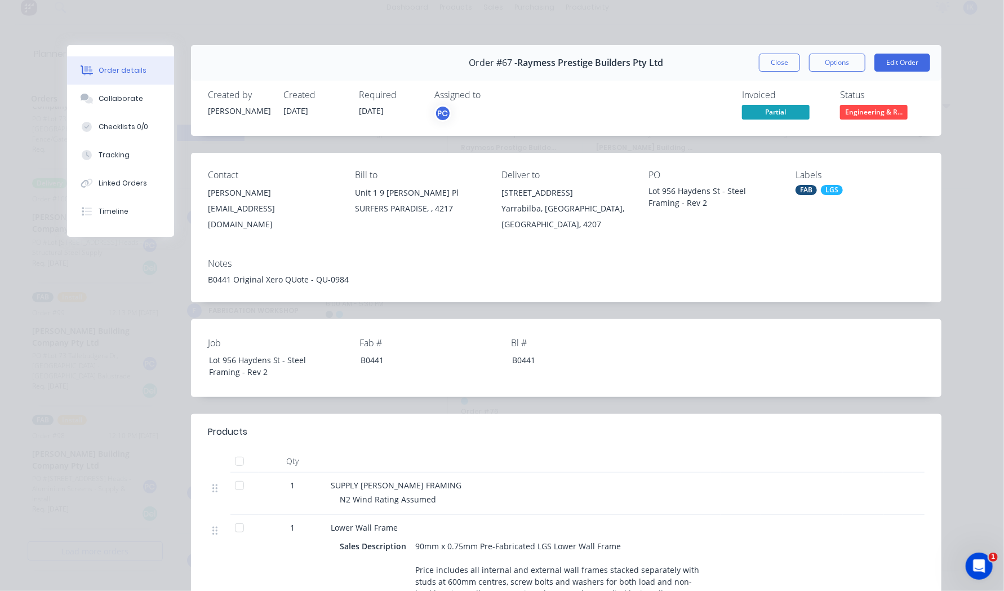
scroll to position [0, 0]
click at [786, 63] on button "Close" at bounding box center [779, 63] width 41 height 18
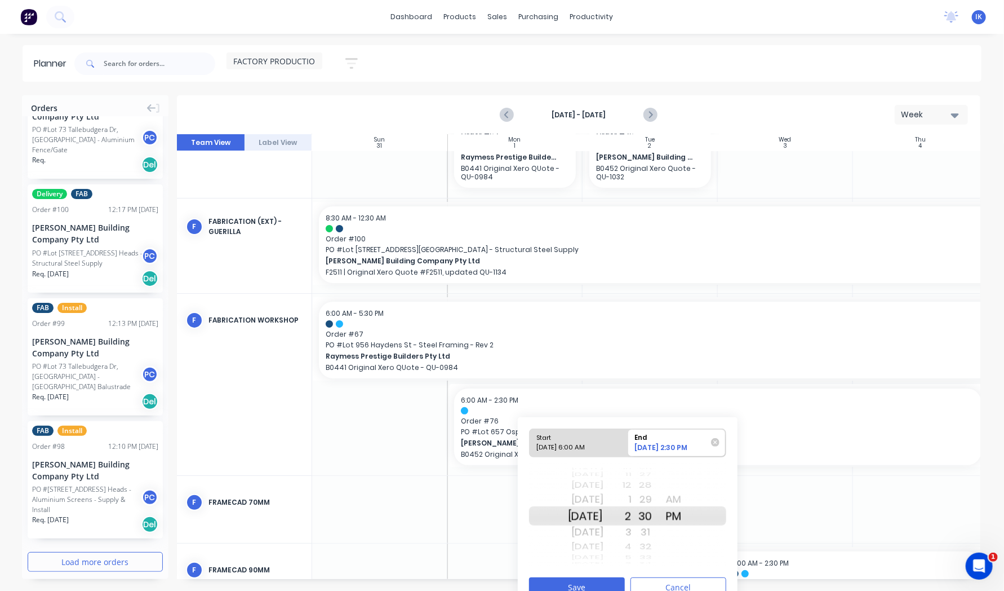
scroll to position [1851, 0]
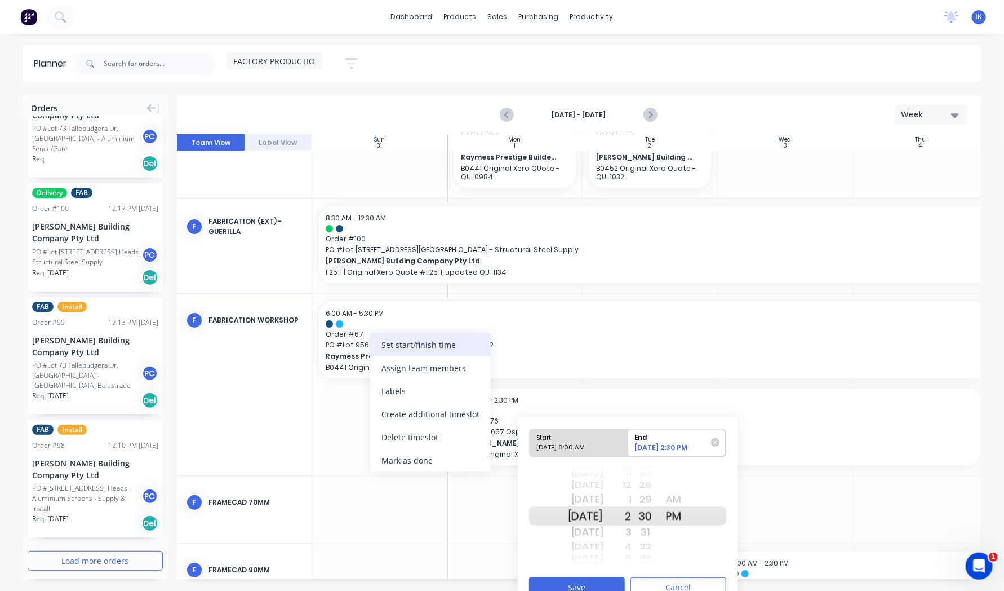
click at [384, 348] on div "Set start/finish time" at bounding box center [430, 344] width 121 height 23
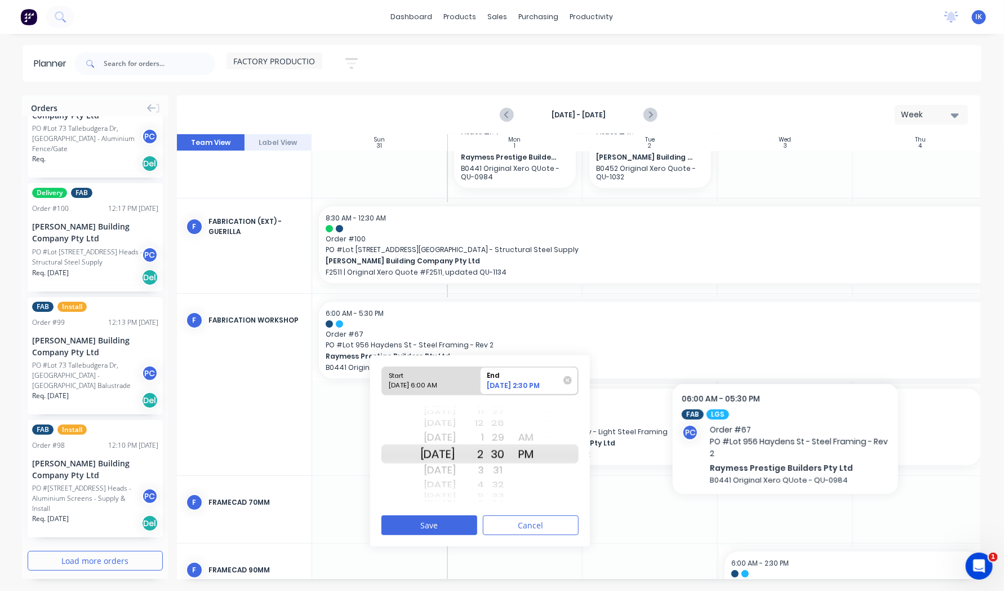
click at [622, 316] on div "6:00 AM - 5:30 PM" at bounding box center [786, 313] width 920 height 10
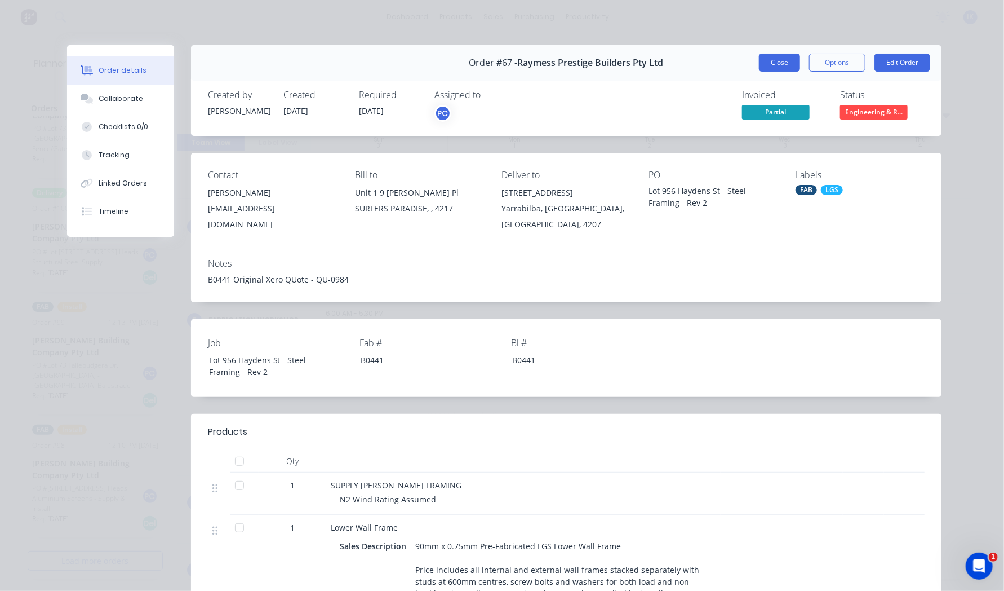
click at [786, 65] on button "Close" at bounding box center [779, 63] width 41 height 18
